Goal: Task Accomplishment & Management: Manage account settings

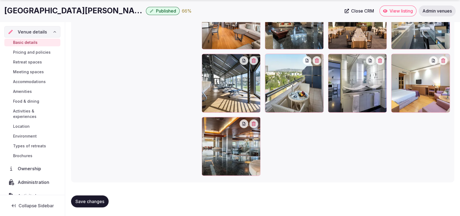
scroll to position [536, 0]
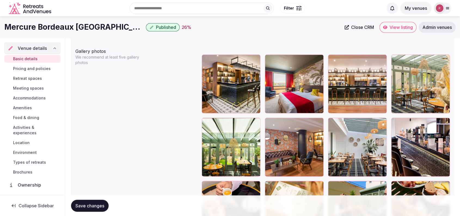
scroll to position [626, 0]
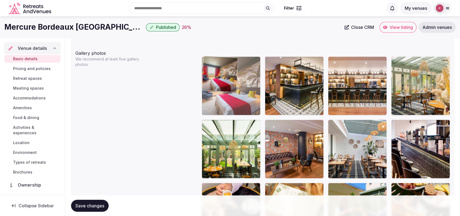
drag, startPoint x: 282, startPoint y: 95, endPoint x: 247, endPoint y: 97, distance: 35.3
click at [247, 97] on body "**********" at bounding box center [230, 144] width 460 height 1540
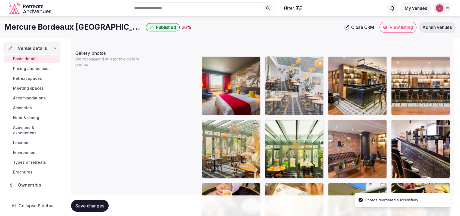
drag, startPoint x: 377, startPoint y: 143, endPoint x: 302, endPoint y: 99, distance: 86.7
click at [302, 99] on body "**********" at bounding box center [230, 144] width 460 height 1540
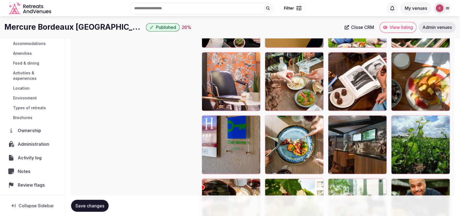
scroll to position [68, 0]
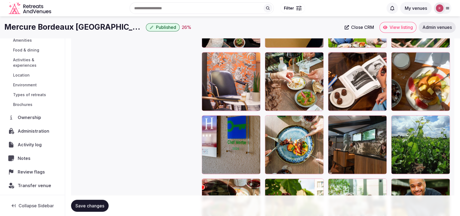
click at [18, 144] on span "Activity log" at bounding box center [31, 144] width 26 height 7
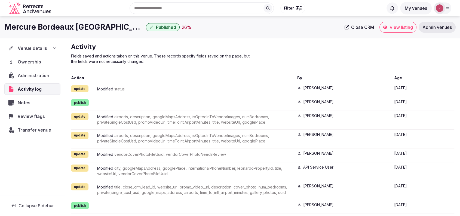
click at [36, 49] on span "Venue details" at bounding box center [32, 48] width 29 height 7
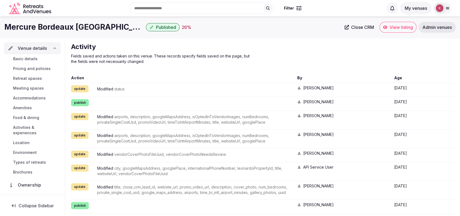
click at [34, 57] on span "Basic details" at bounding box center [25, 58] width 25 height 5
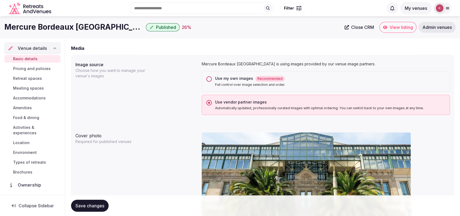
scroll to position [378, 0]
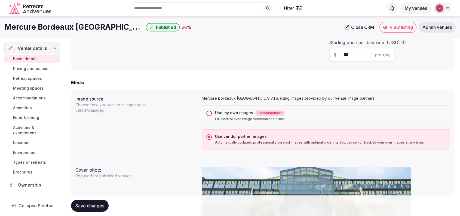
click at [386, 23] on link "View listing" at bounding box center [398, 27] width 37 height 11
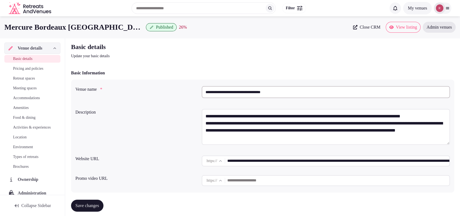
click at [278, 87] on input "**********" at bounding box center [326, 92] width 248 height 12
click at [159, 154] on div "Website URL" at bounding box center [136, 157] width 122 height 9
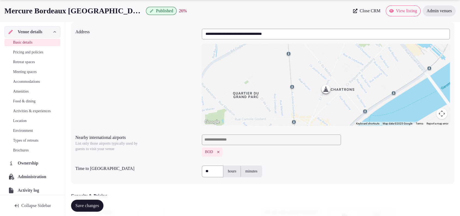
scroll to position [378, 0]
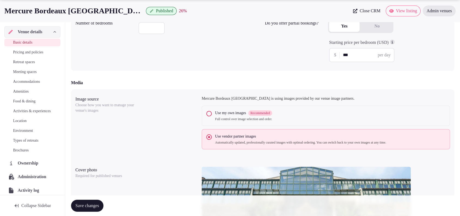
click at [211, 113] on button "Use my own images Recommended Full control over image selection and order." at bounding box center [209, 113] width 5 height 5
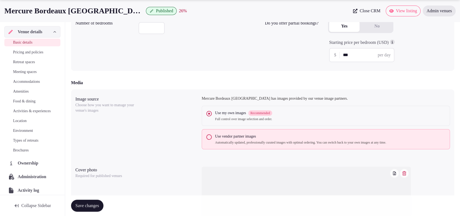
scroll to position [565, 0]
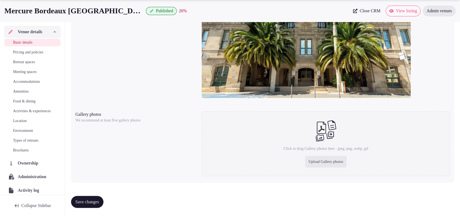
drag, startPoint x: 142, startPoint y: 64, endPoint x: 158, endPoint y: 53, distance: 20.2
click at [142, 64] on div "Cover photo Required for published venues" at bounding box center [262, 41] width 375 height 126
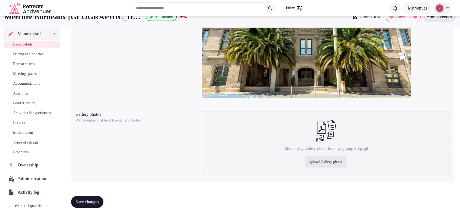
scroll to position [375, 0]
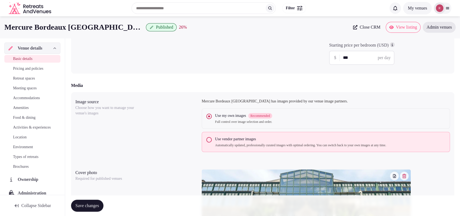
click at [403, 177] on icon "button" at bounding box center [404, 176] width 4 height 4
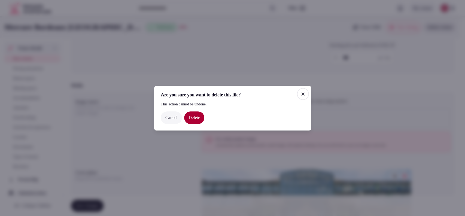
click at [193, 114] on button "Delete" at bounding box center [194, 117] width 20 height 13
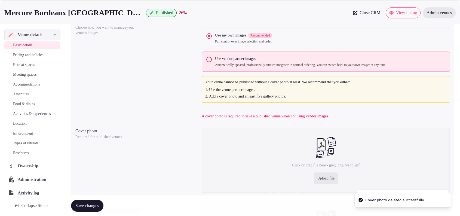
scroll to position [465, 0]
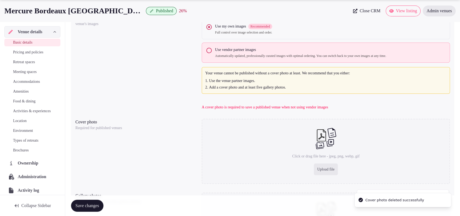
click at [320, 169] on div "Upload file" at bounding box center [326, 169] width 24 height 12
type input "**********"
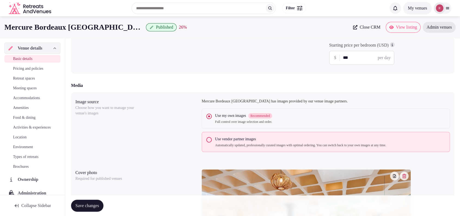
scroll to position [565, 0]
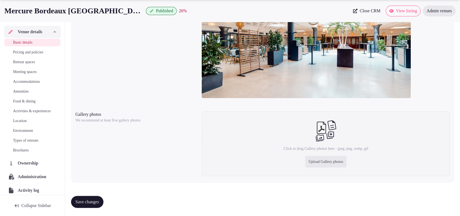
click at [326, 159] on div "Upload Gallery photos" at bounding box center [325, 162] width 41 height 12
type input "**********"
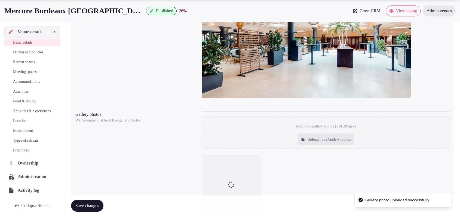
click at [183, 147] on div "Gallery photos We recommend at least five gallery photos Add more gallery photo…" at bounding box center [262, 162] width 375 height 107
click at [253, 158] on button "button" at bounding box center [254, 162] width 9 height 9
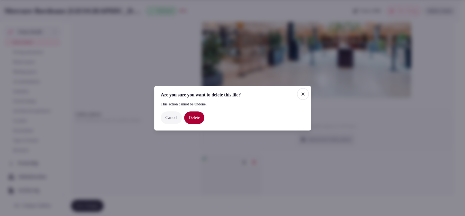
click at [204, 118] on button "Delete" at bounding box center [194, 117] width 20 height 13
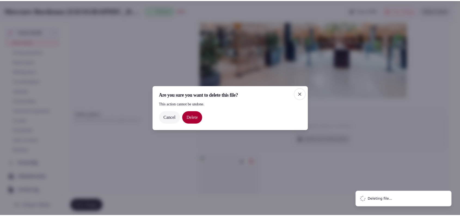
scroll to position [537, 0]
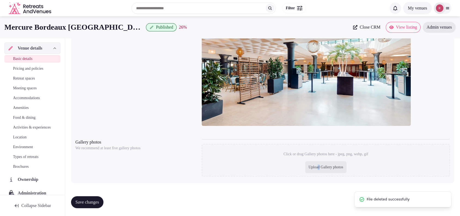
click at [318, 165] on div "Upload Gallery photos" at bounding box center [325, 167] width 41 height 12
type input "**********"
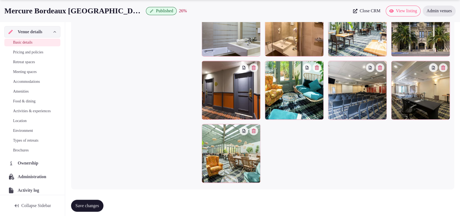
scroll to position [787, 0]
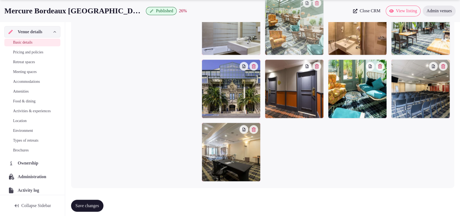
drag, startPoint x: 254, startPoint y: 156, endPoint x: 331, endPoint y: 53, distance: 129.0
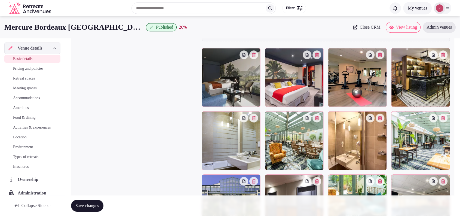
scroll to position [658, 0]
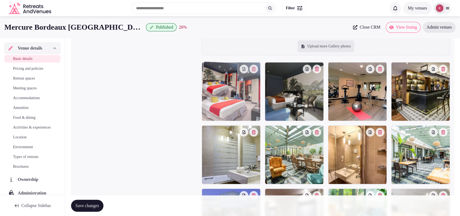
drag, startPoint x: 290, startPoint y: 95, endPoint x: 259, endPoint y: 101, distance: 31.6
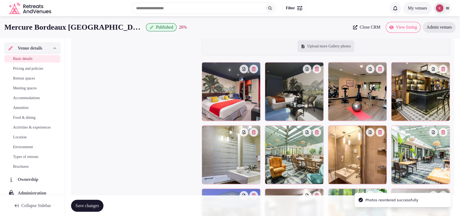
click at [428, 91] on div at bounding box center [421, 91] width 59 height 59
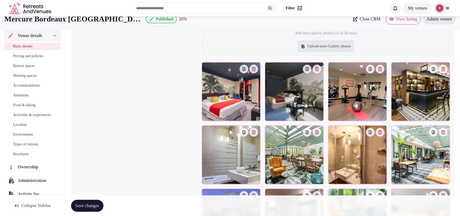
scroll to position [469, 0]
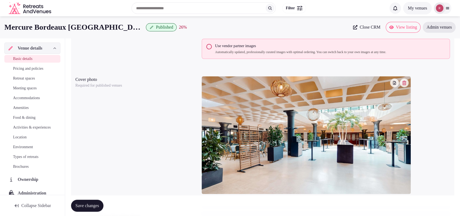
click at [404, 77] on img at bounding box center [306, 135] width 209 height 118
click at [405, 82] on icon "button" at bounding box center [404, 83] width 4 height 4
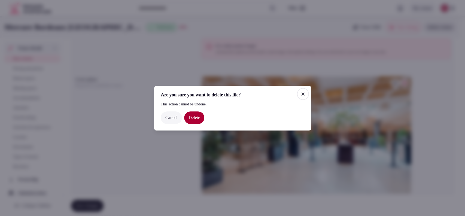
click at [196, 119] on button "Delete" at bounding box center [194, 117] width 20 height 13
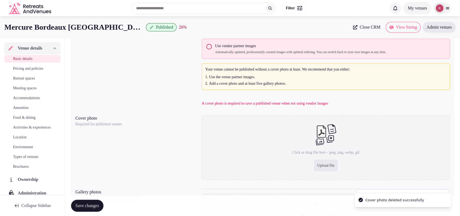
click at [331, 166] on div "Upload file" at bounding box center [326, 166] width 24 height 12
type input "**********"
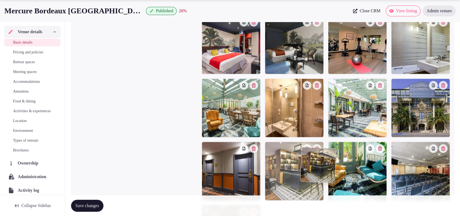
scroll to position [710, 0]
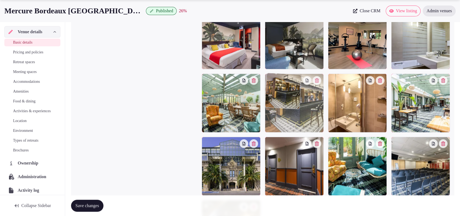
drag, startPoint x: 407, startPoint y: 102, endPoint x: 278, endPoint y: 126, distance: 131.5
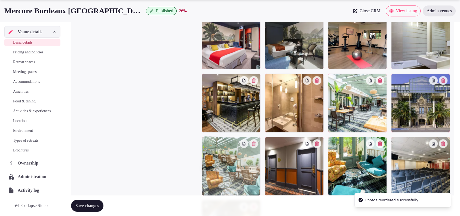
drag, startPoint x: 228, startPoint y: 117, endPoint x: 233, endPoint y: 169, distance: 53.1
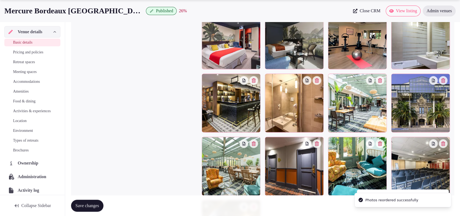
click at [255, 143] on icon "button" at bounding box center [254, 143] width 4 height 4
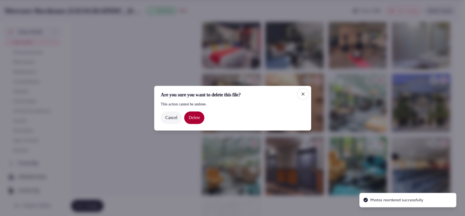
click at [192, 113] on button "Delete" at bounding box center [194, 117] width 20 height 13
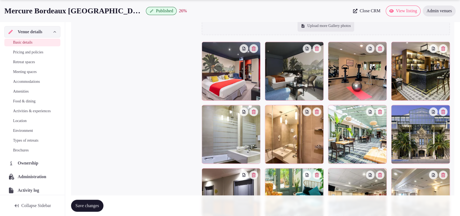
scroll to position [691, 0]
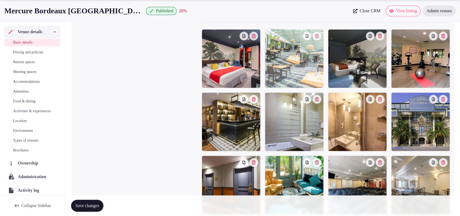
drag, startPoint x: 356, startPoint y: 126, endPoint x: 314, endPoint y: 77, distance: 65.1
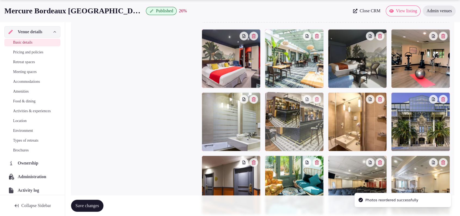
drag, startPoint x: 235, startPoint y: 125, endPoint x: 316, endPoint y: 129, distance: 80.2
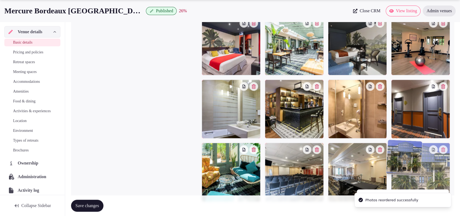
scroll to position [725, 0]
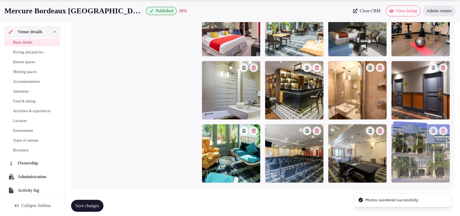
drag, startPoint x: 443, startPoint y: 135, endPoint x: 438, endPoint y: 184, distance: 49.0
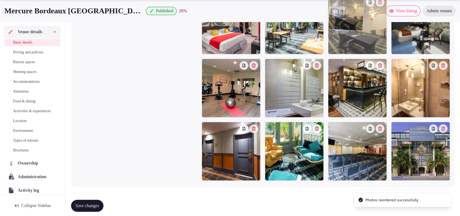
drag, startPoint x: 366, startPoint y: 154, endPoint x: 385, endPoint y: 62, distance: 94.2
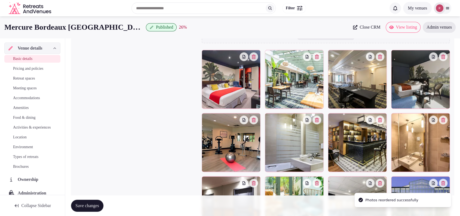
scroll to position [666, 0]
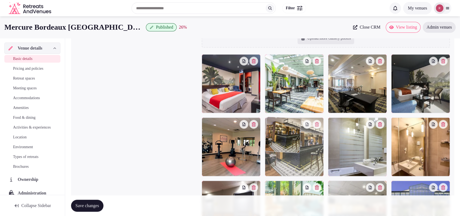
drag, startPoint x: 353, startPoint y: 155, endPoint x: 313, endPoint y: 161, distance: 40.5
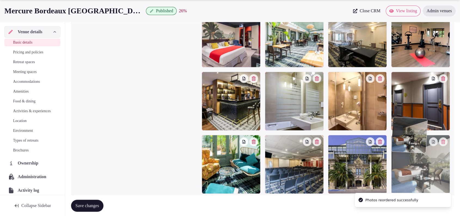
drag, startPoint x: 429, startPoint y: 101, endPoint x: 422, endPoint y: 164, distance: 63.0
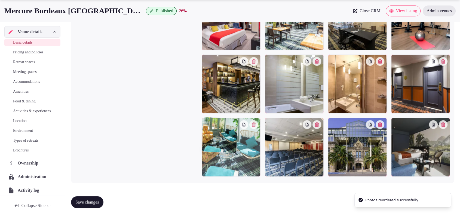
drag, startPoint x: 248, startPoint y: 155, endPoint x: 266, endPoint y: 151, distance: 18.3
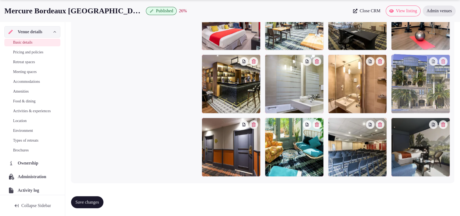
drag, startPoint x: 369, startPoint y: 148, endPoint x: 426, endPoint y: 111, distance: 68.1
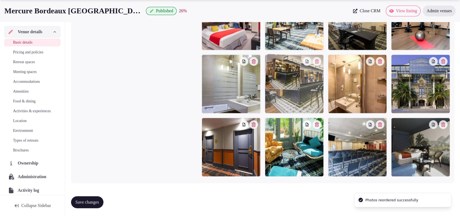
drag, startPoint x: 230, startPoint y: 98, endPoint x: 286, endPoint y: 101, distance: 55.9
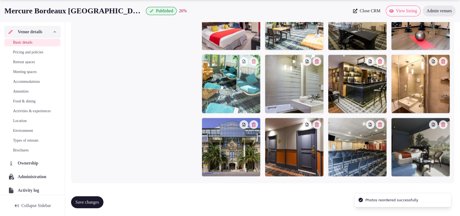
drag, startPoint x: 297, startPoint y: 151, endPoint x: 247, endPoint y: 118, distance: 59.6
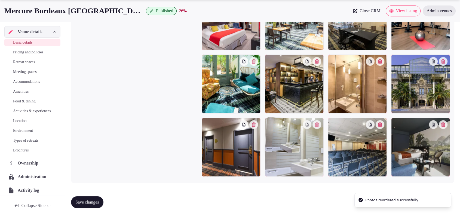
drag, startPoint x: 290, startPoint y: 101, endPoint x: 302, endPoint y: 143, distance: 44.2
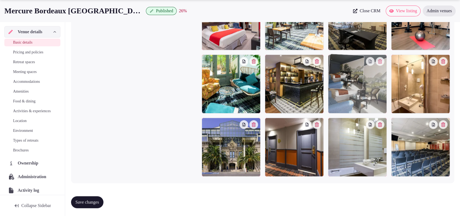
drag, startPoint x: 413, startPoint y: 143, endPoint x: 371, endPoint y: 116, distance: 49.9
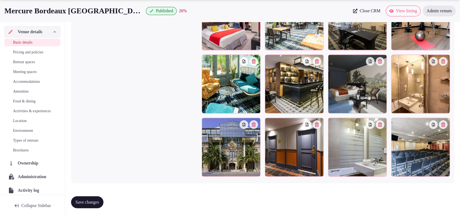
scroll to position [540, 0]
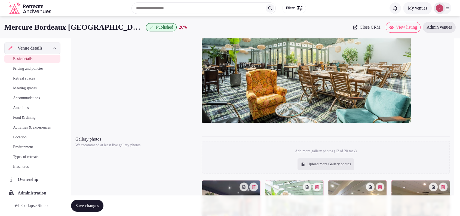
click at [319, 160] on div "Upload more Gallery photos" at bounding box center [326, 164] width 57 height 12
click at [325, 160] on div "Upload more Gallery photos" at bounding box center [326, 164] width 57 height 12
type input "**********"
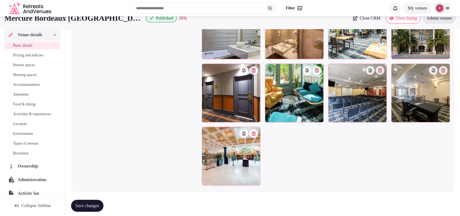
scroll to position [737, 0]
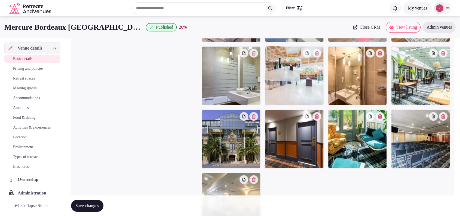
drag, startPoint x: 218, startPoint y: 187, endPoint x: 319, endPoint y: 68, distance: 156.0
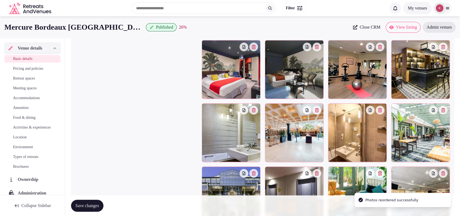
scroll to position [670, 0]
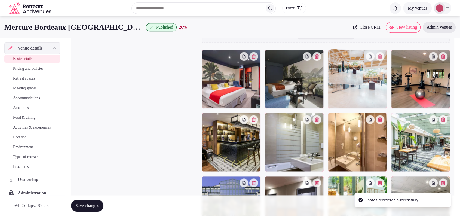
drag, startPoint x: 305, startPoint y: 146, endPoint x: 405, endPoint y: 107, distance: 107.2
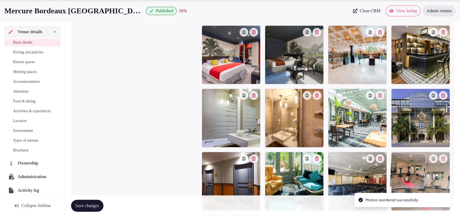
scroll to position [776, 0]
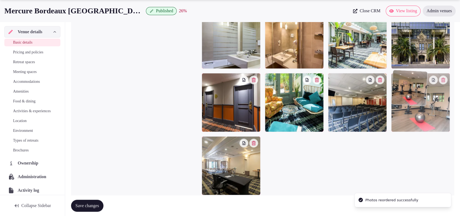
drag, startPoint x: 410, startPoint y: 101, endPoint x: 408, endPoint y: 204, distance: 103.6
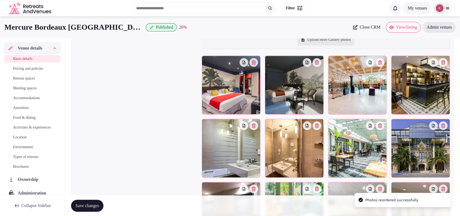
scroll to position [678, 0]
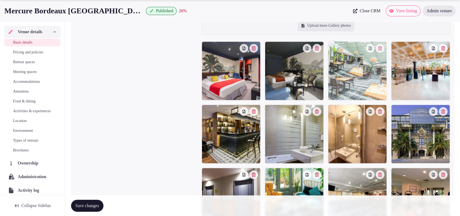
drag, startPoint x: 355, startPoint y: 148, endPoint x: 355, endPoint y: 102, distance: 45.5
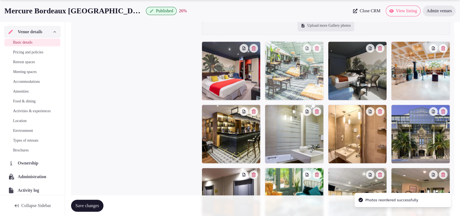
drag, startPoint x: 353, startPoint y: 94, endPoint x: 313, endPoint y: 94, distance: 40.6
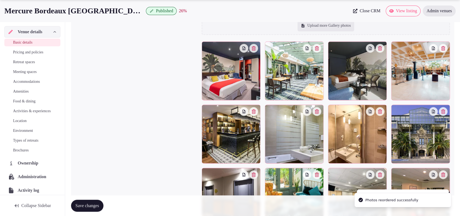
scroll to position [792, 0]
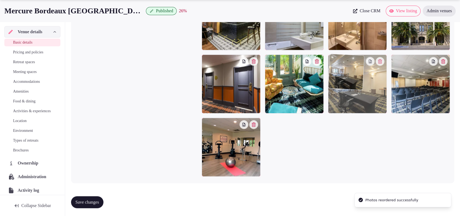
drag, startPoint x: 225, startPoint y: 151, endPoint x: 371, endPoint y: 82, distance: 162.3
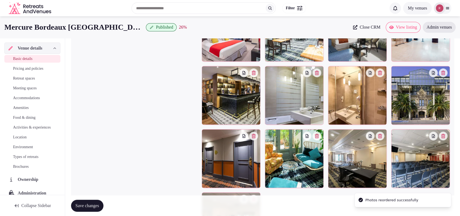
scroll to position [703, 0]
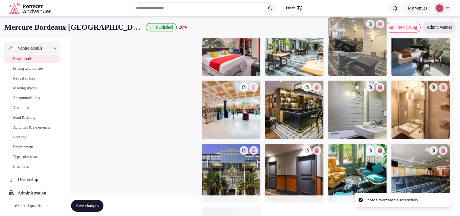
drag, startPoint x: 353, startPoint y: 181, endPoint x: 363, endPoint y: 69, distance: 112.2
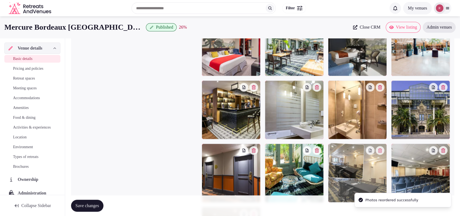
drag, startPoint x: 353, startPoint y: 49, endPoint x: 347, endPoint y: 168, distance: 119.5
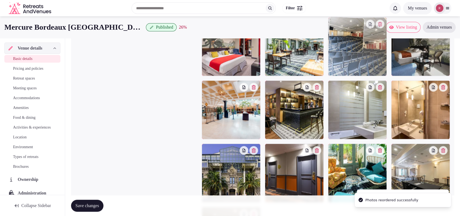
drag, startPoint x: 415, startPoint y: 173, endPoint x: 370, endPoint y: 73, distance: 109.1
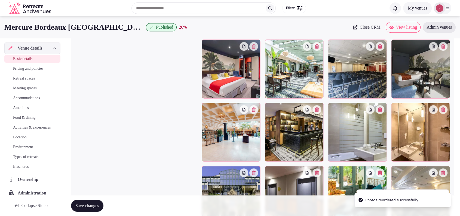
scroll to position [676, 0]
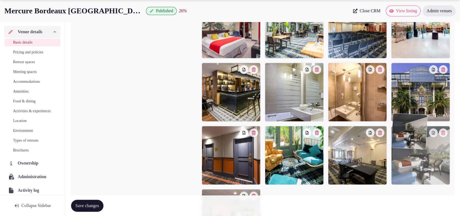
drag, startPoint x: 430, startPoint y: 84, endPoint x: 430, endPoint y: 178, distance: 94.0
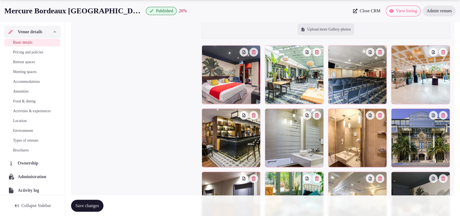
scroll to position [678, 0]
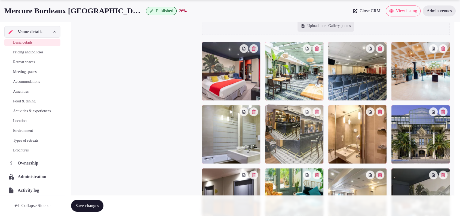
drag, startPoint x: 251, startPoint y: 153, endPoint x: 299, endPoint y: 157, distance: 48.1
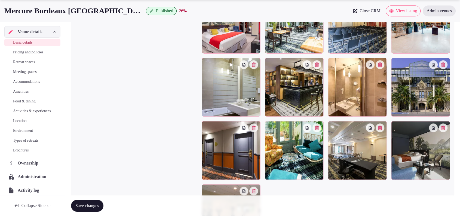
scroll to position [726, 0]
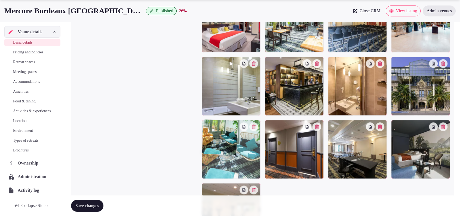
drag, startPoint x: 290, startPoint y: 159, endPoint x: 245, endPoint y: 152, distance: 46.3
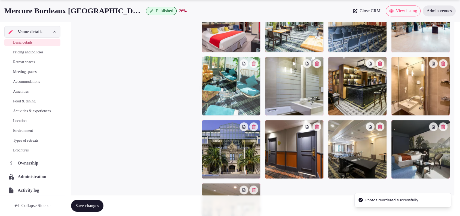
drag, startPoint x: 239, startPoint y: 149, endPoint x: 237, endPoint y: 113, distance: 35.5
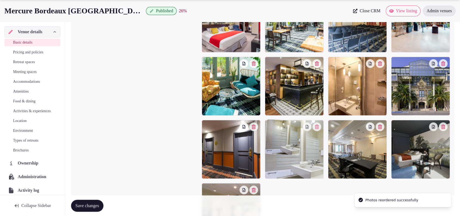
drag, startPoint x: 300, startPoint y: 106, endPoint x: 306, endPoint y: 154, distance: 48.9
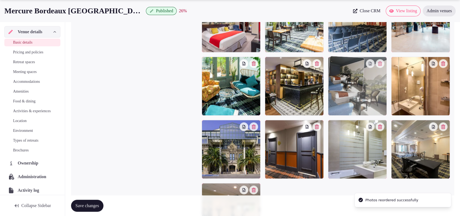
drag, startPoint x: 417, startPoint y: 153, endPoint x: 367, endPoint y: 122, distance: 59.2
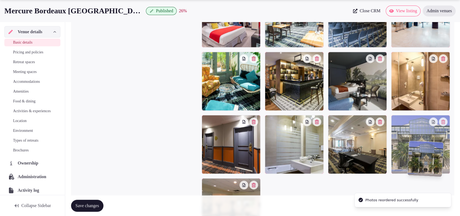
scroll to position [732, 0]
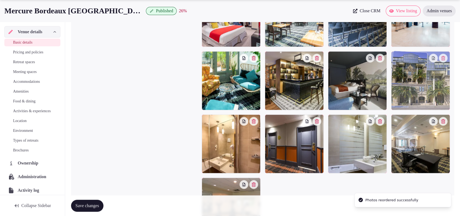
drag, startPoint x: 241, startPoint y: 156, endPoint x: 449, endPoint y: 123, distance: 211.0
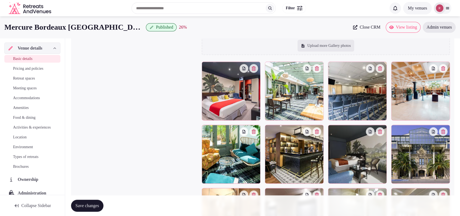
scroll to position [469, 0]
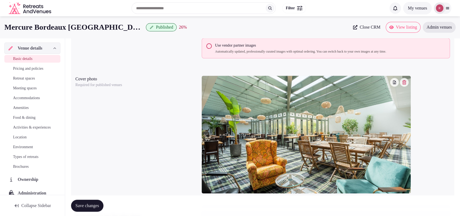
click at [90, 211] on button "Save changes" at bounding box center [87, 206] width 32 height 12
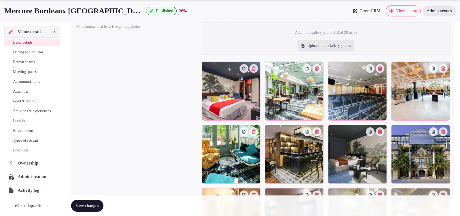
scroll to position [792, 0]
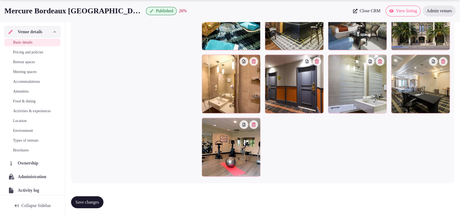
click at [21, 63] on span "Retreat spaces" at bounding box center [24, 61] width 22 height 5
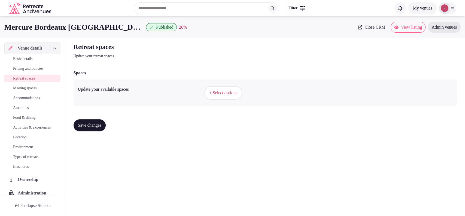
click at [216, 90] on span "+ Select options" at bounding box center [223, 93] width 28 height 6
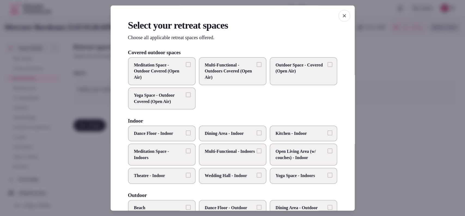
click at [295, 151] on span "Open Living Area (w/ couches) - Indoor" at bounding box center [301, 155] width 50 height 12
click at [328, 151] on button "Open Living Area (w/ couches) - Indoor" at bounding box center [330, 151] width 5 height 5
click at [254, 154] on label "Multi-Functional - Indoors" at bounding box center [233, 155] width 68 height 22
click at [257, 154] on button "Multi-Functional - Indoors" at bounding box center [259, 151] width 5 height 5
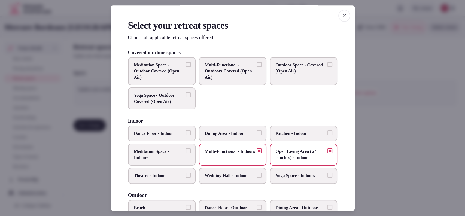
click at [255, 136] on label "Dining Area - Indoor" at bounding box center [233, 134] width 68 height 16
click at [257, 135] on button "Dining Area - Indoor" at bounding box center [259, 133] width 5 height 5
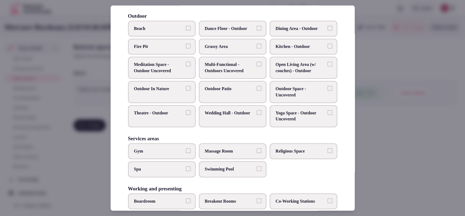
scroll to position [231, 0]
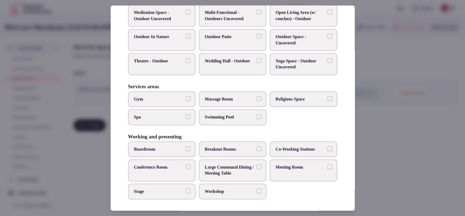
click at [280, 166] on span "Meeting Room" at bounding box center [301, 167] width 50 height 6
click at [328, 166] on button "Meeting Room" at bounding box center [330, 166] width 5 height 5
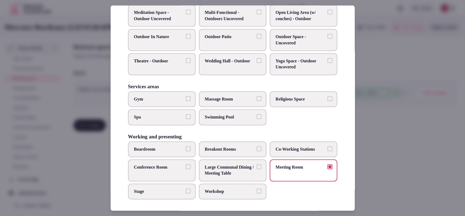
drag, startPoint x: 284, startPoint y: 148, endPoint x: 235, endPoint y: 150, distance: 49.1
click at [285, 148] on span "Co-Working Stations" at bounding box center [301, 149] width 50 height 6
click at [328, 148] on button "Co-Working Stations" at bounding box center [330, 148] width 5 height 5
click at [233, 150] on span "Breakout Rooms" at bounding box center [230, 149] width 50 height 6
click at [257, 150] on button "Breakout Rooms" at bounding box center [259, 148] width 5 height 5
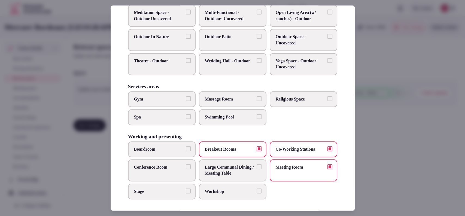
click at [166, 164] on span "Conference Room" at bounding box center [159, 167] width 50 height 6
click at [186, 164] on button "Conference Room" at bounding box center [188, 166] width 5 height 5
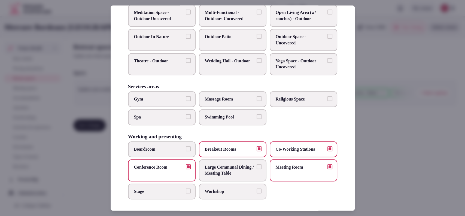
click at [169, 149] on span "Boardroom" at bounding box center [159, 149] width 50 height 6
click at [186, 149] on button "Boardroom" at bounding box center [188, 148] width 5 height 5
click at [159, 184] on label "Stage" at bounding box center [162, 192] width 68 height 16
click at [186, 189] on button "Stage" at bounding box center [188, 191] width 5 height 5
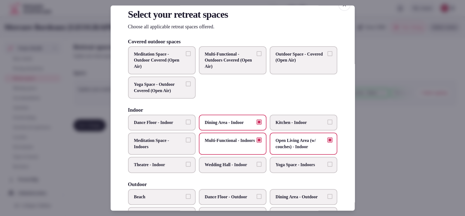
scroll to position [0, 0]
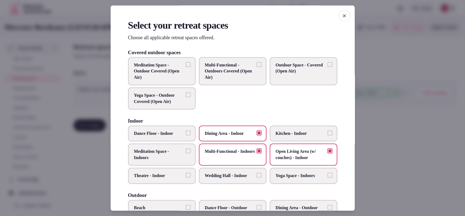
click at [424, 117] on div at bounding box center [232, 108] width 465 height 216
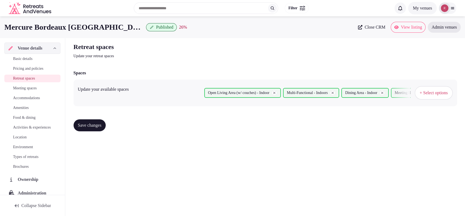
click at [87, 125] on span "Save changes" at bounding box center [90, 125] width 24 height 5
click at [27, 90] on span "Meeting spaces" at bounding box center [25, 88] width 24 height 5
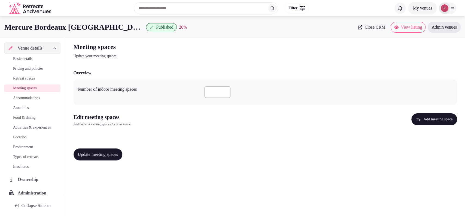
click at [411, 122] on button "Add meeting space" at bounding box center [434, 119] width 46 height 12
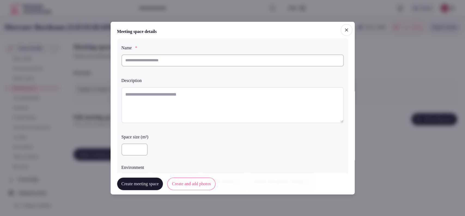
click at [345, 30] on icon "button" at bounding box center [346, 29] width 3 height 3
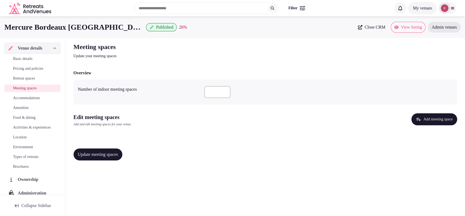
click at [225, 91] on input "**" at bounding box center [217, 92] width 26 height 12
click at [225, 92] on input "**" at bounding box center [217, 92] width 26 height 12
click at [225, 91] on input "**" at bounding box center [217, 92] width 26 height 12
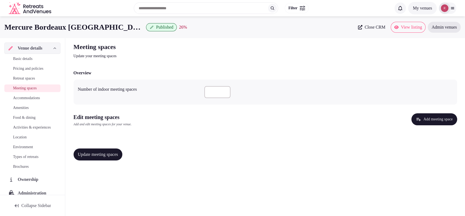
click at [225, 91] on input "**" at bounding box center [217, 92] width 26 height 12
drag, startPoint x: 217, startPoint y: 90, endPoint x: 201, endPoint y: 91, distance: 15.3
click at [203, 93] on div "Number of indoor meeting spaces **" at bounding box center [265, 92] width 375 height 16
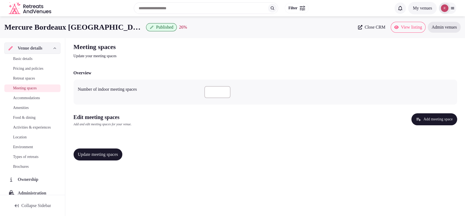
type input "**"
click at [87, 157] on button "Update meeting spaces" at bounding box center [98, 154] width 49 height 12
click at [32, 58] on span "Basic details" at bounding box center [22, 58] width 19 height 5
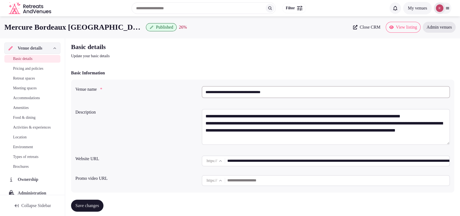
click at [280, 95] on input "**********" at bounding box center [326, 92] width 248 height 12
click at [244, 93] on input "**********" at bounding box center [326, 92] width 248 height 12
click at [255, 92] on input "**********" at bounding box center [326, 92] width 248 height 12
drag, startPoint x: 255, startPoint y: 93, endPoint x: 199, endPoint y: 102, distance: 56.3
click at [199, 102] on div "**********" at bounding box center [262, 93] width 375 height 19
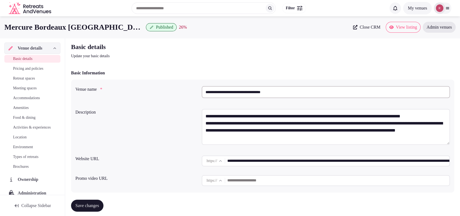
click at [29, 87] on span "Meeting spaces" at bounding box center [25, 88] width 24 height 5
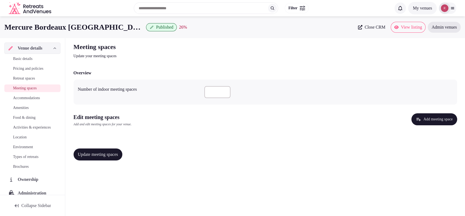
click at [443, 122] on button "Add meeting space" at bounding box center [434, 119] width 46 height 12
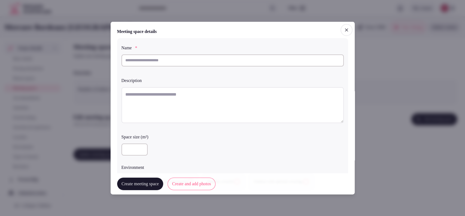
click at [187, 58] on input "text" at bounding box center [233, 60] width 222 height 12
paste input "**********"
type input "**********"
click at [209, 103] on textarea at bounding box center [233, 105] width 222 height 36
click at [183, 104] on textarea "To enrich screen reader interactions, please activate Accessibility in Grammarl…" at bounding box center [233, 105] width 222 height 36
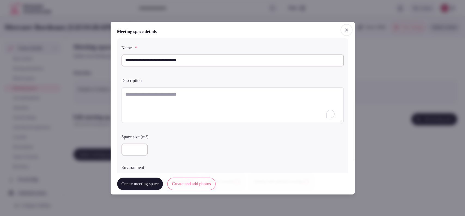
paste textarea "**********"
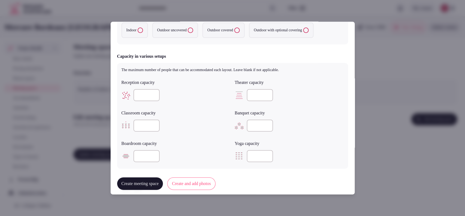
scroll to position [288, 0]
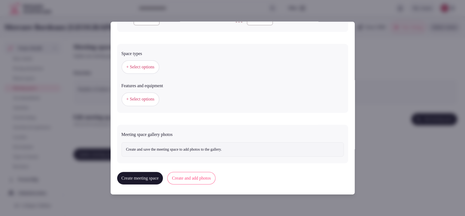
type textarea "**********"
click at [143, 70] on button "+ Select options" at bounding box center [141, 67] width 38 height 14
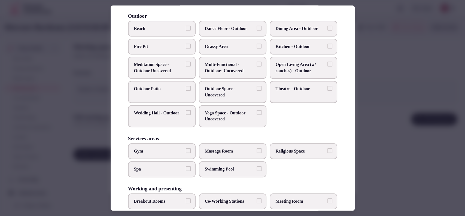
scroll to position [207, 0]
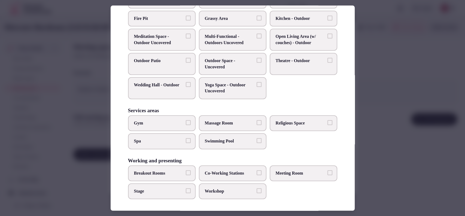
click at [282, 173] on span "Meeting Room" at bounding box center [301, 173] width 50 height 6
click at [328, 173] on button "Meeting Room" at bounding box center [330, 172] width 5 height 5
click at [229, 189] on span "Workshop" at bounding box center [230, 191] width 50 height 6
click at [257, 189] on button "Workshop" at bounding box center [259, 190] width 5 height 5
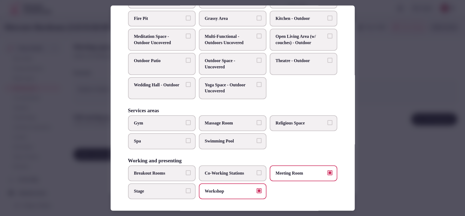
drag, startPoint x: 163, startPoint y: 189, endPoint x: 170, endPoint y: 186, distance: 7.3
click at [163, 190] on span "Stage" at bounding box center [159, 191] width 50 height 6
click at [186, 190] on button "Stage" at bounding box center [188, 190] width 5 height 5
drag, startPoint x: 177, startPoint y: 197, endPoint x: 206, endPoint y: 178, distance: 35.4
click at [178, 196] on label "Stage" at bounding box center [162, 191] width 68 height 16
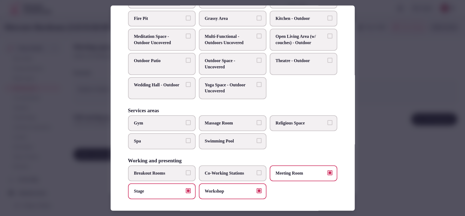
click at [186, 193] on button "Stage" at bounding box center [188, 190] width 5 height 5
click at [206, 178] on label "Co-Working Stations" at bounding box center [233, 173] width 68 height 16
click at [257, 175] on button "Co-Working Stations" at bounding box center [259, 172] width 5 height 5
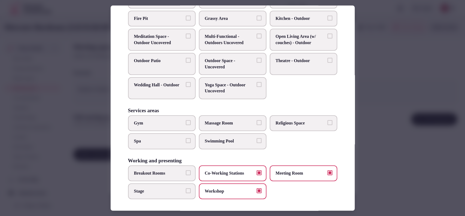
click at [178, 171] on span "Breakout Rooms" at bounding box center [159, 173] width 50 height 6
click at [186, 171] on button "Breakout Rooms" at bounding box center [188, 172] width 5 height 5
click at [364, 118] on div at bounding box center [232, 108] width 465 height 216
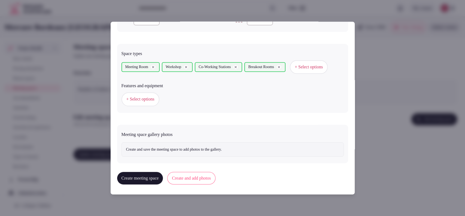
click at [150, 102] on span "+ Select options" at bounding box center [140, 99] width 28 height 6
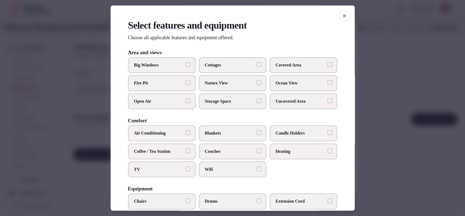
click at [186, 65] on button "Big Windows" at bounding box center [188, 64] width 5 height 5
click at [283, 66] on span "Covered Area" at bounding box center [301, 65] width 50 height 6
click at [328, 66] on button "Covered Area" at bounding box center [330, 64] width 5 height 5
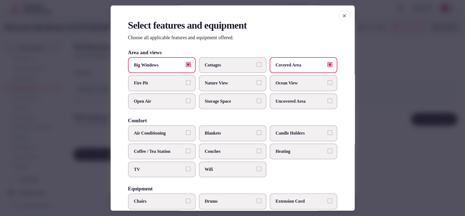
click at [174, 133] on span "Air Conditioning" at bounding box center [159, 134] width 50 height 6
click at [186, 133] on button "Air Conditioning" at bounding box center [188, 133] width 5 height 5
click at [169, 149] on span "Coffee / Tea Station" at bounding box center [159, 151] width 50 height 6
click at [186, 149] on button "Coffee / Tea Station" at bounding box center [188, 150] width 5 height 5
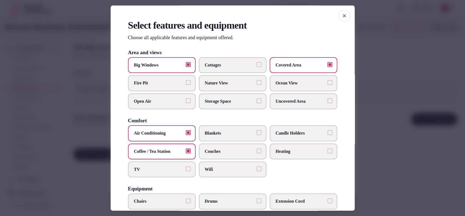
click at [163, 167] on span "TV" at bounding box center [159, 169] width 50 height 6
click at [186, 167] on button "TV" at bounding box center [188, 168] width 5 height 5
click at [214, 165] on label "Wifi" at bounding box center [233, 170] width 68 height 16
click at [257, 166] on button "Wifi" at bounding box center [259, 168] width 5 height 5
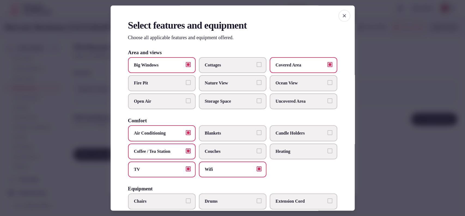
scroll to position [169, 0]
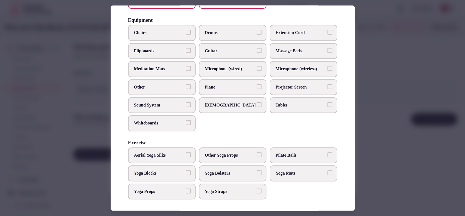
click at [283, 66] on span "Microphone (wireless)" at bounding box center [301, 69] width 50 height 6
click at [328, 66] on button "Microphone (wireless)" at bounding box center [330, 68] width 5 height 5
click at [234, 75] on label "Microphone (wired)" at bounding box center [233, 69] width 68 height 16
click at [257, 71] on button "Microphone (wired)" at bounding box center [259, 68] width 5 height 5
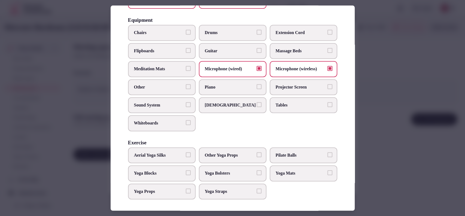
click at [153, 99] on label "Sound System" at bounding box center [162, 105] width 68 height 16
click at [186, 102] on button "Sound System" at bounding box center [188, 104] width 5 height 5
click at [154, 122] on span "Whiteboards" at bounding box center [159, 123] width 50 height 6
click at [186, 122] on button "Whiteboards" at bounding box center [188, 122] width 5 height 5
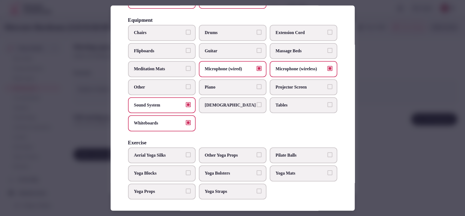
click at [165, 37] on label "Chairs" at bounding box center [162, 33] width 68 height 16
click at [186, 35] on button "Chairs" at bounding box center [188, 32] width 5 height 5
click at [278, 102] on span "Tables" at bounding box center [301, 105] width 50 height 6
click at [328, 102] on button "Tables" at bounding box center [330, 104] width 5 height 5
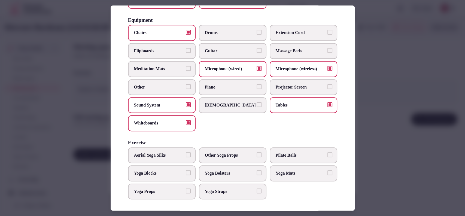
click at [281, 86] on span "Projector Screen" at bounding box center [301, 87] width 50 height 6
click at [328, 86] on button "Projector Screen" at bounding box center [330, 86] width 5 height 5
click at [377, 75] on div at bounding box center [232, 108] width 465 height 216
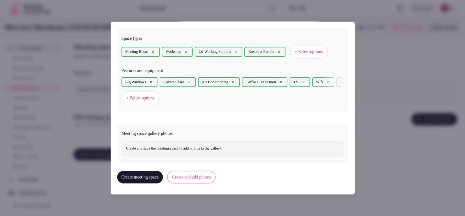
scroll to position [316, 0]
click at [190, 177] on button "Create and add photos" at bounding box center [191, 177] width 48 height 13
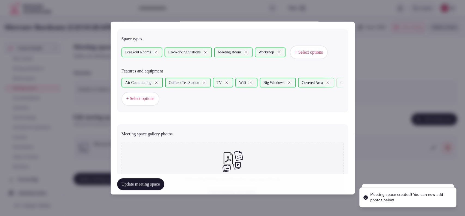
scroll to position [366, 0]
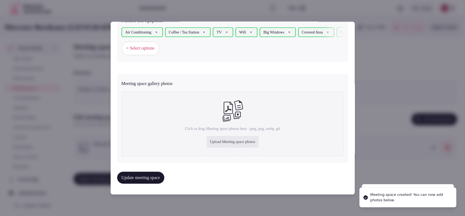
click at [221, 139] on div "Upload Meeting space photos" at bounding box center [233, 142] width 52 height 12
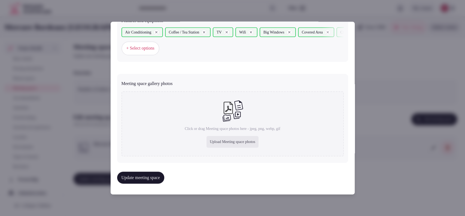
type input "**********"
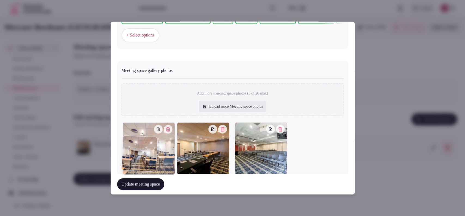
drag, startPoint x: 214, startPoint y: 152, endPoint x: 171, endPoint y: 157, distance: 43.6
click at [171, 157] on div at bounding box center [149, 148] width 52 height 52
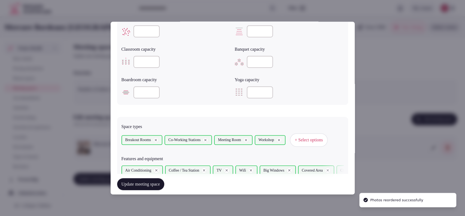
scroll to position [64, 0]
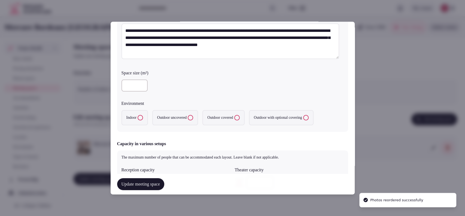
click at [145, 120] on label "Indoor" at bounding box center [135, 117] width 26 height 15
click at [143, 120] on button "Indoor" at bounding box center [140, 117] width 5 height 5
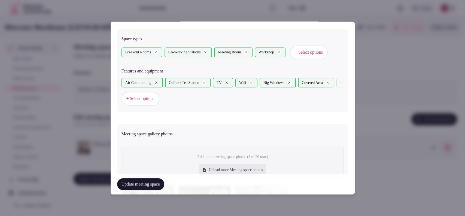
scroll to position [396, 0]
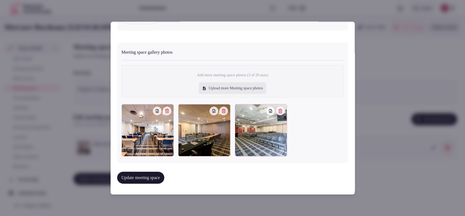
click at [155, 177] on button "Update meeting space" at bounding box center [140, 178] width 47 height 12
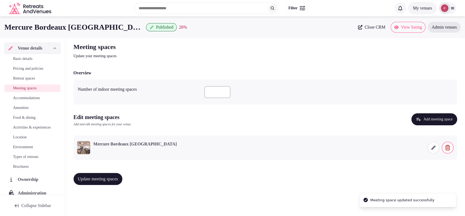
click at [118, 175] on button "Update meeting spaces" at bounding box center [98, 179] width 49 height 12
click at [28, 99] on span "Accommodations" at bounding box center [26, 97] width 27 height 5
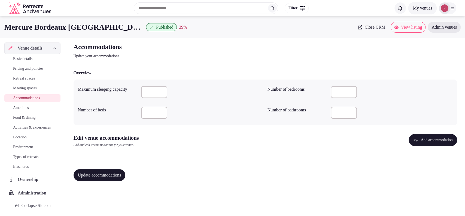
click at [441, 142] on button "Add accommodation" at bounding box center [433, 140] width 48 height 12
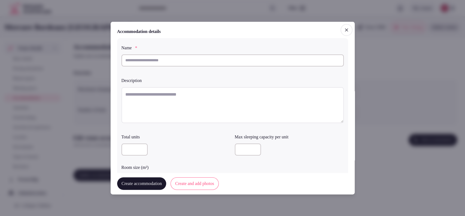
click at [168, 102] on textarea at bounding box center [233, 105] width 222 height 36
paste textarea "**********"
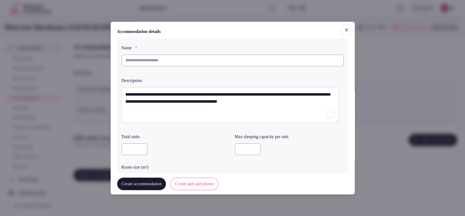
type textarea "**********"
click at [190, 54] on input "text" at bounding box center [233, 60] width 222 height 12
paste input "**********"
type input "**********"
click at [240, 149] on input "number" at bounding box center [248, 149] width 26 height 12
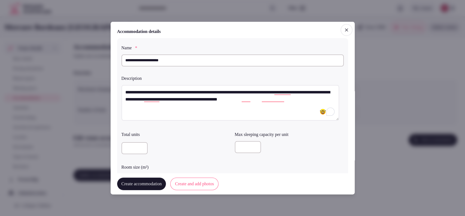
type input "*"
click at [186, 160] on div "Total units Max sleeping capacity per unit * Room size (m²)" at bounding box center [233, 158] width 222 height 59
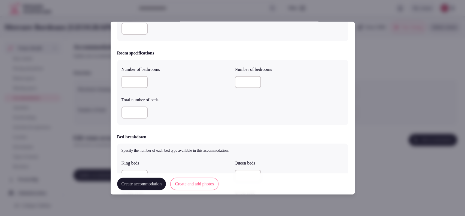
click at [132, 77] on input "number" at bounding box center [135, 82] width 26 height 12
type input "*"
click at [131, 111] on input "number" at bounding box center [135, 113] width 26 height 12
type input "*"
click at [235, 79] on input "number" at bounding box center [248, 82] width 26 height 12
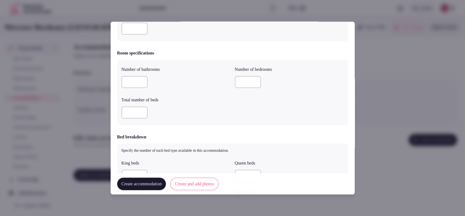
type input "*"
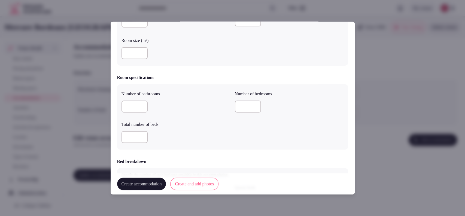
scroll to position [102, 0]
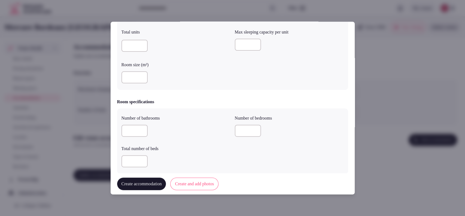
click at [134, 72] on input "number" at bounding box center [135, 77] width 26 height 12
type input "**"
click at [289, 112] on div "Number of bathrooms * Number of bedrooms * Total number of beds *" at bounding box center [232, 140] width 231 height 65
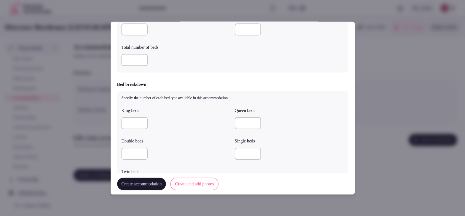
scroll to position [208, 0]
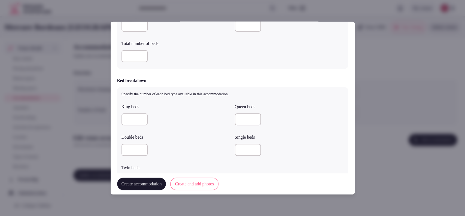
click at [131, 145] on input "number" at bounding box center [135, 150] width 26 height 12
type input "*"
click at [198, 65] on div "Number of bathrooms * Number of bedrooms * Total number of beds *" at bounding box center [232, 35] width 231 height 65
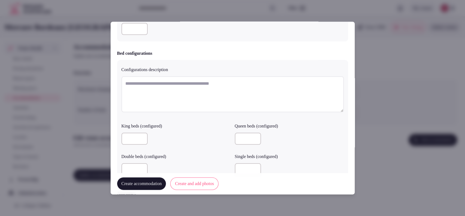
scroll to position [483, 0]
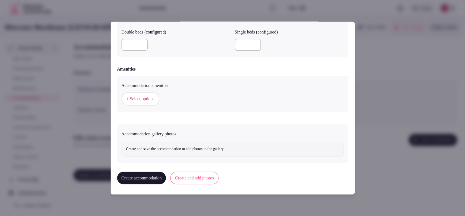
click at [143, 103] on button "+ Select options" at bounding box center [141, 99] width 38 height 14
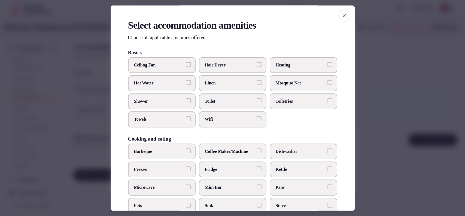
click at [205, 120] on span "Wifi" at bounding box center [230, 120] width 50 height 6
click at [257, 120] on button "Wifi" at bounding box center [259, 119] width 5 height 5
click at [209, 107] on label "Toilet" at bounding box center [233, 101] width 68 height 16
click at [257, 103] on button "Toilet" at bounding box center [259, 100] width 5 height 5
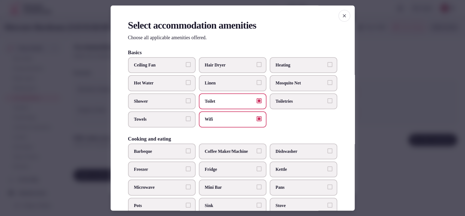
click at [290, 106] on label "Toiletries" at bounding box center [304, 101] width 68 height 16
click at [328, 103] on button "Toiletries" at bounding box center [330, 100] width 5 height 5
click at [156, 120] on span "Towels" at bounding box center [159, 120] width 50 height 6
click at [186, 120] on button "Towels" at bounding box center [188, 119] width 5 height 5
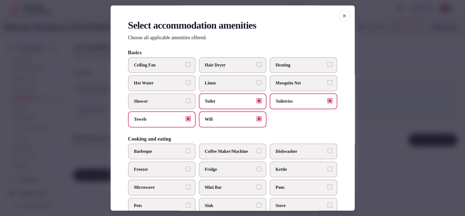
click at [158, 105] on label "Shower" at bounding box center [162, 101] width 68 height 16
click at [186, 103] on button "Shower" at bounding box center [188, 100] width 5 height 5
click at [233, 66] on span "Hair Dryer" at bounding box center [230, 65] width 50 height 6
click at [257, 66] on button "Hair Dryer" at bounding box center [259, 64] width 5 height 5
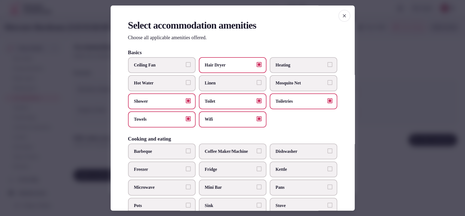
click at [230, 153] on span "Coffee Maker/Machine" at bounding box center [230, 151] width 50 height 6
click at [257, 153] on button "Coffee Maker/Machine" at bounding box center [259, 150] width 5 height 5
click at [274, 163] on label "Kettle" at bounding box center [304, 170] width 68 height 16
click at [328, 166] on button "Kettle" at bounding box center [330, 168] width 5 height 5
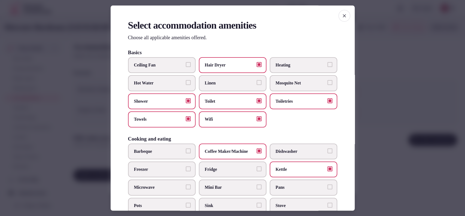
scroll to position [179, 0]
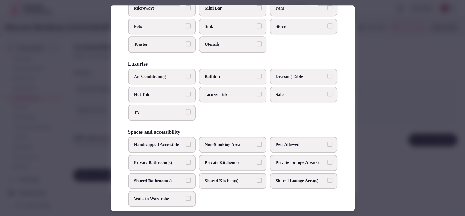
click at [277, 92] on span "Safe" at bounding box center [301, 95] width 50 height 6
click at [328, 92] on button "Safe" at bounding box center [330, 94] width 5 height 5
click at [227, 74] on span "Bathtub" at bounding box center [230, 77] width 50 height 6
click at [257, 74] on button "Bathtub" at bounding box center [259, 76] width 5 height 5
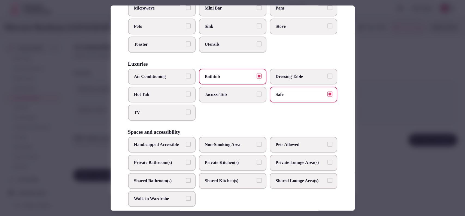
click at [150, 107] on label "TV" at bounding box center [162, 113] width 68 height 16
click at [186, 110] on button "TV" at bounding box center [188, 112] width 5 height 5
click at [158, 75] on span "Air Conditioning" at bounding box center [159, 77] width 50 height 6
click at [186, 75] on button "Air Conditioning" at bounding box center [188, 76] width 5 height 5
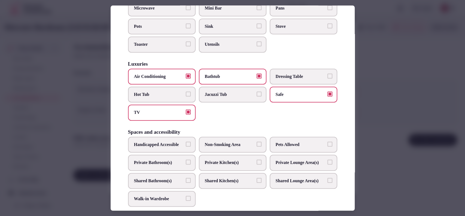
click at [178, 166] on span "Private Bathroom(s)" at bounding box center [159, 163] width 50 height 6
click at [186, 165] on button "Private Bathroom(s)" at bounding box center [188, 162] width 5 height 5
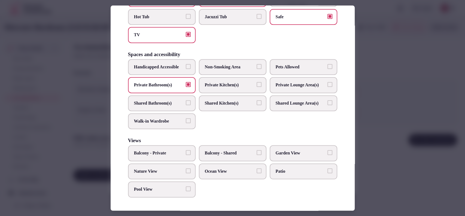
click at [271, 152] on label "Garden View" at bounding box center [304, 154] width 68 height 16
click at [328, 152] on button "Garden View" at bounding box center [330, 152] width 5 height 5
click at [161, 184] on label "Pool View" at bounding box center [162, 189] width 68 height 16
click at [186, 186] on button "Pool View" at bounding box center [188, 188] width 5 height 5
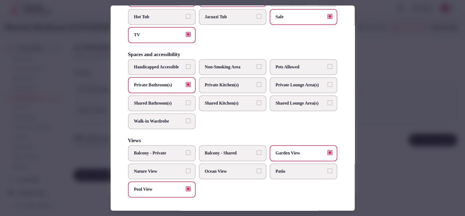
drag, startPoint x: 154, startPoint y: 192, endPoint x: 158, endPoint y: 190, distance: 4.2
click at [154, 191] on span "Pool View" at bounding box center [159, 189] width 50 height 6
click at [186, 191] on button "Pool View" at bounding box center [188, 188] width 5 height 5
click at [356, 106] on div at bounding box center [232, 108] width 465 height 216
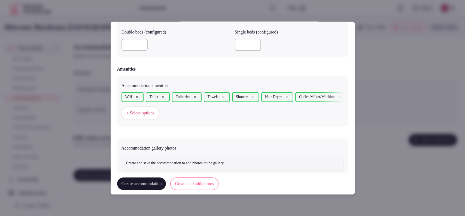
scroll to position [497, 0]
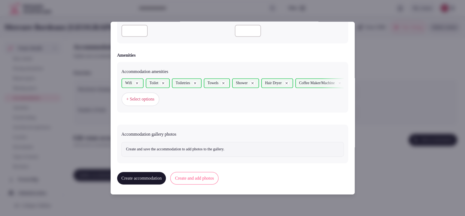
click at [201, 175] on button "Create and add photos" at bounding box center [194, 178] width 48 height 13
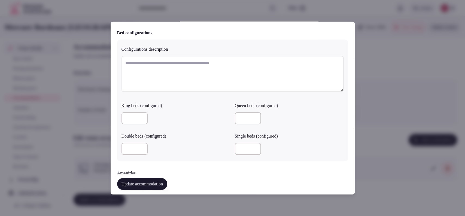
scroll to position [400, 0]
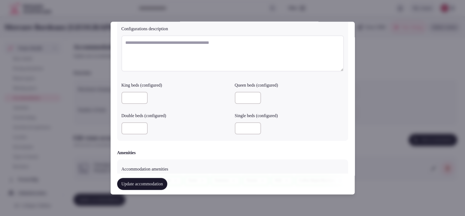
click at [131, 132] on input "number" at bounding box center [135, 128] width 26 height 12
type input "*"
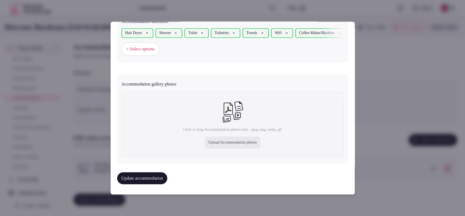
click at [210, 137] on div "Upload Accommodation photos" at bounding box center [232, 143] width 55 height 12
type input "**********"
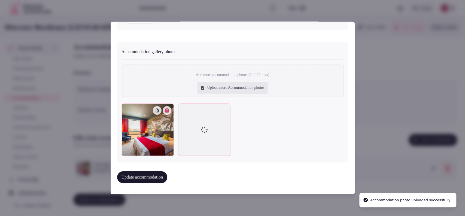
scroll to position [578, 0]
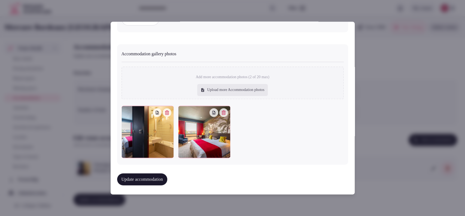
click at [232, 87] on div "Upload more Accommodation photos" at bounding box center [232, 90] width 70 height 12
type input "**********"
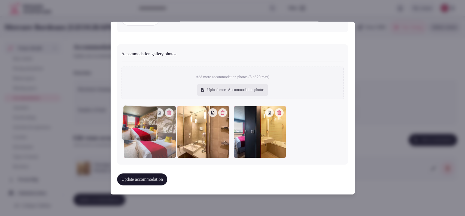
drag, startPoint x: 247, startPoint y: 126, endPoint x: 152, endPoint y: 137, distance: 94.9
click at [152, 137] on div at bounding box center [150, 132] width 52 height 52
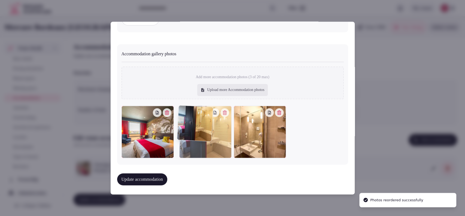
drag, startPoint x: 236, startPoint y: 128, endPoint x: 213, endPoint y: 129, distance: 23.2
click at [213, 129] on div at bounding box center [205, 132] width 52 height 52
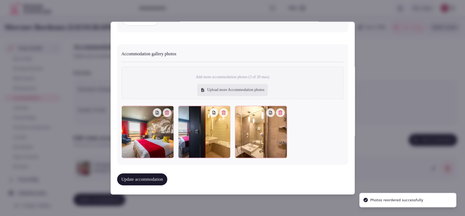
click at [148, 178] on button "Update accommodation" at bounding box center [142, 180] width 50 height 12
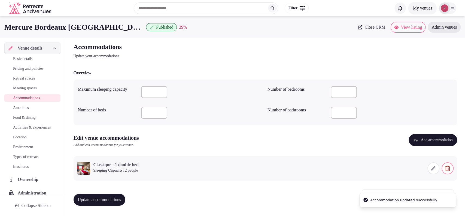
click at [106, 197] on span "Update accommodations" at bounding box center [99, 199] width 43 height 5
click at [31, 111] on link "Amenities" at bounding box center [32, 108] width 56 height 8
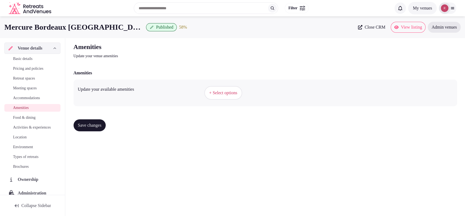
click at [227, 91] on span "+ Select options" at bounding box center [223, 93] width 28 height 6
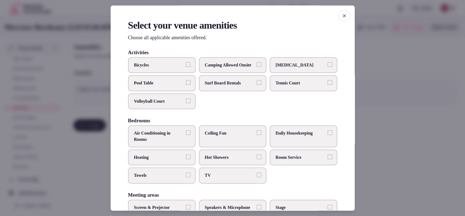
click at [218, 160] on span "Hot Showers" at bounding box center [230, 157] width 50 height 6
click at [257, 159] on button "Hot Showers" at bounding box center [259, 156] width 5 height 5
click at [218, 160] on span "Hot Showers" at bounding box center [230, 157] width 50 height 6
click at [257, 159] on button "Hot Showers" at bounding box center [259, 156] width 5 height 5
click at [216, 179] on span "TV" at bounding box center [230, 176] width 50 height 6
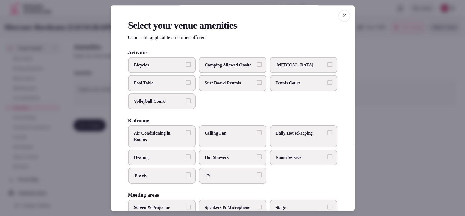
click at [257, 178] on button "TV" at bounding box center [259, 175] width 5 height 5
click at [179, 179] on span "Towels" at bounding box center [159, 176] width 50 height 6
click at [186, 178] on button "Towels" at bounding box center [188, 175] width 5 height 5
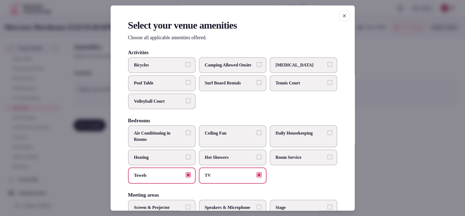
click at [279, 160] on span "Room Service" at bounding box center [301, 157] width 50 height 6
click at [328, 159] on button "Room Service" at bounding box center [330, 156] width 5 height 5
click at [287, 148] on label "Daily Housekeeping" at bounding box center [304, 137] width 68 height 22
click at [328, 135] on button "Daily Housekeeping" at bounding box center [330, 133] width 5 height 5
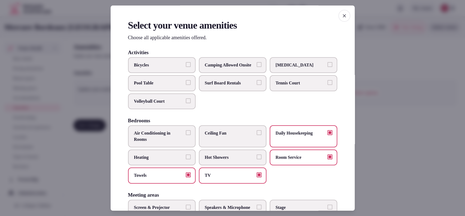
scroll to position [179, 0]
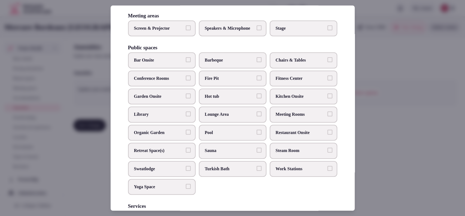
click at [281, 118] on span "Meeting Rooms" at bounding box center [301, 115] width 50 height 6
click at [328, 117] on button "Meeting Rooms" at bounding box center [330, 114] width 5 height 5
click at [290, 81] on span "Fitness Center" at bounding box center [301, 78] width 50 height 6
click at [328, 80] on button "Fitness Center" at bounding box center [330, 77] width 5 height 5
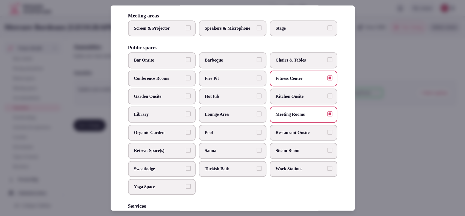
click at [295, 66] on label "Chairs & Tables" at bounding box center [304, 61] width 68 height 16
click at [328, 62] on button "Chairs & Tables" at bounding box center [330, 59] width 5 height 5
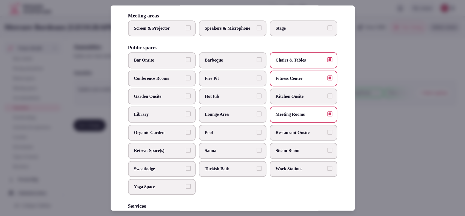
click at [277, 136] on span "Restaurant Onsite" at bounding box center [301, 133] width 50 height 6
click at [328, 135] on button "Restaurant Onsite" at bounding box center [330, 132] width 5 height 5
click at [141, 65] on label "Bar Onsite" at bounding box center [162, 61] width 68 height 16
click at [186, 62] on button "Bar Onsite" at bounding box center [188, 59] width 5 height 5
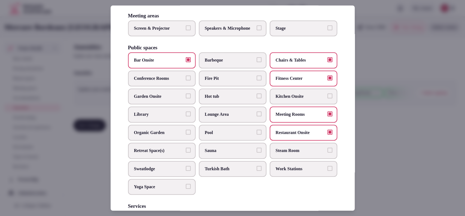
click at [153, 81] on span "Conference Rooms" at bounding box center [159, 78] width 50 height 6
click at [186, 80] on button "Conference Rooms" at bounding box center [188, 77] width 5 height 5
click at [276, 172] on span "Work Stations" at bounding box center [301, 169] width 50 height 6
click at [328, 171] on button "Work Stations" at bounding box center [330, 168] width 5 height 5
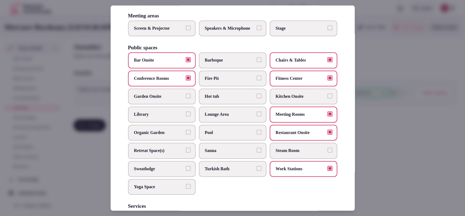
click at [157, 30] on label "Screen & Projector" at bounding box center [162, 28] width 68 height 16
click at [186, 30] on button "Screen & Projector" at bounding box center [188, 27] width 5 height 5
click at [224, 31] on span "Speakers & Microphone" at bounding box center [230, 28] width 50 height 6
click at [257, 30] on button "Speakers & Microphone" at bounding box center [259, 27] width 5 height 5
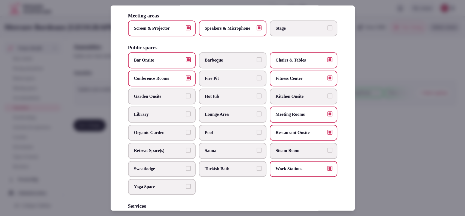
scroll to position [279, 0]
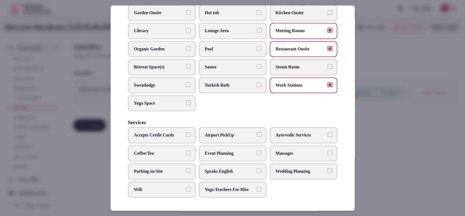
click at [180, 150] on span "Coffee/Tea" at bounding box center [159, 153] width 50 height 6
click at [186, 150] on button "Coffee/Tea" at bounding box center [188, 152] width 5 height 5
click at [215, 150] on span "Event Planning" at bounding box center [230, 153] width 50 height 6
click at [257, 150] on button "Event Planning" at bounding box center [259, 152] width 5 height 5
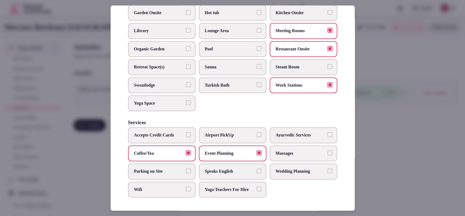
click at [157, 168] on span "Parking on Site" at bounding box center [159, 171] width 50 height 6
click at [186, 168] on button "Parking on Site" at bounding box center [188, 170] width 5 height 5
drag, startPoint x: 153, startPoint y: 184, endPoint x: 169, endPoint y: 157, distance: 31.9
click at [153, 187] on span "Wifi" at bounding box center [159, 190] width 50 height 6
click at [186, 187] on button "Wifi" at bounding box center [188, 189] width 5 height 5
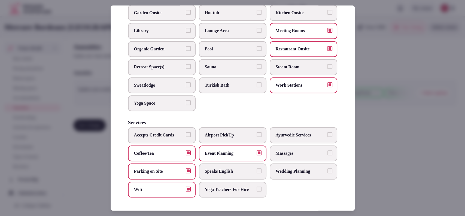
click at [170, 133] on label "Accepts Credit Cards" at bounding box center [162, 136] width 68 height 16
click at [186, 133] on button "Accepts Credit Cards" at bounding box center [188, 134] width 5 height 5
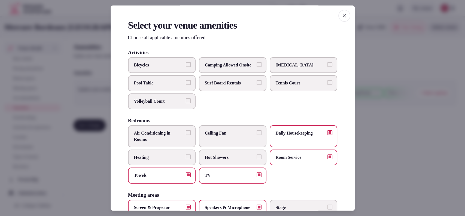
scroll to position [179, 0]
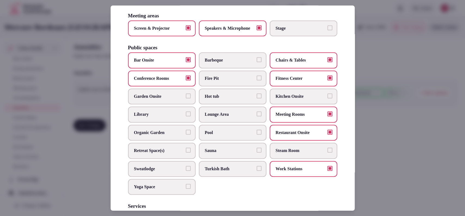
click at [371, 98] on div at bounding box center [232, 108] width 465 height 216
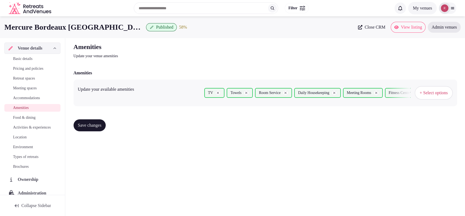
click at [99, 129] on button "Save changes" at bounding box center [90, 125] width 32 height 12
click at [27, 119] on span "Food & dining" at bounding box center [24, 117] width 22 height 5
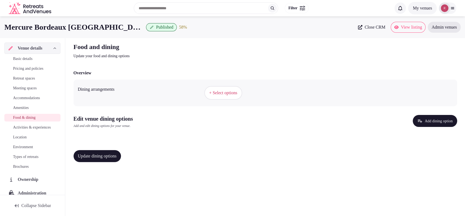
click at [223, 92] on span "+ Select options" at bounding box center [223, 93] width 28 height 6
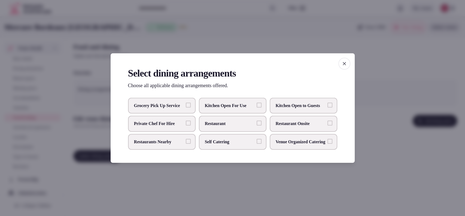
click at [288, 125] on span "Restaurant Onsite" at bounding box center [301, 124] width 50 height 6
click at [328, 125] on button "Restaurant Onsite" at bounding box center [330, 123] width 5 height 5
click at [376, 149] on div at bounding box center [232, 108] width 465 height 216
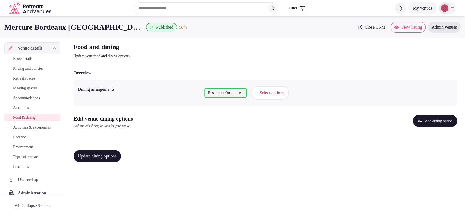
click at [430, 118] on button "Add dining option" at bounding box center [435, 121] width 44 height 12
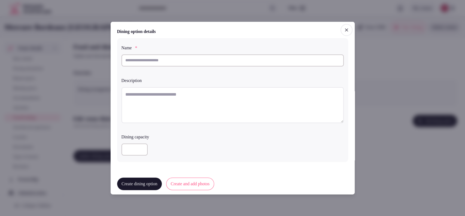
click at [210, 62] on input "text" at bounding box center [233, 60] width 222 height 12
paste input "****"
type input "****"
click at [199, 89] on textarea at bounding box center [233, 105] width 222 height 36
paste textarea "**********"
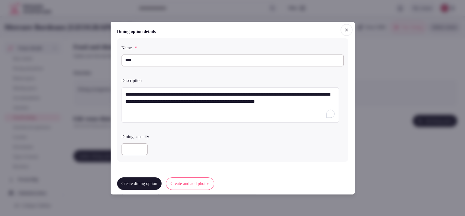
scroll to position [130, 0]
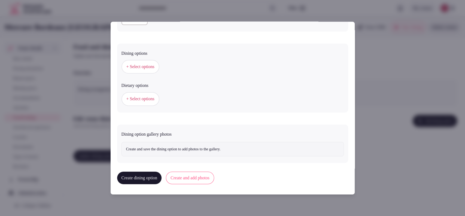
type textarea "**********"
click at [142, 66] on span "+ Select options" at bounding box center [140, 67] width 28 height 6
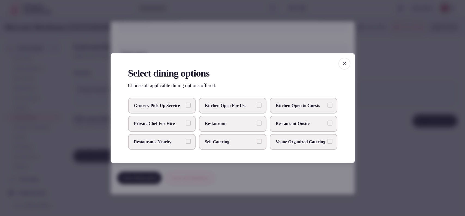
click at [275, 119] on label "Restaurant Onsite" at bounding box center [304, 124] width 68 height 16
click at [328, 121] on button "Restaurant Onsite" at bounding box center [330, 123] width 5 height 5
click at [375, 118] on div at bounding box center [232, 108] width 465 height 216
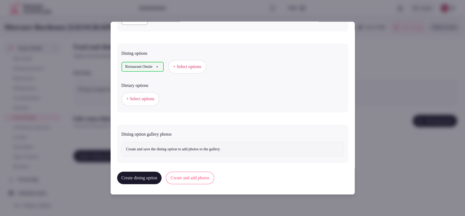
click at [187, 178] on button "Create and add photos" at bounding box center [190, 178] width 48 height 13
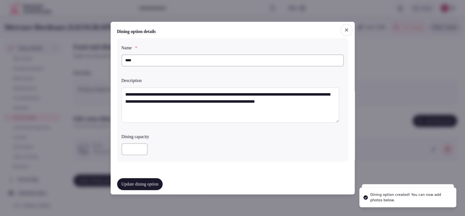
scroll to position [180, 0]
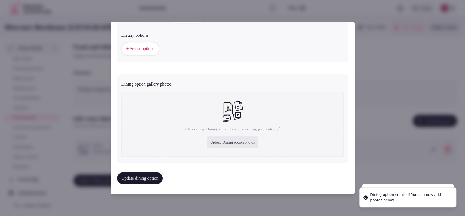
click at [213, 139] on div "Upload Dining option photos" at bounding box center [232, 143] width 51 height 12
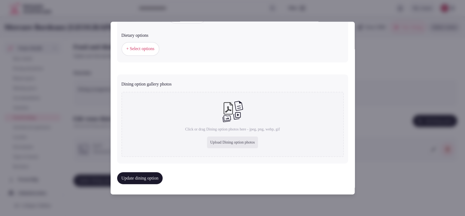
type input "**********"
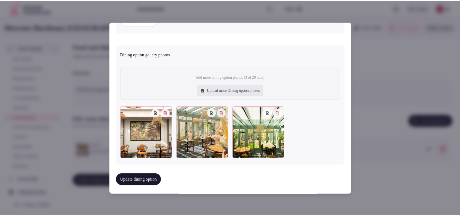
scroll to position [210, 0]
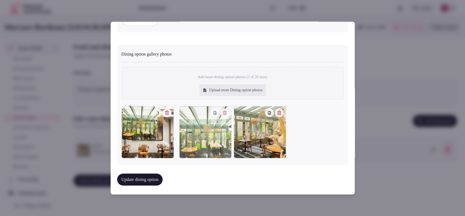
drag, startPoint x: 238, startPoint y: 145, endPoint x: 178, endPoint y: 142, distance: 59.5
click at [179, 145] on div at bounding box center [205, 132] width 52 height 52
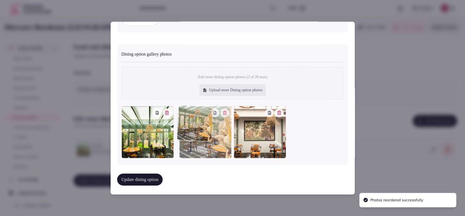
drag, startPoint x: 241, startPoint y: 145, endPoint x: 219, endPoint y: 146, distance: 22.1
click at [219, 146] on div at bounding box center [205, 132] width 52 height 52
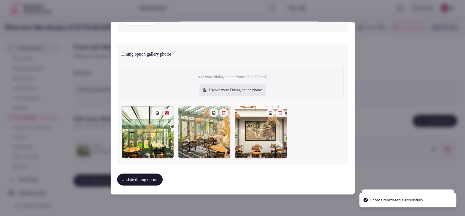
click at [146, 178] on button "Update dining option" at bounding box center [140, 180] width 46 height 12
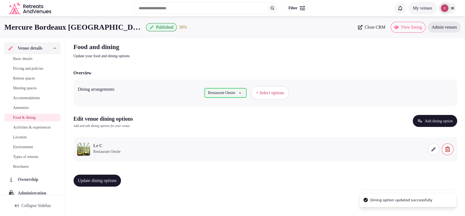
click at [106, 180] on span "Update dining options" at bounding box center [97, 180] width 39 height 5
click at [32, 59] on span "Basic details" at bounding box center [22, 58] width 19 height 5
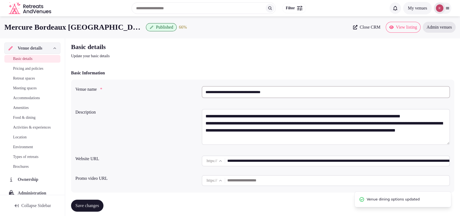
click at [237, 86] on input "**********" at bounding box center [326, 92] width 248 height 12
click at [143, 143] on div "**********" at bounding box center [262, 128] width 375 height 42
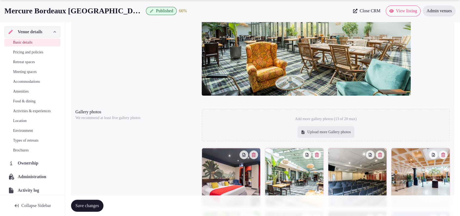
scroll to position [756, 0]
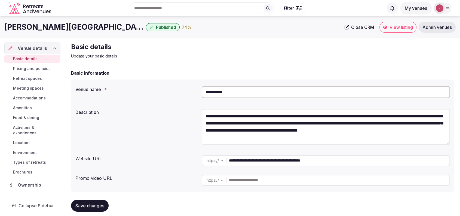
click at [384, 27] on icon at bounding box center [385, 27] width 4 height 4
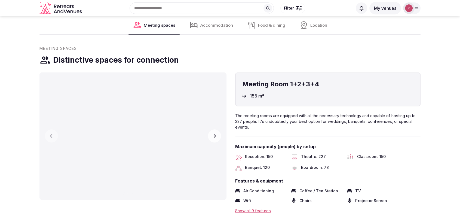
scroll to position [189, 0]
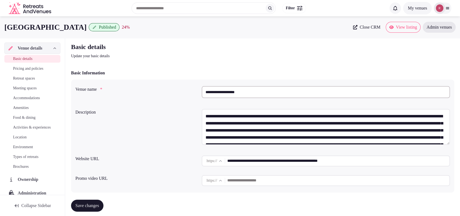
click at [389, 23] on link "View listing" at bounding box center [403, 27] width 35 height 11
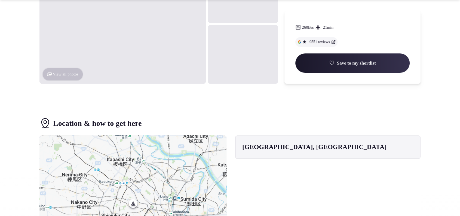
scroll to position [189, 0]
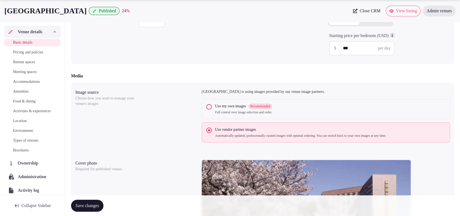
scroll to position [567, 0]
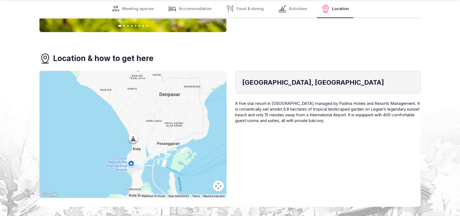
scroll to position [3742, 0]
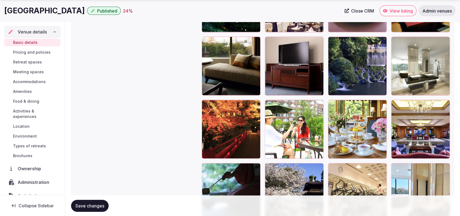
scroll to position [1136, 0]
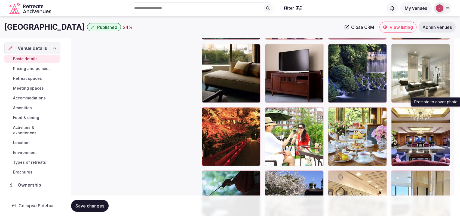
click at [445, 112] on icon "button" at bounding box center [445, 113] width 4 height 4
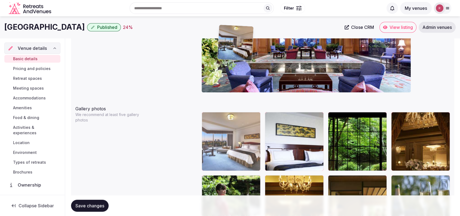
scroll to position [558, 0]
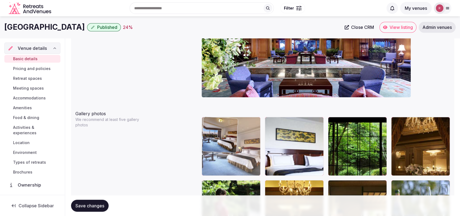
drag, startPoint x: 233, startPoint y: 149, endPoint x: 252, endPoint y: 144, distance: 19.8
click at [252, 144] on body "**********" at bounding box center [230, 208] width 460 height 1533
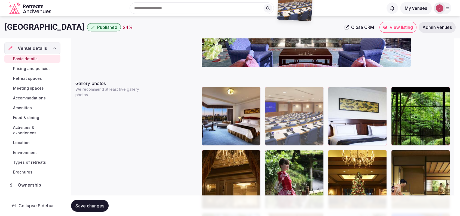
scroll to position [588, 0]
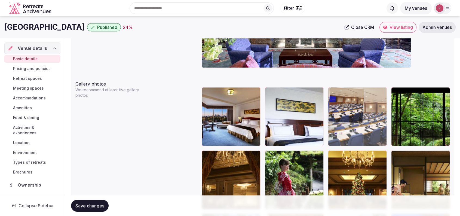
drag, startPoint x: 310, startPoint y: 159, endPoint x: 371, endPoint y: 139, distance: 64.6
click at [371, 139] on body "**********" at bounding box center [230, 178] width 460 height 1533
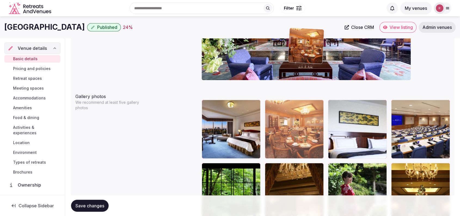
scroll to position [569, 0]
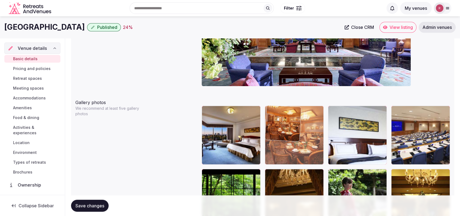
drag, startPoint x: 235, startPoint y: 167, endPoint x: 320, endPoint y: 135, distance: 90.9
click at [320, 135] on body "**********" at bounding box center [230, 197] width 460 height 1533
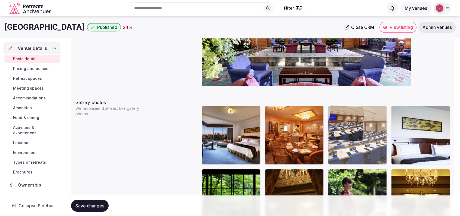
drag, startPoint x: 424, startPoint y: 140, endPoint x: 386, endPoint y: 144, distance: 38.4
click at [386, 144] on body "**********" at bounding box center [230, 197] width 460 height 1533
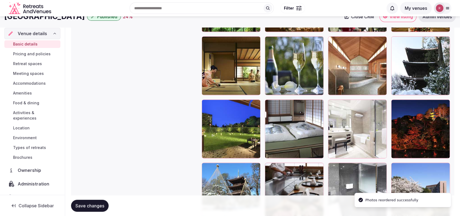
scroll to position [740, 0]
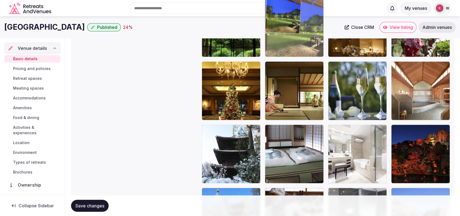
drag, startPoint x: 244, startPoint y: 144, endPoint x: 316, endPoint y: 55, distance: 114.7
click at [316, 55] on body "**********" at bounding box center [230, 26] width 460 height 1533
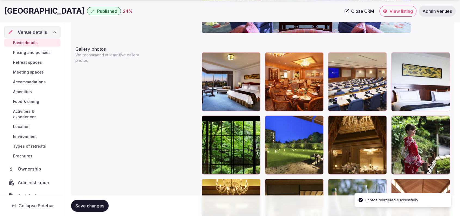
scroll to position [632, 0]
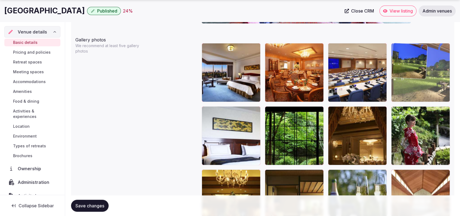
drag, startPoint x: 300, startPoint y: 133, endPoint x: 444, endPoint y: 94, distance: 149.3
click at [444, 94] on body "**********" at bounding box center [230, 134] width 460 height 1533
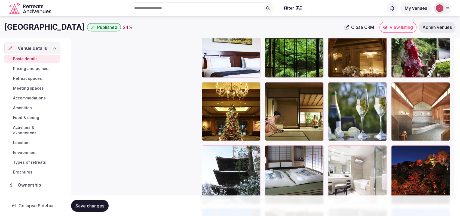
scroll to position [695, 0]
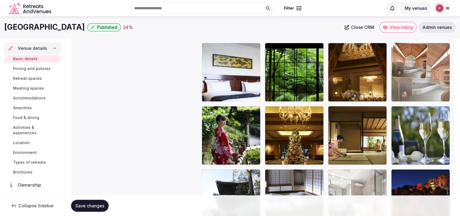
drag, startPoint x: 434, startPoint y: 134, endPoint x: 435, endPoint y: 96, distance: 38.5
click at [435, 96] on body "**********" at bounding box center [230, 71] width 460 height 1533
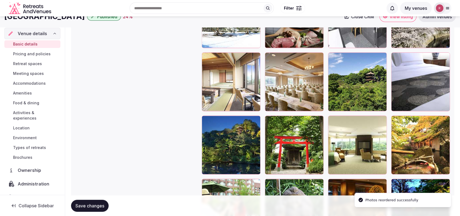
scroll to position [915, 0]
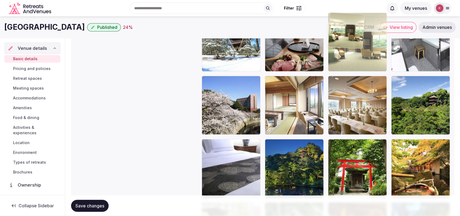
drag, startPoint x: 369, startPoint y: 172, endPoint x: 373, endPoint y: 62, distance: 109.6
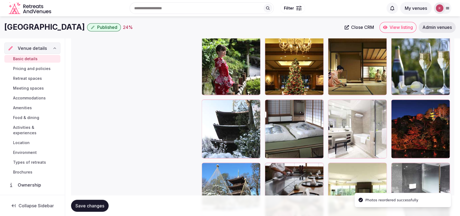
scroll to position [754, 0]
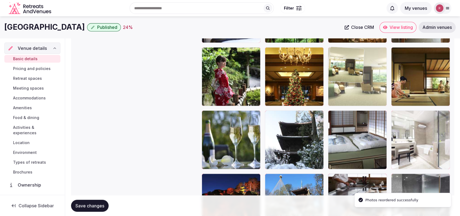
drag, startPoint x: 368, startPoint y: 185, endPoint x: 379, endPoint y: 84, distance: 101.4
click at [379, 84] on body "**********" at bounding box center [230, 12] width 460 height 1533
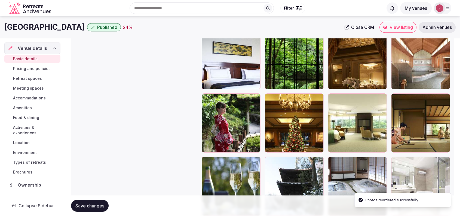
scroll to position [702, 0]
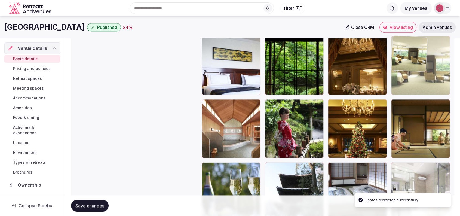
drag, startPoint x: 378, startPoint y: 130, endPoint x: 435, endPoint y: 80, distance: 75.5
click at [435, 80] on body "**********" at bounding box center [230, 64] width 460 height 1533
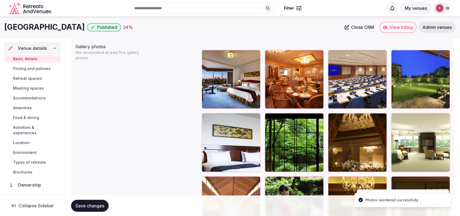
scroll to position [621, 0]
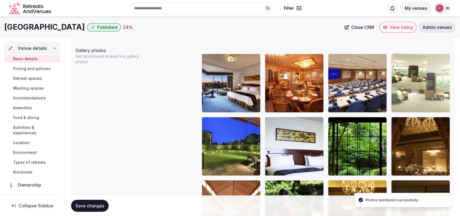
drag, startPoint x: 431, startPoint y: 148, endPoint x: 437, endPoint y: 108, distance: 40.1
click at [437, 104] on body "**********" at bounding box center [230, 145] width 460 height 1533
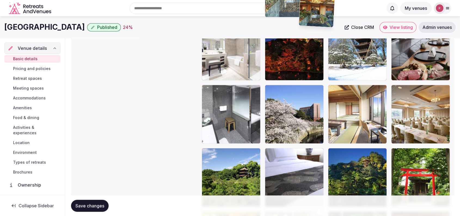
scroll to position [902, 0]
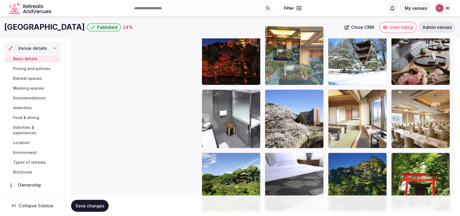
drag, startPoint x: 352, startPoint y: 144, endPoint x: 316, endPoint y: 75, distance: 77.4
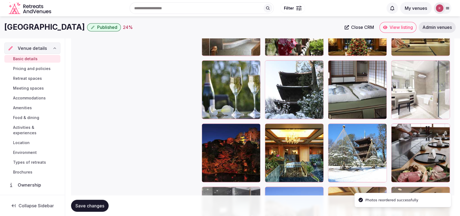
scroll to position [784, 0]
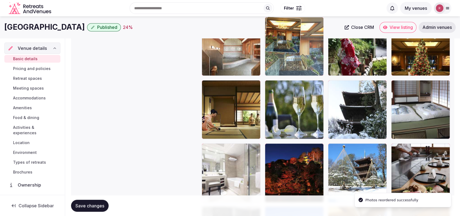
drag, startPoint x: 283, startPoint y: 160, endPoint x: 303, endPoint y: 62, distance: 99.5
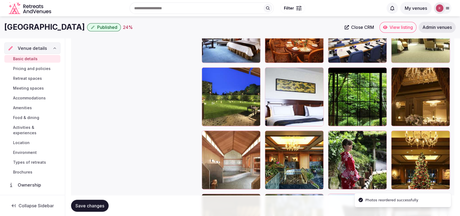
scroll to position [665, 0]
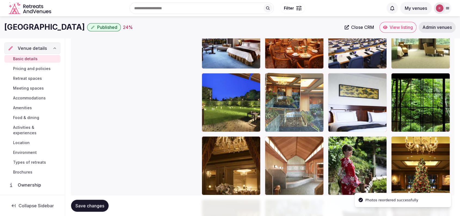
drag, startPoint x: 299, startPoint y: 130, endPoint x: 302, endPoint y: 110, distance: 20.4
click at [302, 110] on body "**********" at bounding box center [230, 101] width 460 height 1533
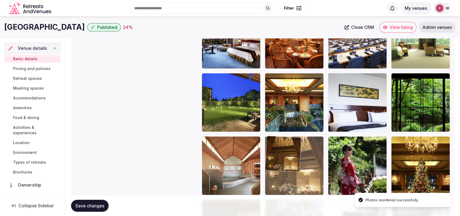
drag, startPoint x: 244, startPoint y: 165, endPoint x: 301, endPoint y: 169, distance: 57.7
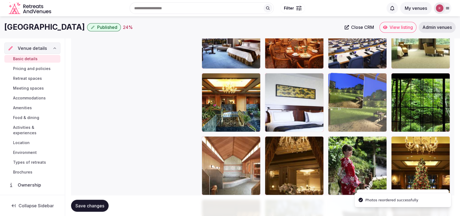
drag, startPoint x: 328, startPoint y: 163, endPoint x: 371, endPoint y: 132, distance: 53.1
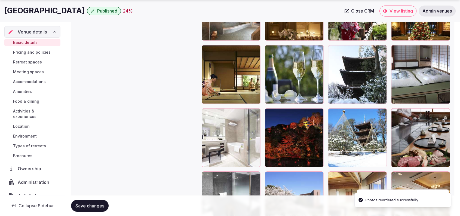
scroll to position [876, 0]
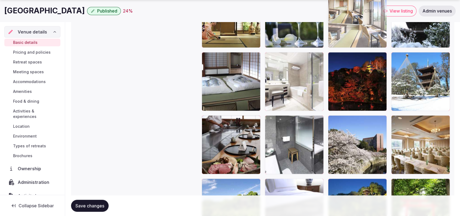
drag, startPoint x: 364, startPoint y: 162, endPoint x: 372, endPoint y: 69, distance: 93.2
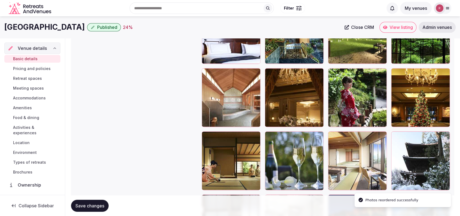
scroll to position [713, 0]
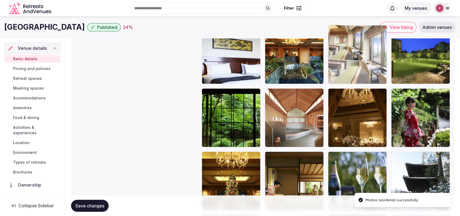
drag, startPoint x: 373, startPoint y: 171, endPoint x: 379, endPoint y: 74, distance: 97.7
click at [379, 74] on body "**********" at bounding box center [230, 53] width 460 height 1533
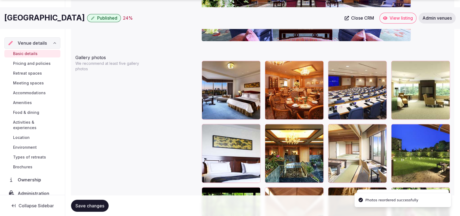
scroll to position [643, 0]
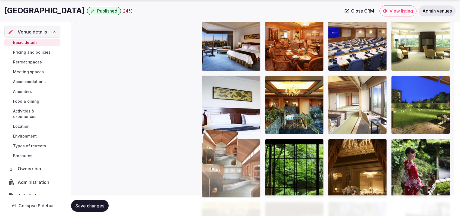
drag, startPoint x: 256, startPoint y: 184, endPoint x: 245, endPoint y: 183, distance: 11.3
click at [245, 183] on body "**********" at bounding box center [230, 103] width 460 height 1533
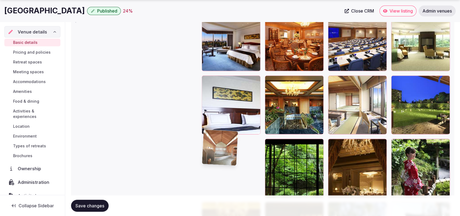
scroll to position [671, 0]
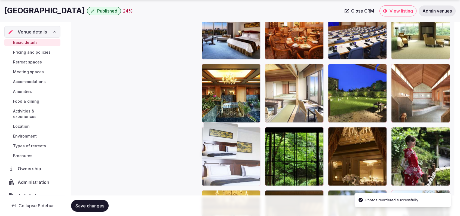
drag, startPoint x: 240, startPoint y: 157, endPoint x: 243, endPoint y: 176, distance: 19.3
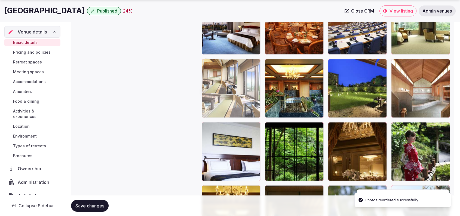
drag, startPoint x: 292, startPoint y: 102, endPoint x: 257, endPoint y: 106, distance: 34.5
click at [257, 106] on body "**********" at bounding box center [230, 87] width 460 height 1533
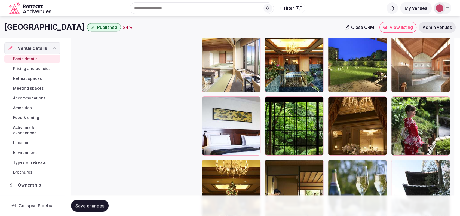
scroll to position [700, 0]
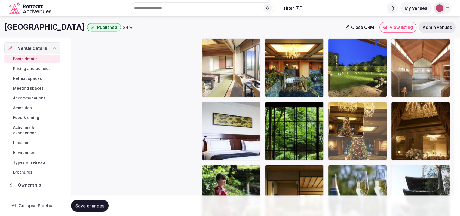
drag, startPoint x: 225, startPoint y: 177, endPoint x: 355, endPoint y: 141, distance: 135.7
click at [355, 141] on body "**********" at bounding box center [230, 66] width 460 height 1533
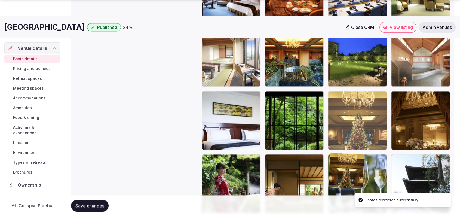
drag, startPoint x: 358, startPoint y: 165, endPoint x: 358, endPoint y: 178, distance: 13.4
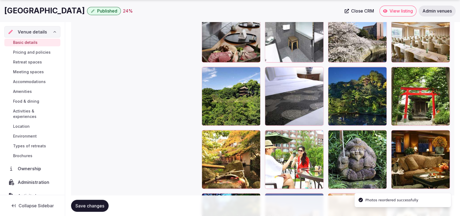
scroll to position [1042, 0]
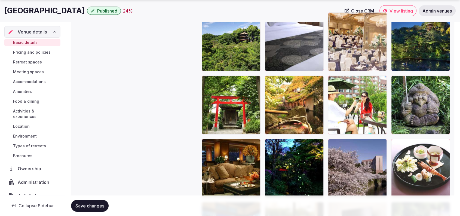
drag, startPoint x: 358, startPoint y: 160, endPoint x: 368, endPoint y: 53, distance: 108.1
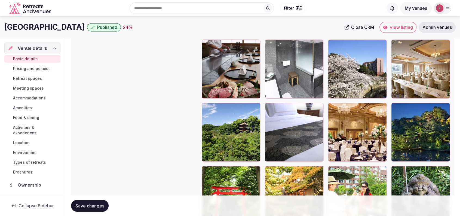
scroll to position [896, 0]
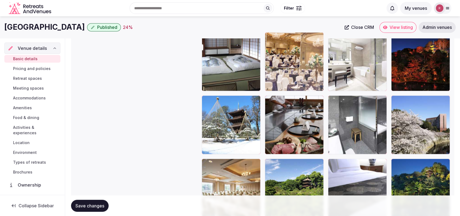
drag, startPoint x: 362, startPoint y: 181, endPoint x: 312, endPoint y: 67, distance: 124.6
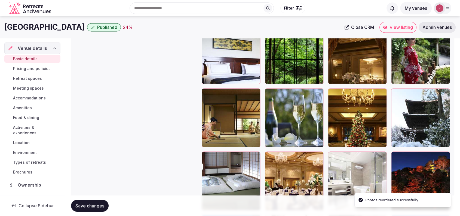
scroll to position [773, 0]
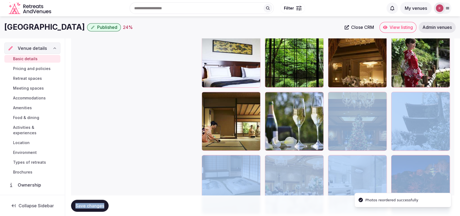
drag, startPoint x: 303, startPoint y: 171, endPoint x: 303, endPoint y: 116, distance: 55.0
click at [303, 116] on form "**********" at bounding box center [263, 26] width 384 height 1459
click at [294, 180] on div at bounding box center [294, 184] width 59 height 59
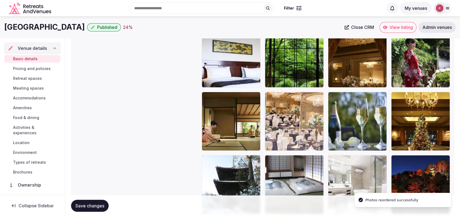
drag, startPoint x: 294, startPoint y: 180, endPoint x: 305, endPoint y: 114, distance: 66.8
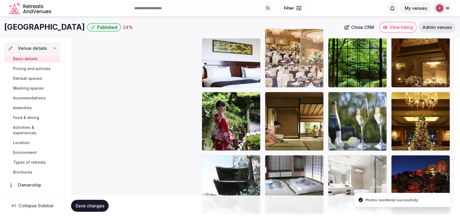
drag, startPoint x: 296, startPoint y: 113, endPoint x: 300, endPoint y: 72, distance: 40.3
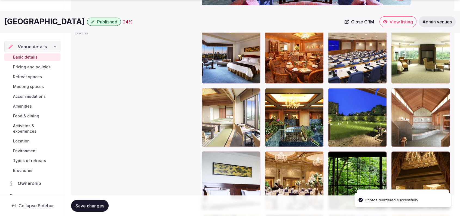
scroll to position [681, 0]
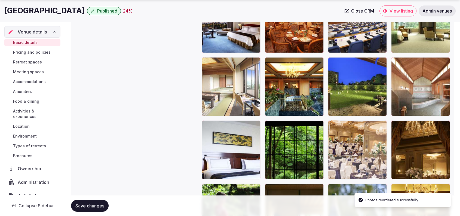
drag, startPoint x: 280, startPoint y: 158, endPoint x: 341, endPoint y: 156, distance: 61.1
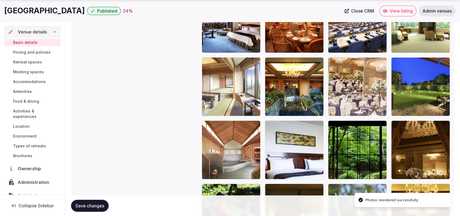
click at [360, 104] on body "**********" at bounding box center [230, 85] width 460 height 1533
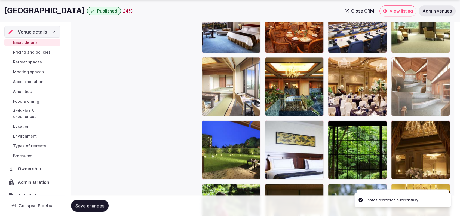
drag, startPoint x: 235, startPoint y: 163, endPoint x: 430, endPoint y: 118, distance: 199.9
click at [430, 118] on body "**********" at bounding box center [230, 85] width 460 height 1533
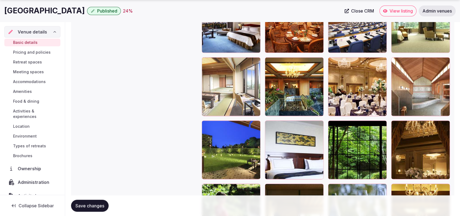
click at [20, 59] on span "Retreat spaces" at bounding box center [27, 61] width 29 height 5
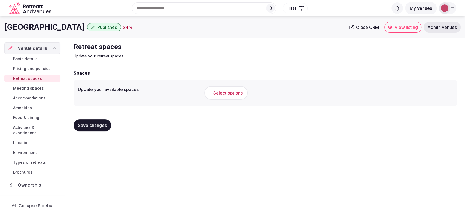
click at [217, 91] on span "+ Select options" at bounding box center [226, 93] width 34 height 6
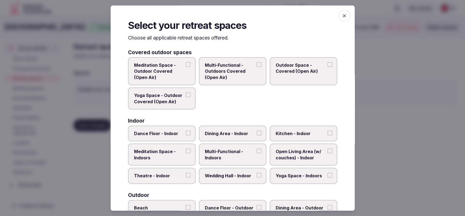
click at [225, 152] on span "Multi-Functional - Indoors" at bounding box center [230, 155] width 50 height 12
click at [257, 152] on button "Multi-Functional - Indoors" at bounding box center [259, 151] width 5 height 5
click at [245, 173] on span "Wedding Hall - Indoor" at bounding box center [230, 176] width 50 height 6
click at [257, 173] on button "Wedding Hall - Indoor" at bounding box center [259, 175] width 5 height 5
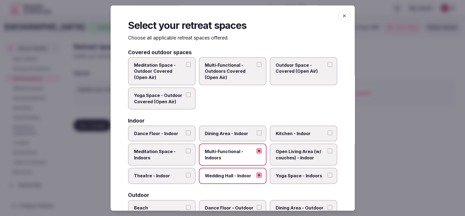
click at [244, 133] on span "Dining Area - Indoor" at bounding box center [230, 134] width 50 height 6
click at [257, 133] on button "Dining Area - Indoor" at bounding box center [259, 133] width 5 height 5
click at [302, 149] on span "Open Living Area (w/ couches) - Indoor" at bounding box center [301, 155] width 50 height 12
click at [328, 149] on button "Open Living Area (w/ couches) - Indoor" at bounding box center [330, 151] width 5 height 5
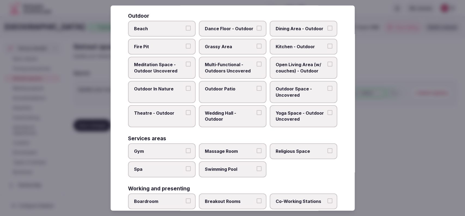
scroll to position [231, 0]
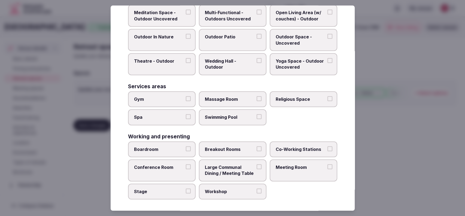
click at [284, 164] on span "Meeting Room" at bounding box center [301, 167] width 50 height 6
click at [328, 164] on button "Meeting Room" at bounding box center [330, 166] width 5 height 5
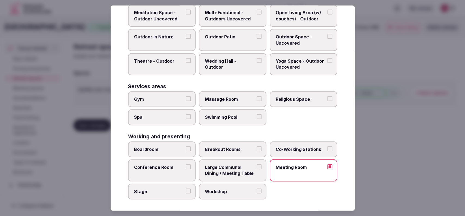
click at [235, 169] on span "Large Communal Dining / Meeting Table" at bounding box center [230, 170] width 50 height 12
click at [257, 169] on button "Large Communal Dining / Meeting Table" at bounding box center [259, 166] width 5 height 5
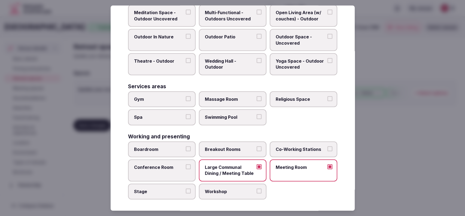
click at [174, 169] on label "Conference Room" at bounding box center [162, 170] width 68 height 22
click at [186, 169] on button "Conference Room" at bounding box center [188, 166] width 5 height 5
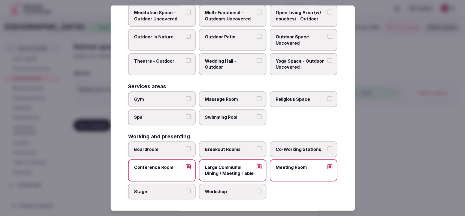
click at [166, 147] on span "Boardroom" at bounding box center [159, 149] width 50 height 6
click at [186, 147] on button "Boardroom" at bounding box center [188, 148] width 5 height 5
click at [310, 146] on span "Co-Working Stations" at bounding box center [301, 149] width 50 height 6
click at [328, 146] on button "Co-Working Stations" at bounding box center [330, 148] width 5 height 5
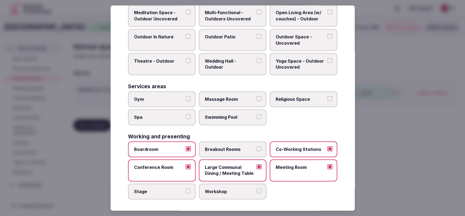
click at [377, 142] on div at bounding box center [232, 108] width 465 height 216
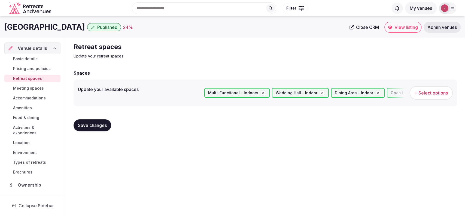
click at [98, 129] on button "Save changes" at bounding box center [93, 125] width 38 height 12
drag, startPoint x: 91, startPoint y: 28, endPoint x: 0, endPoint y: 25, distance: 91.3
click at [0, 25] on div "Hotel Chinzanso Tokyo Published 24 % Close CRM View listing Admin venues" at bounding box center [232, 27] width 465 height 11
copy h1 "Hotel Chinzanso Tokyo"
click at [86, 128] on span "Save changes" at bounding box center [92, 125] width 29 height 5
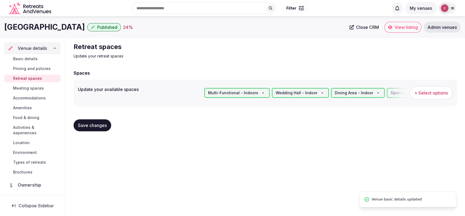
click at [38, 89] on span "Meeting spaces" at bounding box center [28, 88] width 31 height 5
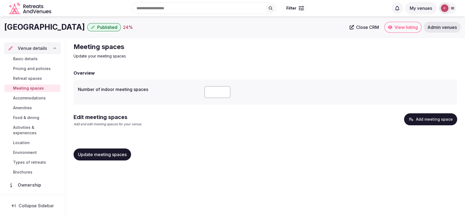
click at [411, 119] on icon "button" at bounding box center [410, 119] width 5 height 5
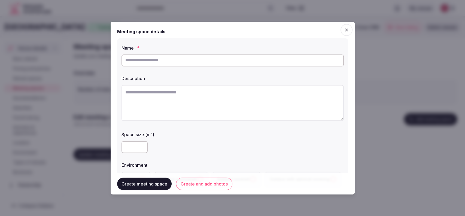
click at [201, 62] on input "text" at bounding box center [233, 60] width 222 height 12
paste input "**********"
type input "**********"
click at [189, 93] on textarea at bounding box center [233, 105] width 222 height 36
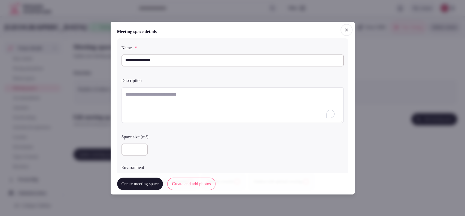
click at [231, 101] on textarea "To enrich screen reader interactions, please activate Accessibility in Grammarl…" at bounding box center [233, 105] width 222 height 36
paste textarea "**********"
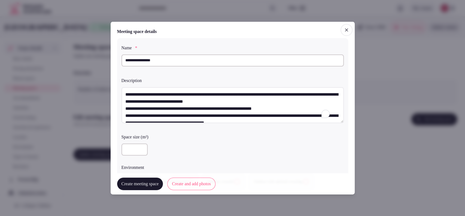
scroll to position [3, 0]
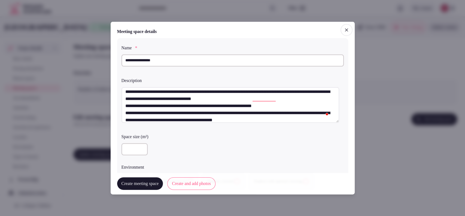
click at [122, 103] on textarea "**********" at bounding box center [231, 105] width 218 height 36
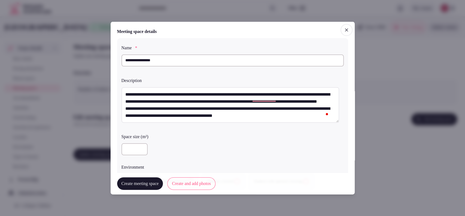
scroll to position [0, 0]
click at [126, 116] on textarea "**********" at bounding box center [231, 105] width 218 height 36
click at [124, 116] on textarea "**********" at bounding box center [231, 105] width 218 height 36
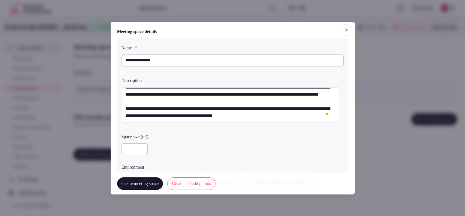
scroll to position [14, 0]
type textarea "**********"
click at [127, 152] on input "number" at bounding box center [135, 149] width 26 height 12
type input "****"
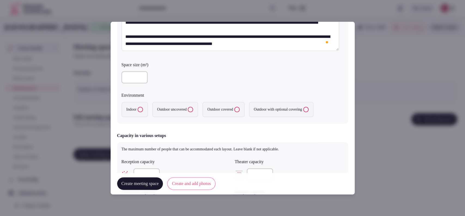
scroll to position [77, 0]
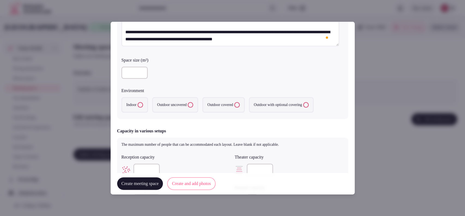
click at [139, 102] on label "Indoor" at bounding box center [135, 104] width 26 height 15
click at [139, 102] on button "Indoor" at bounding box center [140, 104] width 5 height 5
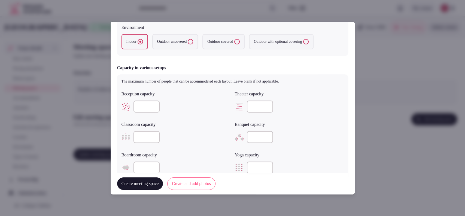
scroll to position [141, 0]
click at [250, 106] on input "number" at bounding box center [260, 106] width 26 height 12
type input "****"
click at [142, 135] on input "number" at bounding box center [147, 136] width 26 height 12
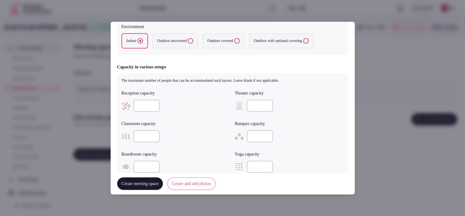
type input "****"
click at [252, 133] on input "number" at bounding box center [260, 136] width 26 height 12
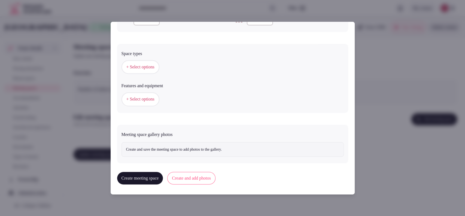
type input "***"
click at [154, 69] on span "+ Select options" at bounding box center [140, 67] width 28 height 6
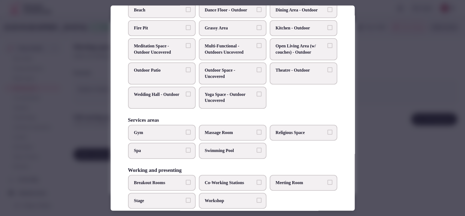
scroll to position [207, 0]
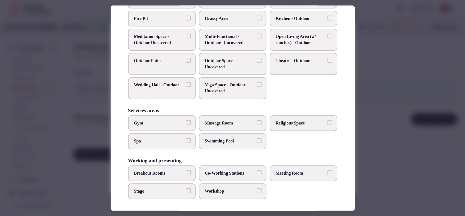
click at [283, 168] on label "Meeting Room" at bounding box center [304, 173] width 68 height 16
click at [328, 170] on button "Meeting Room" at bounding box center [330, 172] width 5 height 5
click at [242, 183] on label "Workshop" at bounding box center [233, 191] width 68 height 16
click at [257, 188] on button "Workshop" at bounding box center [259, 190] width 5 height 5
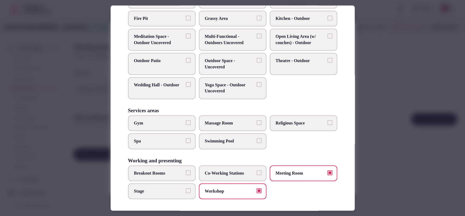
click at [177, 172] on span "Breakout Rooms" at bounding box center [159, 173] width 50 height 6
click at [186, 172] on button "Breakout Rooms" at bounding box center [188, 172] width 5 height 5
click at [229, 171] on span "Co-Working Stations" at bounding box center [230, 173] width 50 height 6
click at [257, 171] on button "Co-Working Stations" at bounding box center [259, 172] width 5 height 5
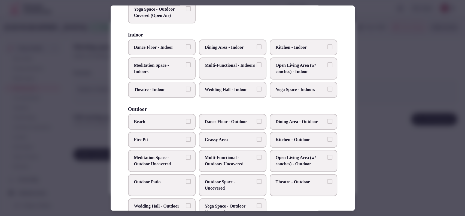
scroll to position [86, 0]
click at [232, 68] on span "Multi-Functional - Indoors" at bounding box center [230, 66] width 50 height 6
click at [257, 68] on button "Multi-Functional - Indoors" at bounding box center [259, 65] width 5 height 5
click at [228, 89] on span "Wedding Hall - Indoor" at bounding box center [230, 90] width 50 height 6
click at [257, 89] on button "Wedding Hall - Indoor" at bounding box center [259, 89] width 5 height 5
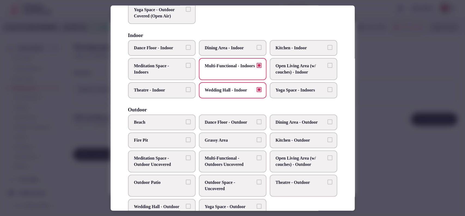
click at [244, 46] on span "Dining Area - Indoor" at bounding box center [230, 48] width 50 height 6
click at [257, 46] on button "Dining Area - Indoor" at bounding box center [259, 47] width 5 height 5
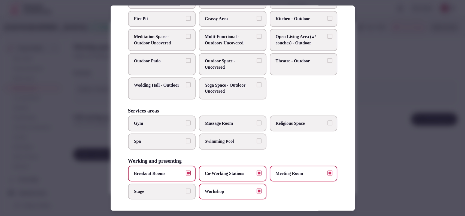
scroll to position [207, 0]
click at [370, 78] on div at bounding box center [232, 108] width 465 height 216
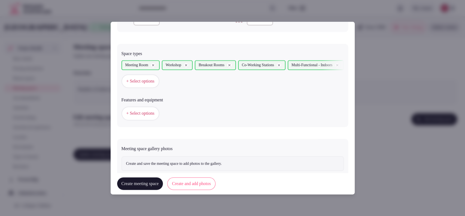
scroll to position [302, 0]
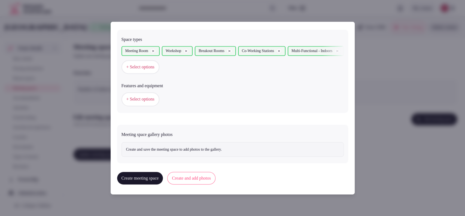
click at [209, 173] on button "Create and add photos" at bounding box center [191, 178] width 48 height 13
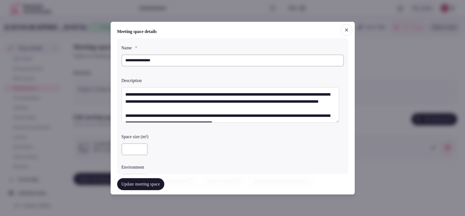
drag, startPoint x: 165, startPoint y: 58, endPoint x: 121, endPoint y: 60, distance: 43.7
click at [121, 60] on div "**********" at bounding box center [232, 117] width 231 height 158
click at [345, 79] on div "**********" at bounding box center [233, 108] width 244 height 173
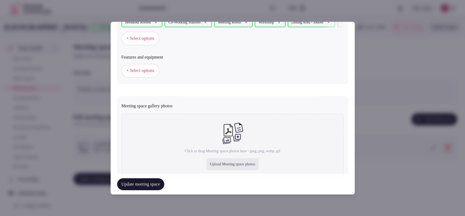
scroll to position [352, 0]
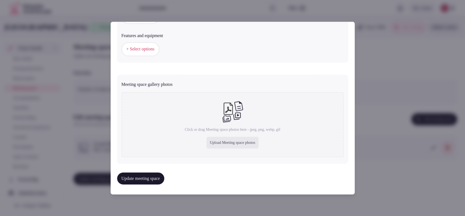
click at [224, 140] on div "Upload Meeting space photos" at bounding box center [233, 143] width 52 height 12
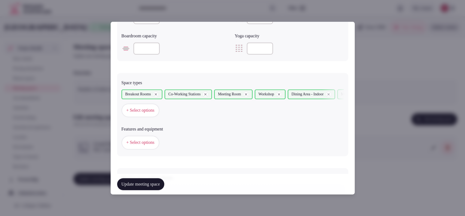
scroll to position [268, 0]
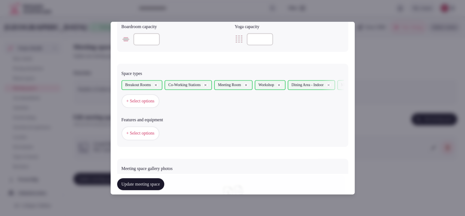
click at [129, 132] on span "+ Select options" at bounding box center [140, 133] width 28 height 6
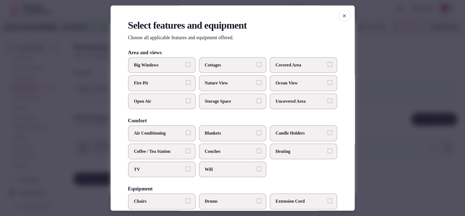
click at [291, 70] on label "Covered Area" at bounding box center [304, 65] width 68 height 16
click at [328, 67] on button "Covered Area" at bounding box center [330, 64] width 5 height 5
click at [167, 131] on span "Air Conditioning" at bounding box center [159, 134] width 50 height 6
click at [186, 131] on button "Air Conditioning" at bounding box center [188, 133] width 5 height 5
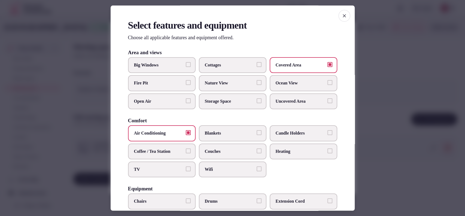
click at [214, 168] on span "Wifi" at bounding box center [230, 169] width 50 height 6
click at [257, 168] on button "Wifi" at bounding box center [259, 168] width 5 height 5
click at [159, 168] on span "TV" at bounding box center [159, 169] width 50 height 6
click at [186, 168] on button "TV" at bounding box center [188, 168] width 5 height 5
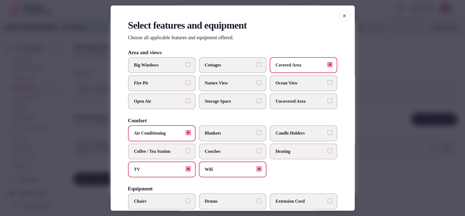
scroll to position [169, 0]
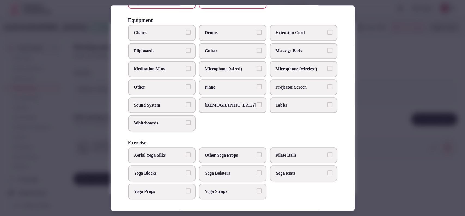
click at [156, 37] on label "Chairs" at bounding box center [162, 33] width 68 height 16
click at [186, 35] on button "Chairs" at bounding box center [188, 32] width 5 height 5
click at [159, 106] on span "Sound System" at bounding box center [159, 105] width 50 height 6
click at [186, 106] on button "Sound System" at bounding box center [188, 104] width 5 height 5
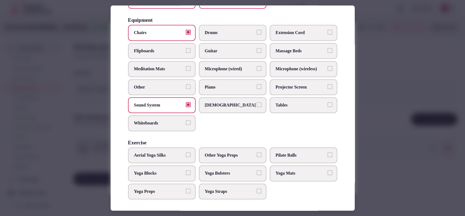
click at [277, 100] on label "Tables" at bounding box center [304, 105] width 68 height 16
click at [328, 102] on button "Tables" at bounding box center [330, 104] width 5 height 5
click at [288, 84] on span "Projector Screen" at bounding box center [301, 87] width 50 height 6
click at [328, 84] on button "Projector Screen" at bounding box center [330, 86] width 5 height 5
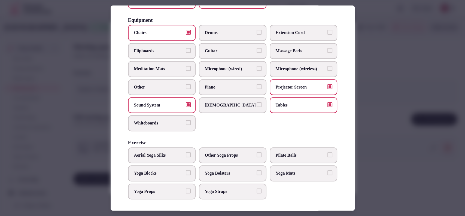
drag, startPoint x: 297, startPoint y: 71, endPoint x: 246, endPoint y: 71, distance: 51.5
click at [295, 71] on label "Microphone (wireless)" at bounding box center [304, 69] width 68 height 16
click at [231, 70] on span "Microphone (wired)" at bounding box center [230, 69] width 50 height 6
click at [257, 70] on button "Microphone (wired)" at bounding box center [259, 68] width 5 height 5
click at [294, 72] on label "Microphone (wireless)" at bounding box center [304, 69] width 68 height 16
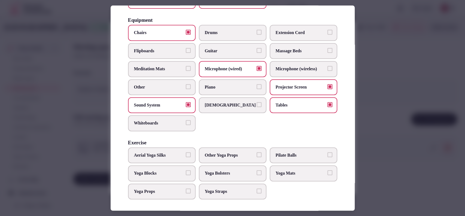
click at [328, 71] on button "Microphone (wireless)" at bounding box center [330, 68] width 5 height 5
click at [384, 116] on div at bounding box center [232, 108] width 465 height 216
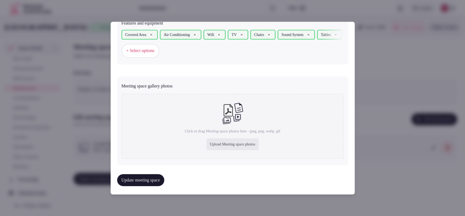
scroll to position [366, 0]
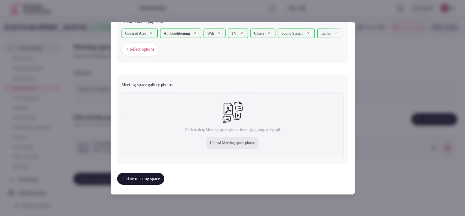
click at [221, 140] on div "Upload Meeting space photos" at bounding box center [233, 143] width 52 height 12
type input "**********"
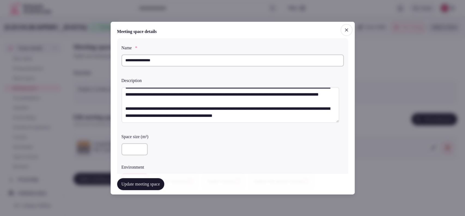
scroll to position [151, 0]
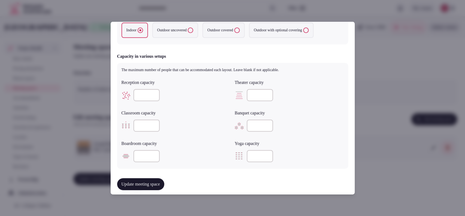
click at [150, 186] on button "Update meeting space" at bounding box center [140, 184] width 47 height 12
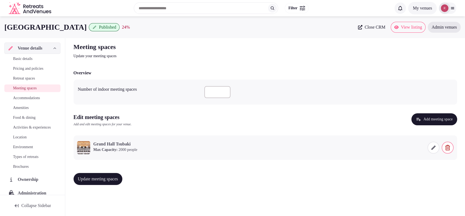
click at [80, 183] on button "Update meeting spaces" at bounding box center [98, 179] width 49 height 12
click at [416, 118] on icon "button" at bounding box center [418, 119] width 5 height 5
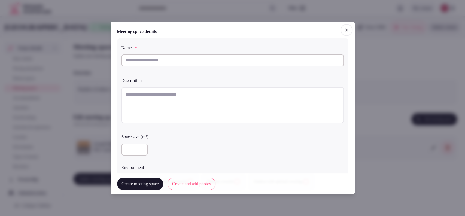
click at [160, 61] on input "text" at bounding box center [233, 60] width 222 height 12
paste input "******"
type input "******"
click at [182, 95] on textarea at bounding box center [233, 105] width 222 height 36
paste textarea "**********"
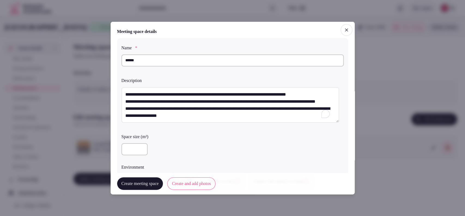
scroll to position [3, 0]
click at [121, 113] on div "**********" at bounding box center [232, 117] width 231 height 158
click at [124, 114] on textarea "**********" at bounding box center [231, 105] width 218 height 36
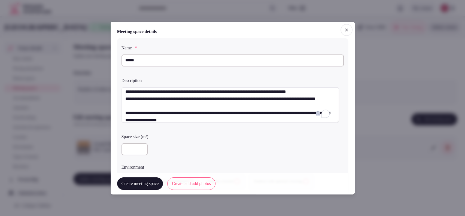
type textarea "**********"
click at [133, 148] on input "number" at bounding box center [135, 149] width 26 height 12
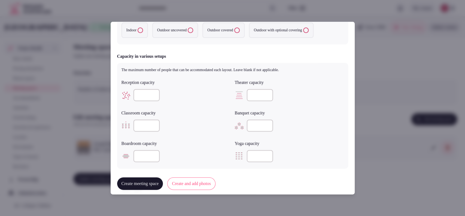
type input "***"
click at [133, 35] on label "Indoor" at bounding box center [135, 30] width 26 height 15
click at [138, 33] on button "Indoor" at bounding box center [140, 30] width 5 height 5
click at [250, 93] on input "number" at bounding box center [260, 95] width 26 height 12
type input "***"
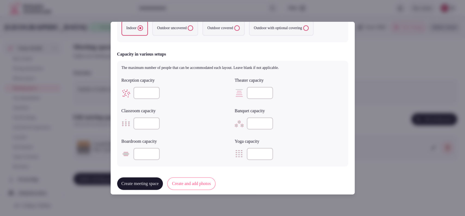
click at [143, 96] on input "number" at bounding box center [147, 93] width 26 height 12
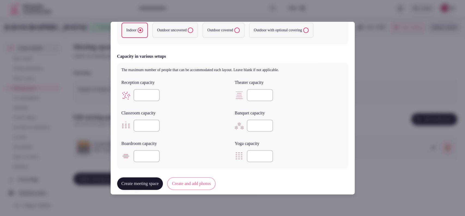
type input "***"
click at [134, 124] on input "number" at bounding box center [147, 126] width 26 height 12
type input "***"
click at [251, 124] on input "number" at bounding box center [260, 126] width 26 height 12
type input "***"
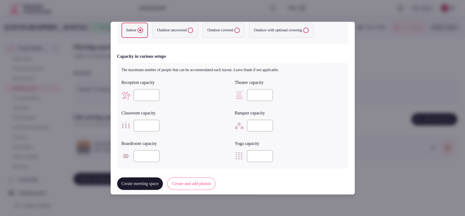
scroll to position [286, 0]
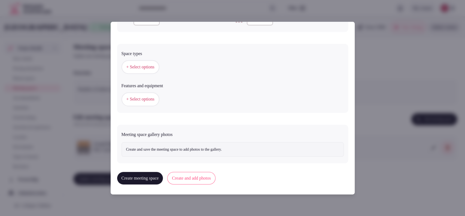
click at [140, 68] on span "+ Select options" at bounding box center [140, 67] width 28 height 6
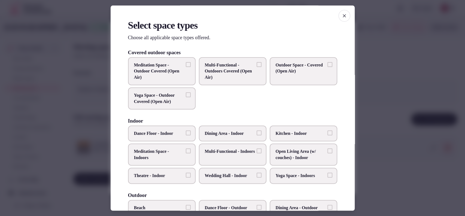
click at [223, 152] on span "Multi-Functional - Indoors" at bounding box center [230, 152] width 50 height 6
click at [257, 152] on button "Multi-Functional - Indoors" at bounding box center [259, 151] width 5 height 5
click at [223, 170] on label "Wedding Hall - Indoor" at bounding box center [233, 176] width 68 height 16
click at [257, 173] on button "Wedding Hall - Indoor" at bounding box center [259, 175] width 5 height 5
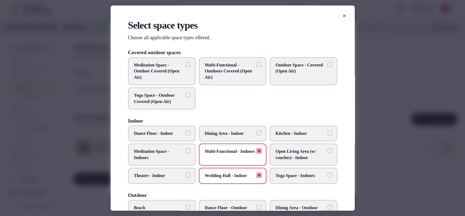
click at [186, 172] on label "Theatre - Indoor" at bounding box center [162, 176] width 68 height 16
click at [186, 173] on button "Theatre - Indoor" at bounding box center [188, 175] width 5 height 5
click at [220, 138] on label "Dining Area - Indoor" at bounding box center [233, 134] width 68 height 16
click at [257, 135] on button "Dining Area - Indoor" at bounding box center [259, 133] width 5 height 5
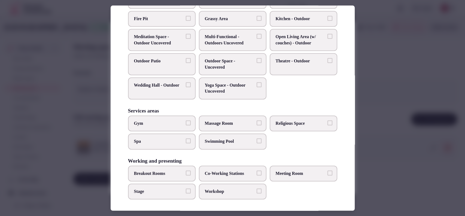
scroll to position [207, 0]
click at [281, 171] on span "Meeting Room" at bounding box center [301, 173] width 50 height 6
click at [328, 171] on button "Meeting Room" at bounding box center [330, 172] width 5 height 5
click at [216, 189] on span "Workshop" at bounding box center [230, 191] width 50 height 6
click at [257, 189] on button "Workshop" at bounding box center [259, 190] width 5 height 5
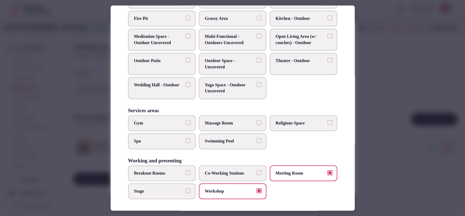
click at [223, 172] on span "Co-Working Stations" at bounding box center [230, 173] width 50 height 6
click at [257, 172] on button "Co-Working Stations" at bounding box center [259, 172] width 5 height 5
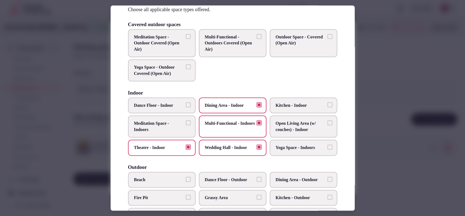
click at [392, 98] on div at bounding box center [232, 108] width 465 height 216
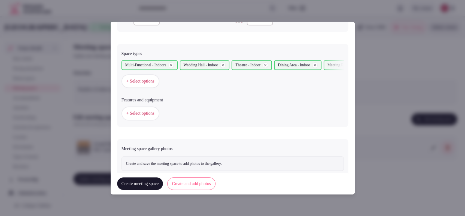
click at [154, 113] on span "+ Select options" at bounding box center [140, 113] width 28 height 6
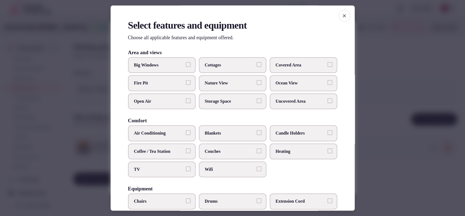
drag, startPoint x: 155, startPoint y: 169, endPoint x: 155, endPoint y: 159, distance: 10.1
click at [155, 169] on span "TV" at bounding box center [159, 169] width 50 height 6
click at [186, 169] on button "TV" at bounding box center [188, 168] width 5 height 5
click at [158, 131] on span "Air Conditioning" at bounding box center [159, 134] width 50 height 6
click at [186, 131] on button "Air Conditioning" at bounding box center [188, 133] width 5 height 5
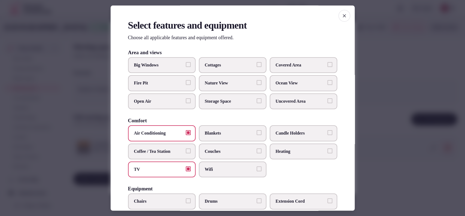
click at [215, 168] on span "Wifi" at bounding box center [230, 169] width 50 height 6
click at [257, 168] on button "Wifi" at bounding box center [259, 168] width 5 height 5
click at [281, 62] on span "Covered Area" at bounding box center [301, 65] width 50 height 6
click at [328, 62] on button "Covered Area" at bounding box center [330, 64] width 5 height 5
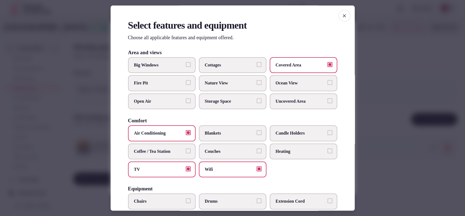
scroll to position [169, 0]
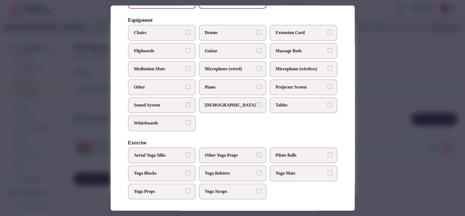
click at [287, 104] on span "Tables" at bounding box center [301, 105] width 50 height 6
click at [328, 104] on button "Tables" at bounding box center [330, 104] width 5 height 5
click at [276, 87] on span "Projector Screen" at bounding box center [301, 87] width 50 height 6
click at [328, 87] on button "Projector Screen" at bounding box center [330, 86] width 5 height 5
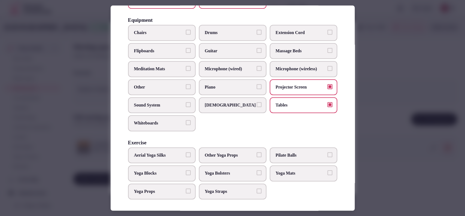
click at [162, 104] on span "Sound System" at bounding box center [159, 105] width 50 height 6
click at [186, 104] on button "Sound System" at bounding box center [188, 104] width 5 height 5
click at [157, 26] on label "Chairs" at bounding box center [162, 33] width 68 height 16
click at [186, 30] on button "Chairs" at bounding box center [188, 32] width 5 height 5
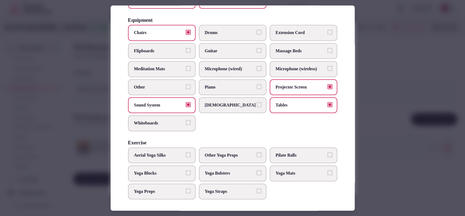
drag, startPoint x: 222, startPoint y: 71, endPoint x: 241, endPoint y: 67, distance: 18.7
click at [222, 71] on span "Microphone (wired)" at bounding box center [230, 69] width 50 height 6
click at [257, 71] on button "Microphone (wired)" at bounding box center [259, 68] width 5 height 5
click at [299, 66] on span "Microphone (wireless)" at bounding box center [301, 69] width 50 height 6
click at [328, 66] on button "Microphone (wireless)" at bounding box center [330, 68] width 5 height 5
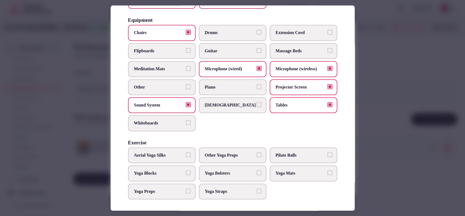
scroll to position [0, 0]
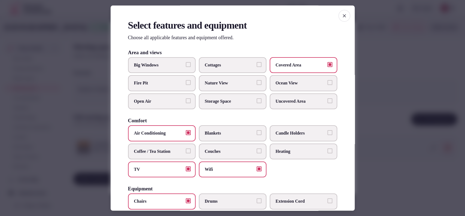
click at [292, 131] on span "Candle Holders" at bounding box center [301, 134] width 50 height 6
click at [328, 131] on button "Candle Holders" at bounding box center [330, 133] width 5 height 5
click at [292, 131] on span "Candle Holders" at bounding box center [301, 134] width 50 height 6
click at [328, 131] on button "Candle Holders" at bounding box center [330, 133] width 5 height 5
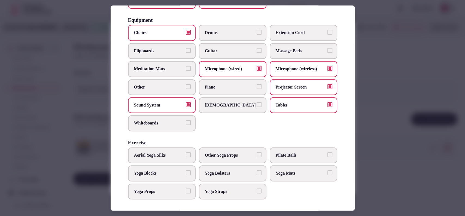
click at [379, 131] on div at bounding box center [232, 108] width 465 height 216
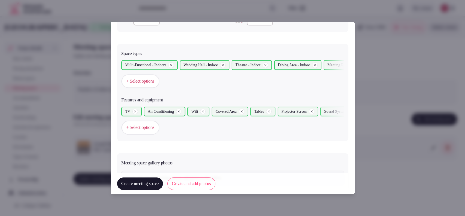
click at [149, 78] on span "+ Select options" at bounding box center [140, 81] width 28 height 6
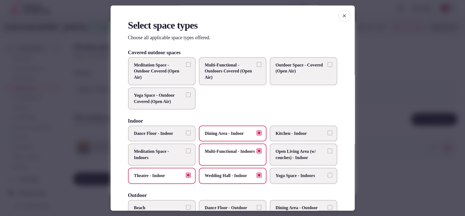
click at [379, 128] on div at bounding box center [232, 108] width 465 height 216
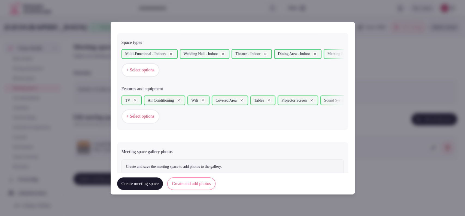
scroll to position [314, 0]
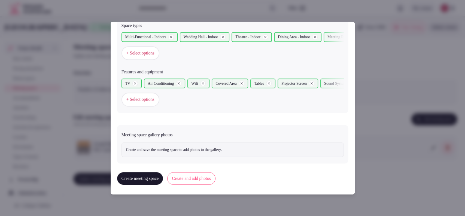
click at [211, 176] on button "Create and add photos" at bounding box center [191, 178] width 48 height 13
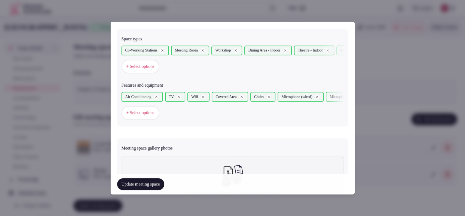
scroll to position [366, 0]
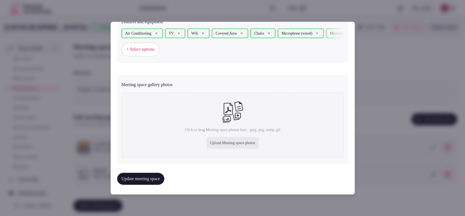
click at [209, 142] on div "Upload Meeting space photos" at bounding box center [233, 143] width 52 height 12
type input "**********"
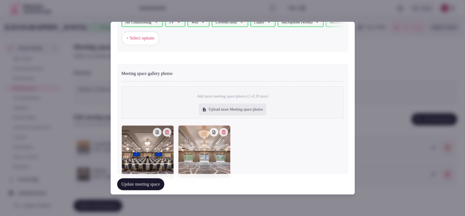
scroll to position [396, 0]
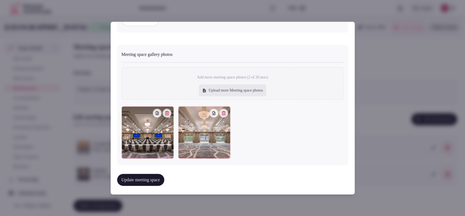
click at [148, 182] on button "Update meeting space" at bounding box center [140, 180] width 47 height 12
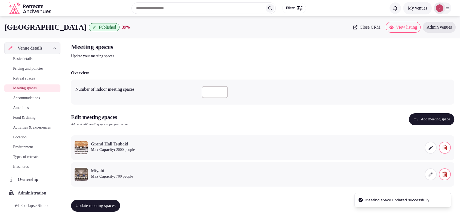
click at [111, 198] on div "Update meeting spaces" at bounding box center [263, 205] width 384 height 21
click at [110, 204] on span "Update meeting spaces" at bounding box center [95, 205] width 40 height 5
click at [436, 122] on button "Add meeting space" at bounding box center [432, 119] width 46 height 12
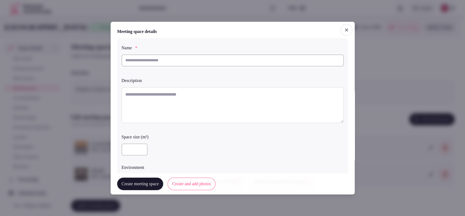
click at [235, 64] on input "text" at bounding box center [233, 60] width 222 height 12
type input "***"
click at [227, 100] on textarea at bounding box center [233, 105] width 222 height 36
paste textarea "**********"
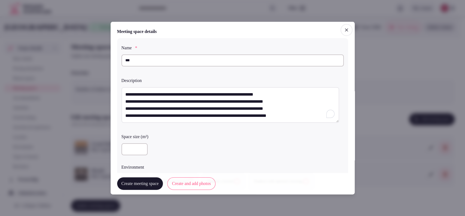
type textarea "**********"
click at [127, 152] on input "number" at bounding box center [135, 149] width 26 height 12
type input "***"
click at [220, 148] on div "***" at bounding box center [233, 149] width 222 height 12
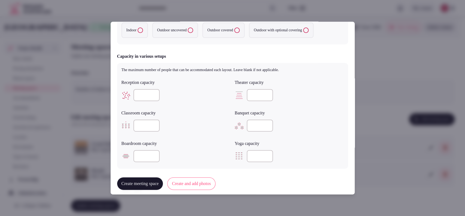
click at [251, 91] on input "number" at bounding box center [260, 95] width 26 height 12
type input "***"
click at [142, 126] on input "number" at bounding box center [147, 126] width 26 height 12
type input "**"
click at [134, 34] on label "Indoor" at bounding box center [135, 30] width 26 height 15
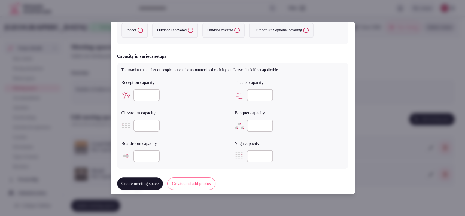
click at [138, 33] on button "Indoor" at bounding box center [140, 30] width 5 height 5
click at [251, 122] on input "number" at bounding box center [260, 126] width 26 height 12
click at [150, 91] on input "number" at bounding box center [147, 95] width 26 height 12
type input "*"
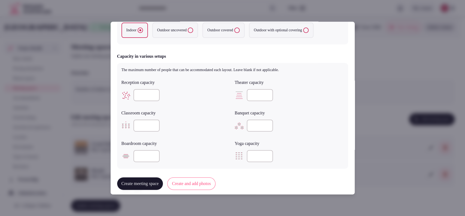
click at [249, 124] on input "number" at bounding box center [260, 126] width 26 height 12
type input "**"
click at [135, 96] on input "number" at bounding box center [147, 95] width 26 height 12
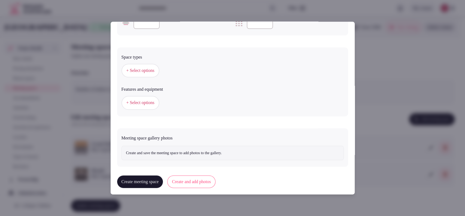
scroll to position [286, 0]
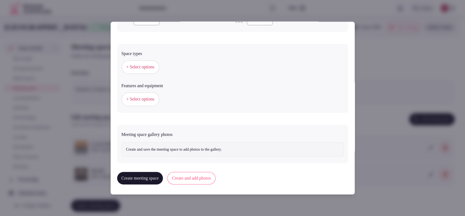
type input "***"
click at [144, 60] on button "+ Select options" at bounding box center [141, 67] width 38 height 14
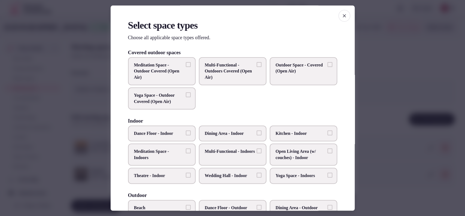
click at [210, 152] on span "Multi-Functional - Indoors" at bounding box center [230, 152] width 50 height 6
click at [257, 152] on button "Multi-Functional - Indoors" at bounding box center [259, 151] width 5 height 5
click at [232, 131] on span "Dining Area - Indoor" at bounding box center [230, 134] width 50 height 6
click at [257, 131] on button "Dining Area - Indoor" at bounding box center [259, 133] width 5 height 5
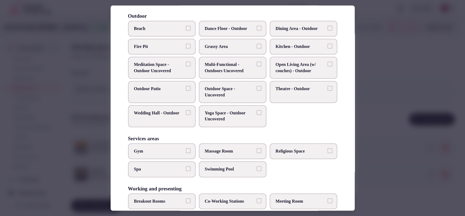
scroll to position [207, 0]
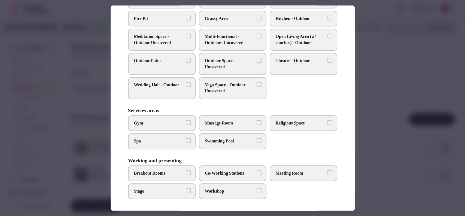
click at [284, 172] on span "Meeting Room" at bounding box center [301, 173] width 50 height 6
click at [328, 172] on button "Meeting Room" at bounding box center [330, 172] width 5 height 5
click at [231, 189] on span "Workshop" at bounding box center [230, 191] width 50 height 6
click at [257, 189] on button "Workshop" at bounding box center [259, 190] width 5 height 5
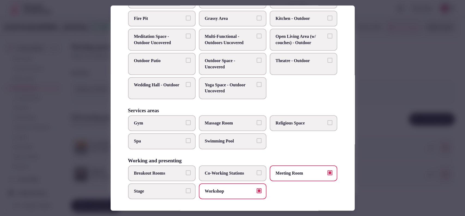
click at [211, 170] on span "Co-Working Stations" at bounding box center [230, 173] width 50 height 6
click at [257, 170] on button "Co-Working Stations" at bounding box center [259, 172] width 5 height 5
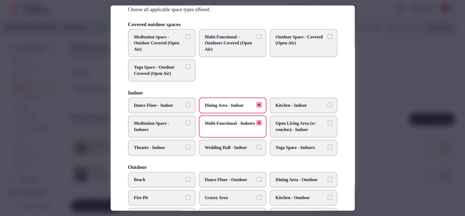
click at [371, 108] on div at bounding box center [232, 108] width 465 height 216
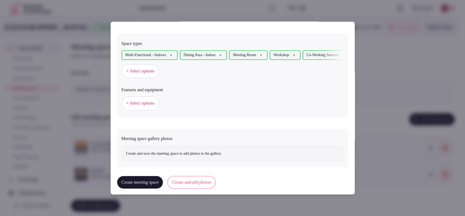
scroll to position [300, 0]
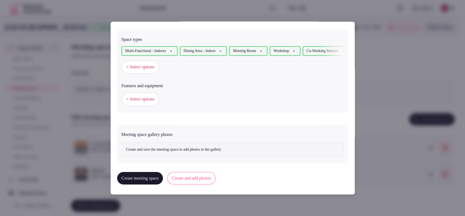
click at [139, 100] on span "+ Select options" at bounding box center [140, 99] width 28 height 6
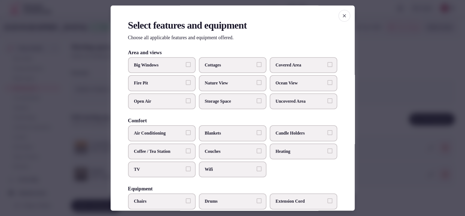
click at [164, 134] on span "Air Conditioning" at bounding box center [159, 134] width 50 height 6
click at [186, 134] on button "Air Conditioning" at bounding box center [188, 133] width 5 height 5
click at [156, 166] on span "TV" at bounding box center [159, 169] width 50 height 6
click at [186, 166] on button "TV" at bounding box center [188, 168] width 5 height 5
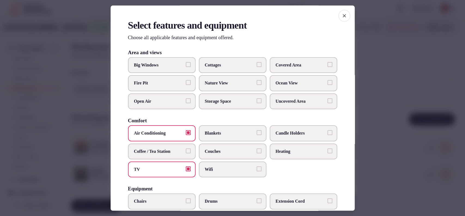
click at [179, 169] on span "TV" at bounding box center [159, 169] width 50 height 6
click at [186, 169] on button "TV" at bounding box center [188, 168] width 5 height 5
click at [219, 168] on span "Wifi" at bounding box center [230, 169] width 50 height 6
click at [257, 168] on button "Wifi" at bounding box center [259, 168] width 5 height 5
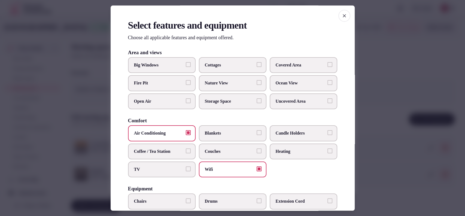
click at [282, 67] on span "Covered Area" at bounding box center [301, 65] width 50 height 6
click at [328, 67] on button "Covered Area" at bounding box center [330, 64] width 5 height 5
click at [157, 69] on label "Big Windows" at bounding box center [162, 65] width 68 height 16
click at [186, 67] on button "Big Windows" at bounding box center [188, 64] width 5 height 5
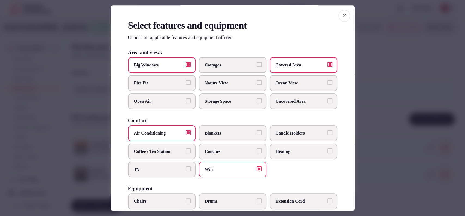
scroll to position [169, 0]
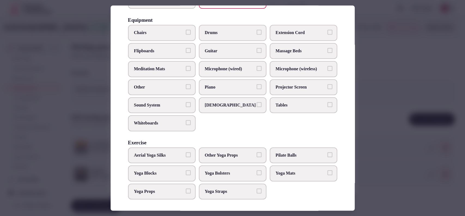
click at [166, 32] on span "Chairs" at bounding box center [159, 33] width 50 height 6
click at [186, 32] on button "Chairs" at bounding box center [188, 32] width 5 height 5
click at [155, 108] on label "Sound System" at bounding box center [162, 105] width 68 height 16
click at [186, 107] on button "Sound System" at bounding box center [188, 104] width 5 height 5
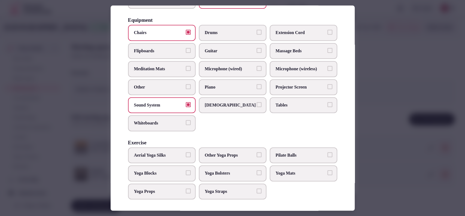
click at [276, 102] on span "Tables" at bounding box center [301, 105] width 50 height 6
click at [328, 102] on button "Tables" at bounding box center [330, 104] width 5 height 5
click at [280, 85] on span "Projector Screen" at bounding box center [301, 87] width 50 height 6
click at [328, 85] on button "Projector Screen" at bounding box center [330, 86] width 5 height 5
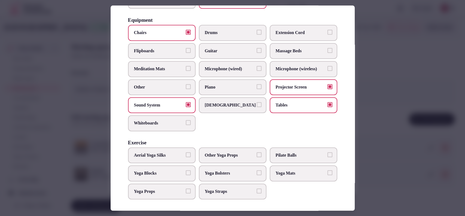
click at [281, 65] on label "Microphone (wireless)" at bounding box center [304, 69] width 68 height 16
click at [328, 66] on button "Microphone (wireless)" at bounding box center [330, 68] width 5 height 5
click at [238, 69] on span "Microphone (wired)" at bounding box center [230, 69] width 50 height 6
click at [257, 69] on button "Microphone (wired)" at bounding box center [259, 68] width 5 height 5
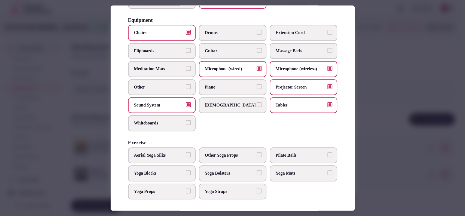
scroll to position [0, 0]
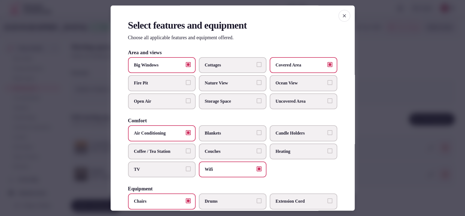
click at [178, 162] on label "TV" at bounding box center [162, 170] width 68 height 16
click at [186, 166] on button "TV" at bounding box center [188, 168] width 5 height 5
click at [157, 169] on span "TV" at bounding box center [159, 169] width 50 height 6
click at [186, 169] on button "TV" at bounding box center [188, 168] width 5 height 5
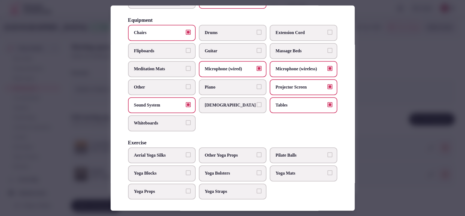
click at [381, 110] on div at bounding box center [232, 108] width 465 height 216
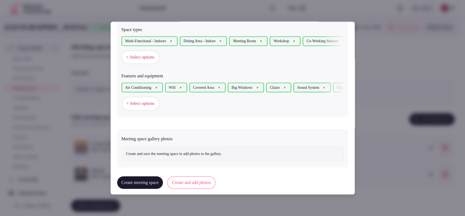
scroll to position [314, 0]
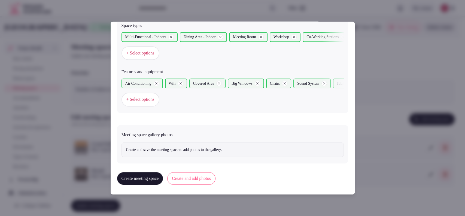
click at [212, 174] on button "Create and add photos" at bounding box center [191, 178] width 48 height 13
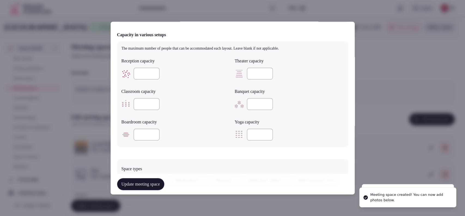
scroll to position [366, 0]
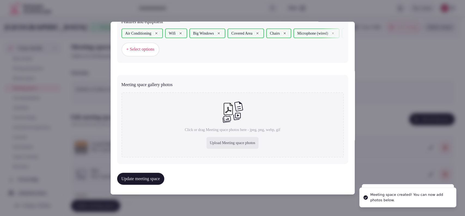
click at [211, 134] on div "Click or drag Meeting space photos here - jpeg, png, webp, gif Upload Meeting s…" at bounding box center [233, 124] width 222 height 65
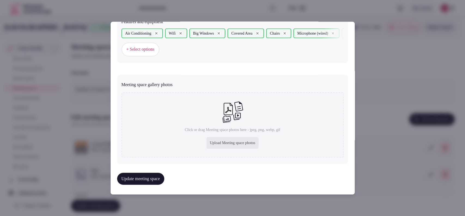
type input "**********"
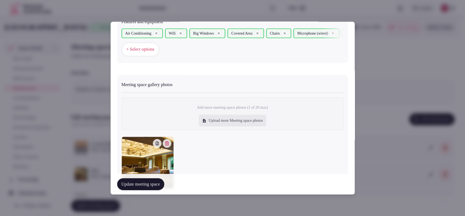
click at [154, 182] on button "Update meeting space" at bounding box center [140, 184] width 47 height 12
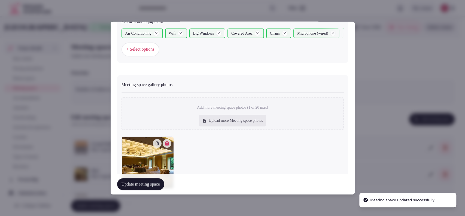
click at [154, 181] on button "Update meeting space" at bounding box center [140, 184] width 47 height 12
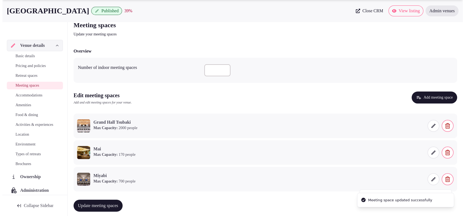
scroll to position [31, 0]
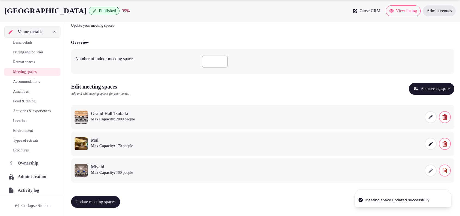
click at [87, 197] on button "Update meeting spaces" at bounding box center [95, 202] width 49 height 12
click at [430, 88] on button "Add meeting space" at bounding box center [432, 89] width 46 height 12
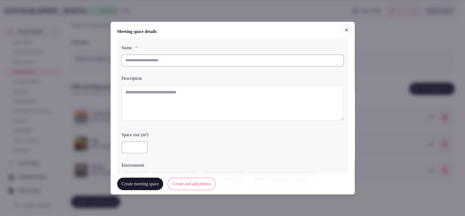
click at [225, 61] on input "text" at bounding box center [233, 60] width 222 height 12
paste input "****"
type input "****"
click at [206, 97] on textarea at bounding box center [233, 103] width 222 height 36
paste textarea "**********"
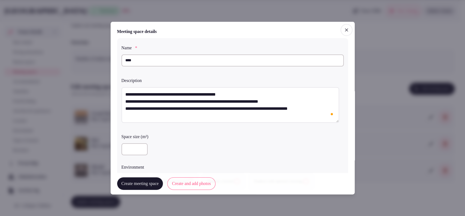
click at [124, 104] on textarea "**********" at bounding box center [231, 105] width 218 height 36
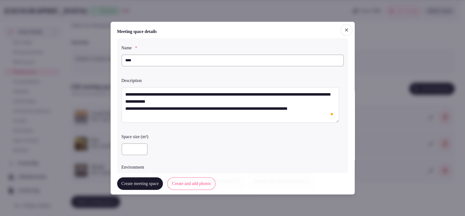
click at [122, 108] on textarea "**********" at bounding box center [231, 105] width 218 height 36
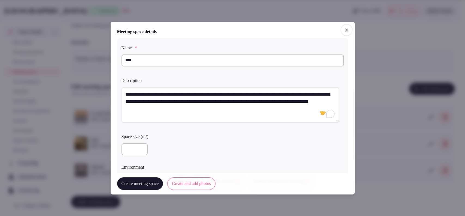
type textarea "**********"
click at [131, 150] on input "number" at bounding box center [135, 149] width 26 height 12
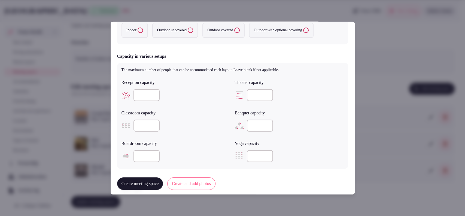
type input "***"
click at [138, 32] on label "Indoor" at bounding box center [135, 30] width 26 height 15
click at [138, 32] on button "Indoor" at bounding box center [140, 30] width 5 height 5
click at [251, 95] on input "number" at bounding box center [260, 95] width 26 height 12
type input "***"
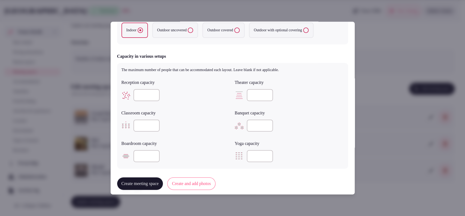
click at [144, 126] on input "number" at bounding box center [147, 126] width 26 height 12
click at [143, 129] on input "number" at bounding box center [147, 126] width 26 height 12
type input "**"
click at [258, 128] on input "number" at bounding box center [260, 126] width 26 height 12
click at [253, 125] on input "number" at bounding box center [260, 126] width 26 height 12
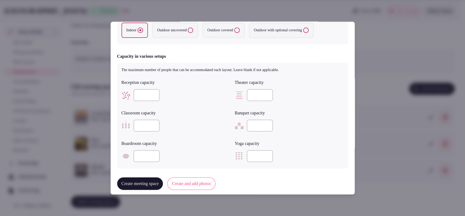
scroll to position [288, 0]
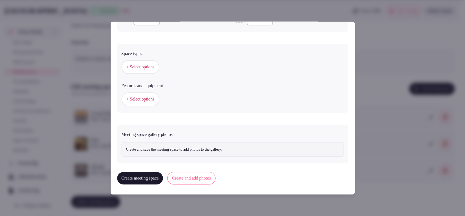
type input "**"
click at [143, 66] on span "+ Select options" at bounding box center [140, 67] width 28 height 6
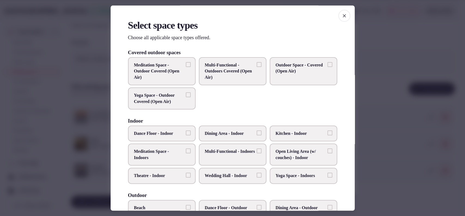
click at [217, 154] on span "Multi-Functional - Indoors" at bounding box center [230, 152] width 50 height 6
click at [257, 154] on button "Multi-Functional - Indoors" at bounding box center [259, 151] width 5 height 5
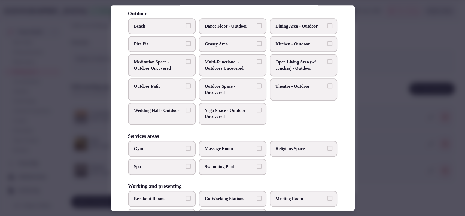
scroll to position [207, 0]
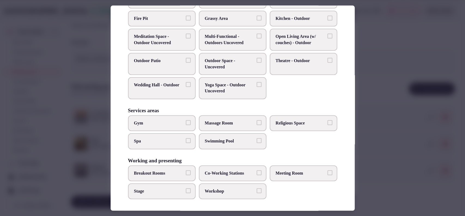
click at [292, 171] on span "Meeting Room" at bounding box center [301, 173] width 50 height 6
click at [328, 171] on button "Meeting Room" at bounding box center [330, 172] width 5 height 5
click at [217, 189] on span "Workshop" at bounding box center [230, 191] width 50 height 6
click at [257, 189] on button "Workshop" at bounding box center [259, 190] width 5 height 5
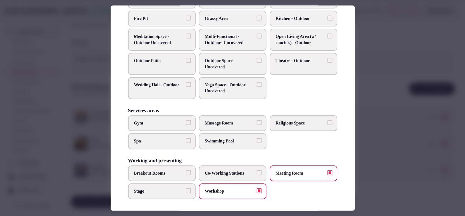
click at [181, 171] on span "Breakout Rooms" at bounding box center [159, 173] width 50 height 6
click at [186, 171] on button "Breakout Rooms" at bounding box center [188, 172] width 5 height 5
click at [218, 172] on span "Co-Working Stations" at bounding box center [230, 173] width 50 height 6
click at [257, 172] on button "Co-Working Stations" at bounding box center [259, 172] width 5 height 5
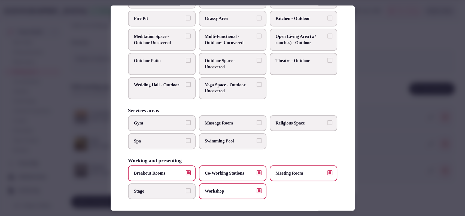
click at [190, 170] on label "Breakout Rooms" at bounding box center [162, 173] width 68 height 16
click at [190, 170] on button "Breakout Rooms" at bounding box center [188, 172] width 5 height 5
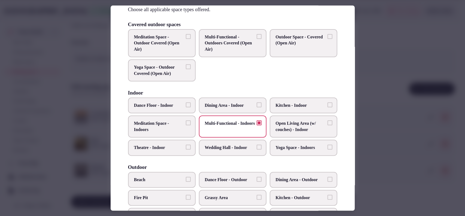
click at [367, 102] on div at bounding box center [232, 108] width 465 height 216
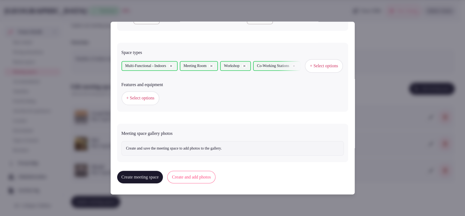
scroll to position [302, 0]
click at [156, 104] on button "+ Select options" at bounding box center [141, 98] width 38 height 14
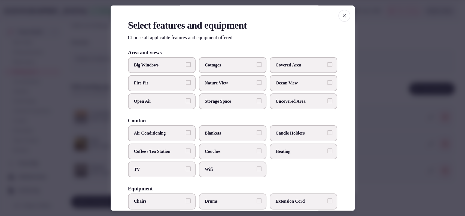
click at [297, 69] on label "Covered Area" at bounding box center [304, 65] width 68 height 16
click at [328, 67] on button "Covered Area" at bounding box center [330, 64] width 5 height 5
click at [160, 168] on span "TV" at bounding box center [159, 169] width 50 height 6
click at [186, 168] on button "TV" at bounding box center [188, 168] width 5 height 5
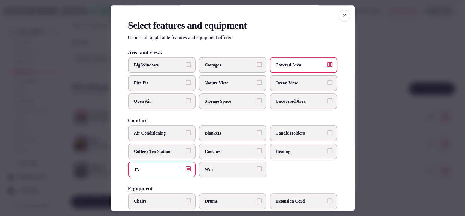
click at [161, 169] on span "TV" at bounding box center [159, 169] width 50 height 6
click at [186, 169] on button "TV" at bounding box center [188, 168] width 5 height 5
click at [216, 168] on span "Wifi" at bounding box center [230, 169] width 50 height 6
click at [257, 168] on button "Wifi" at bounding box center [259, 168] width 5 height 5
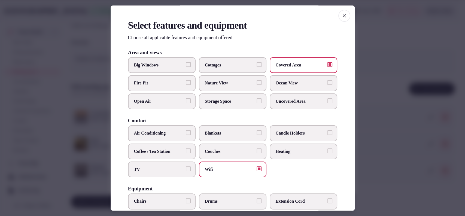
click at [168, 136] on span "Air Conditioning" at bounding box center [159, 134] width 50 height 6
click at [186, 135] on button "Air Conditioning" at bounding box center [188, 133] width 5 height 5
click at [183, 60] on label "Big Windows" at bounding box center [162, 65] width 68 height 16
click at [186, 62] on button "Big Windows" at bounding box center [188, 64] width 5 height 5
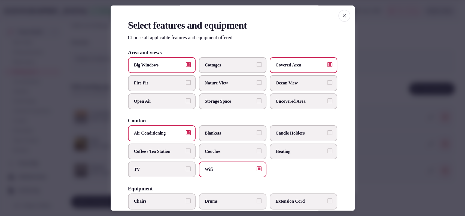
scroll to position [169, 0]
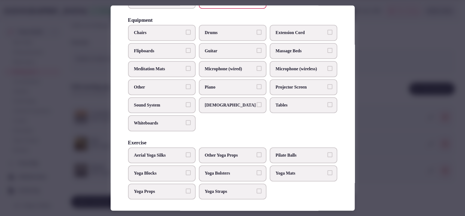
click at [289, 105] on span "Tables" at bounding box center [301, 105] width 50 height 6
click at [328, 105] on button "Tables" at bounding box center [330, 104] width 5 height 5
click at [151, 31] on span "Chairs" at bounding box center [159, 33] width 50 height 6
click at [186, 31] on button "Chairs" at bounding box center [188, 32] width 5 height 5
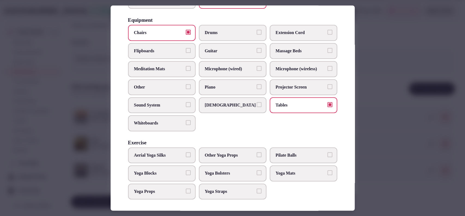
click at [143, 110] on label "Sound System" at bounding box center [162, 105] width 68 height 16
click at [186, 107] on button "Sound System" at bounding box center [188, 104] width 5 height 5
drag, startPoint x: 237, startPoint y: 72, endPoint x: 257, endPoint y: 70, distance: 20.6
click at [240, 72] on label "Microphone (wired)" at bounding box center [233, 69] width 68 height 16
click at [301, 71] on label "Microphone (wireless)" at bounding box center [304, 69] width 68 height 16
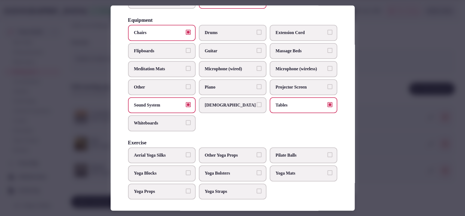
click at [328, 71] on button "Microphone (wireless)" at bounding box center [330, 68] width 5 height 5
click at [233, 68] on span "Microphone (wired)" at bounding box center [230, 69] width 50 height 6
click at [257, 68] on button "Microphone (wired)" at bounding box center [259, 68] width 5 height 5
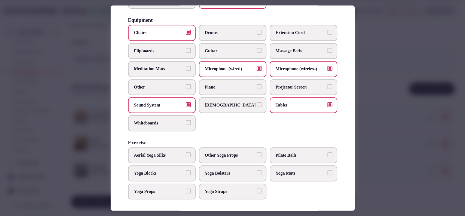
scroll to position [0, 0]
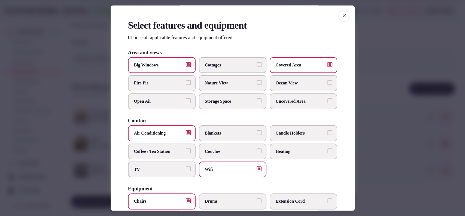
click at [246, 84] on span "Nature View" at bounding box center [230, 83] width 50 height 6
click at [257, 84] on button "Nature View" at bounding box center [259, 82] width 5 height 5
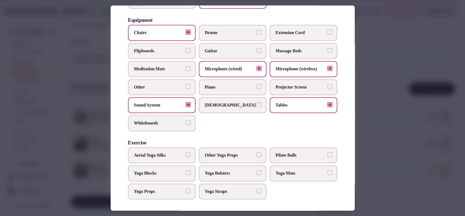
click at [388, 71] on div at bounding box center [232, 108] width 465 height 216
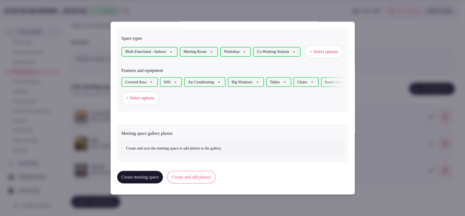
scroll to position [316, 0]
click at [198, 174] on button "Create and add photos" at bounding box center [191, 177] width 48 height 13
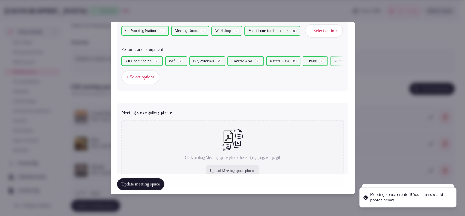
scroll to position [366, 0]
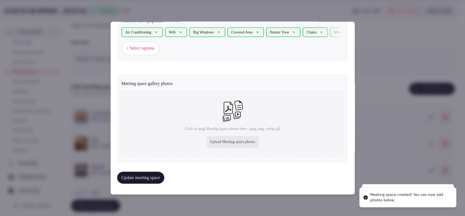
click at [208, 143] on div "Upload Meeting space photos" at bounding box center [233, 142] width 52 height 12
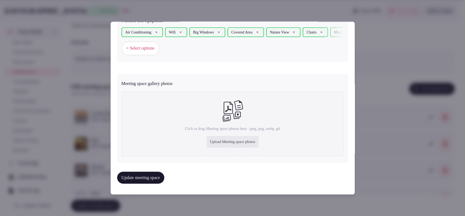
type input "**********"
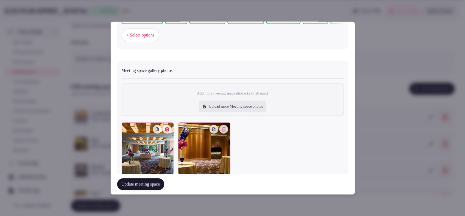
click at [146, 190] on button "Update meeting space" at bounding box center [140, 184] width 47 height 12
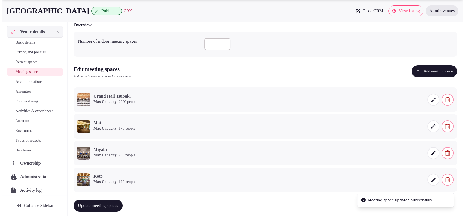
scroll to position [57, 0]
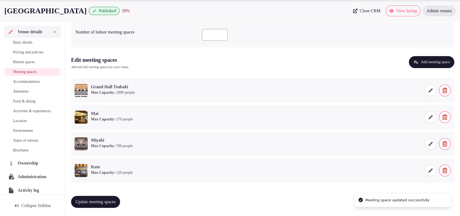
click at [83, 199] on span "Update meeting spaces" at bounding box center [95, 201] width 40 height 5
click at [443, 65] on button "Add meeting space" at bounding box center [432, 62] width 46 height 12
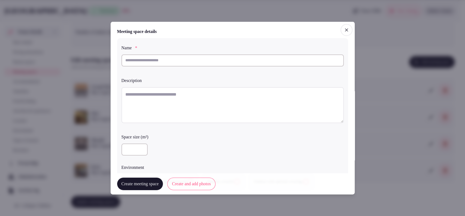
click at [177, 58] on input "text" at bounding box center [233, 60] width 222 height 12
paste input "******"
type input "******"
click at [170, 93] on textarea at bounding box center [233, 105] width 222 height 36
paste textarea "**********"
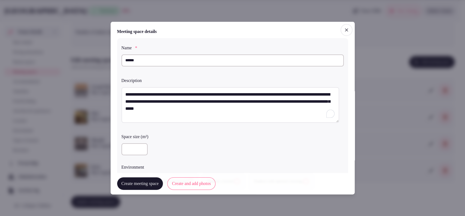
type textarea "**********"
click at [133, 148] on input "number" at bounding box center [135, 149] width 26 height 12
type input "***"
click at [180, 131] on div "**********" at bounding box center [232, 117] width 231 height 158
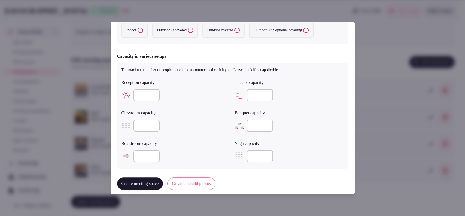
click at [133, 37] on label "Indoor" at bounding box center [135, 30] width 26 height 15
click at [138, 33] on button "Indoor" at bounding box center [140, 30] width 5 height 5
click at [254, 97] on input "number" at bounding box center [260, 95] width 26 height 12
type input "***"
click at [251, 124] on input "number" at bounding box center [260, 126] width 26 height 12
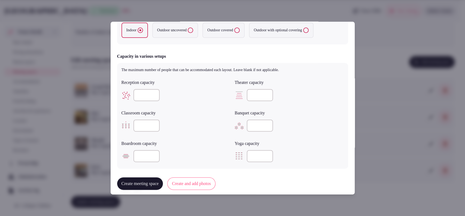
type input "**"
click at [256, 97] on input "***" at bounding box center [260, 95] width 26 height 12
type input "***"
click at [142, 126] on input "number" at bounding box center [147, 126] width 26 height 12
type input "***"
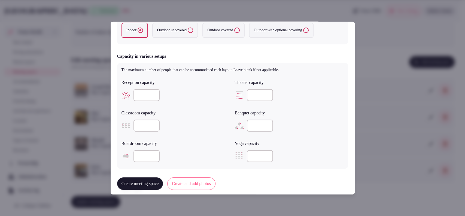
click at [143, 90] on input "number" at bounding box center [147, 95] width 26 height 12
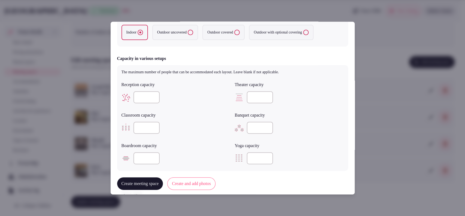
click at [141, 96] on input "number" at bounding box center [147, 97] width 26 height 12
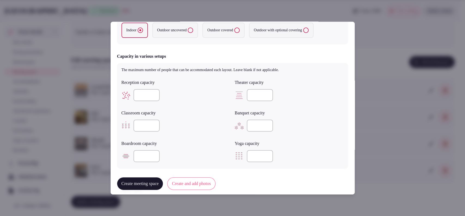
type input "*"
click at [316, 98] on div "***" at bounding box center [289, 95] width 109 height 12
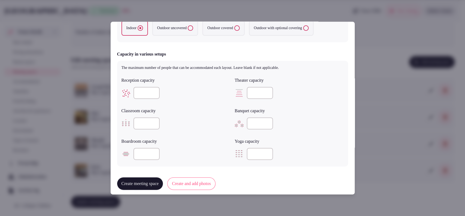
scroll to position [286, 0]
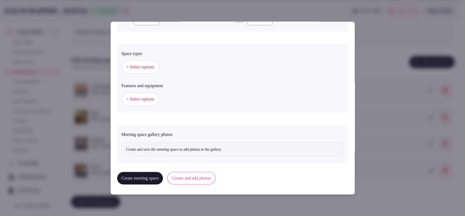
click at [141, 71] on button "+ Select options" at bounding box center [141, 67] width 38 height 14
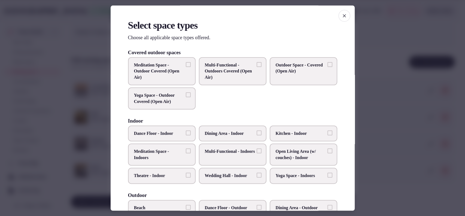
click at [221, 153] on span "Multi-Functional - Indoors" at bounding box center [230, 152] width 50 height 6
click at [257, 153] on button "Multi-Functional - Indoors" at bounding box center [259, 151] width 5 height 5
click at [220, 173] on span "Wedding Hall - Indoor" at bounding box center [230, 176] width 50 height 6
click at [257, 173] on button "Wedding Hall - Indoor" at bounding box center [259, 175] width 5 height 5
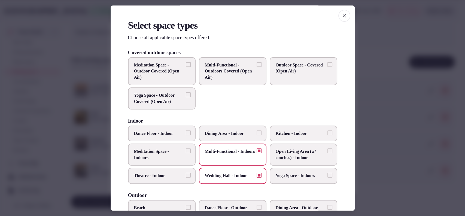
click at [228, 135] on span "Dining Area - Indoor" at bounding box center [230, 134] width 50 height 6
click at [257, 135] on button "Dining Area - Indoor" at bounding box center [259, 133] width 5 height 5
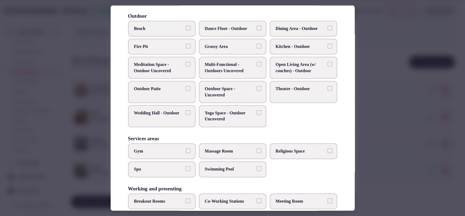
scroll to position [207, 0]
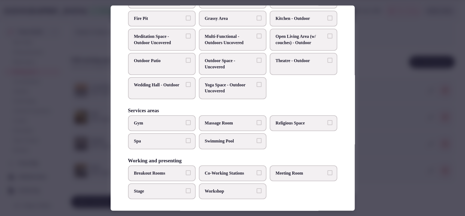
click at [286, 171] on span "Meeting Room" at bounding box center [301, 173] width 50 height 6
click at [328, 171] on button "Meeting Room" at bounding box center [330, 172] width 5 height 5
click at [207, 188] on span "Workshop" at bounding box center [230, 191] width 50 height 6
click at [257, 188] on button "Workshop" at bounding box center [259, 190] width 5 height 5
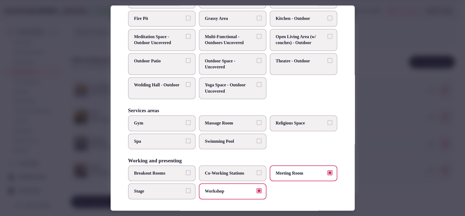
click at [373, 87] on div at bounding box center [232, 108] width 465 height 216
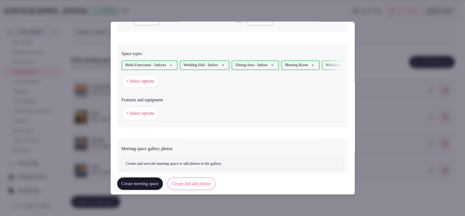
scroll to position [300, 0]
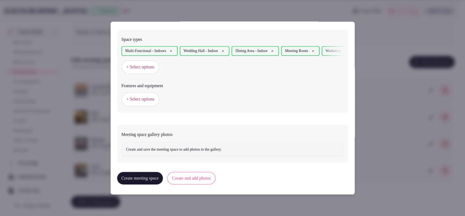
click at [137, 97] on span "+ Select options" at bounding box center [140, 99] width 28 height 6
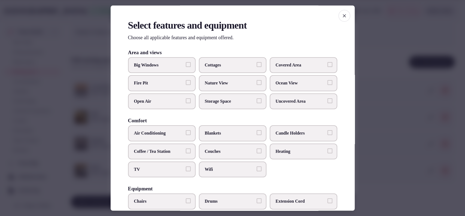
click at [169, 69] on label "Big Windows" at bounding box center [162, 65] width 68 height 16
click at [186, 67] on button "Big Windows" at bounding box center [188, 64] width 5 height 5
click at [294, 72] on label "Covered Area" at bounding box center [304, 65] width 68 height 16
click at [328, 67] on button "Covered Area" at bounding box center [330, 64] width 5 height 5
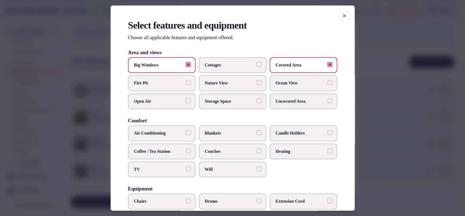
click at [146, 162] on label "TV" at bounding box center [162, 170] width 68 height 16
click at [186, 166] on button "TV" at bounding box center [188, 168] width 5 height 5
click at [165, 136] on span "Air Conditioning" at bounding box center [159, 134] width 50 height 6
click at [186, 135] on button "Air Conditioning" at bounding box center [188, 133] width 5 height 5
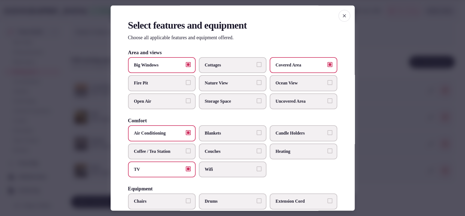
click at [156, 175] on label "TV" at bounding box center [162, 170] width 68 height 16
click at [186, 171] on button "TV" at bounding box center [188, 168] width 5 height 5
click at [208, 165] on label "Wifi" at bounding box center [233, 170] width 68 height 16
click at [257, 166] on button "Wifi" at bounding box center [259, 168] width 5 height 5
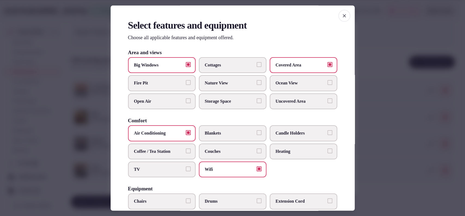
click at [284, 136] on span "Candle Holders" at bounding box center [301, 134] width 50 height 6
click at [328, 135] on button "Candle Holders" at bounding box center [330, 133] width 5 height 5
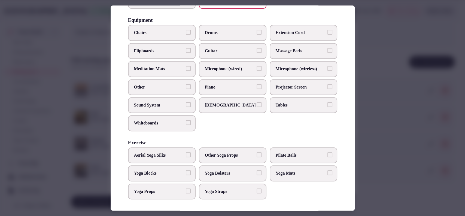
click at [165, 35] on span "Chairs" at bounding box center [159, 33] width 50 height 6
click at [186, 35] on button "Chairs" at bounding box center [188, 32] width 5 height 5
click at [294, 87] on span "Projector Screen" at bounding box center [301, 87] width 50 height 6
click at [328, 87] on button "Projector Screen" at bounding box center [330, 86] width 5 height 5
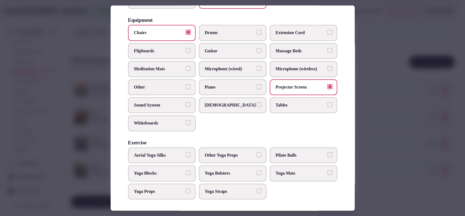
click at [276, 104] on span "Tables" at bounding box center [301, 105] width 50 height 6
click at [328, 104] on button "Tables" at bounding box center [330, 104] width 5 height 5
drag, startPoint x: 227, startPoint y: 70, endPoint x: 281, endPoint y: 70, distance: 54.5
click at [228, 69] on span "Microphone (wired)" at bounding box center [230, 69] width 50 height 6
click at [283, 70] on span "Microphone (wireless)" at bounding box center [301, 69] width 50 height 6
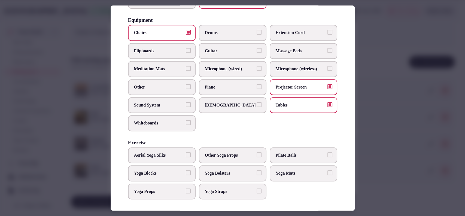
click at [328, 70] on button "Microphone (wireless)" at bounding box center [330, 68] width 5 height 5
click at [231, 69] on span "Microphone (wired)" at bounding box center [230, 69] width 50 height 6
click at [257, 69] on button "Microphone (wired)" at bounding box center [259, 68] width 5 height 5
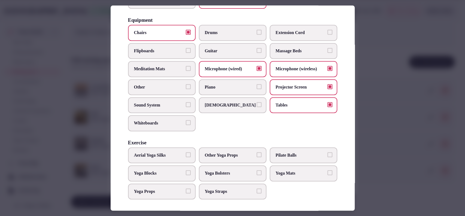
click at [172, 106] on span "Sound System" at bounding box center [159, 105] width 50 height 6
click at [186, 106] on button "Sound System" at bounding box center [188, 104] width 5 height 5
click at [375, 104] on div at bounding box center [232, 108] width 465 height 216
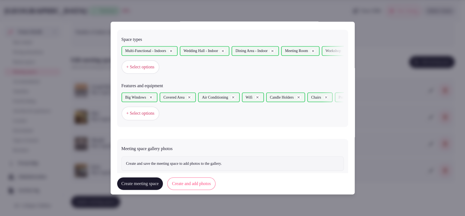
click at [211, 183] on button "Create and add photos" at bounding box center [191, 184] width 48 height 13
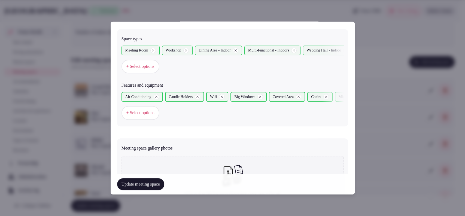
scroll to position [366, 0]
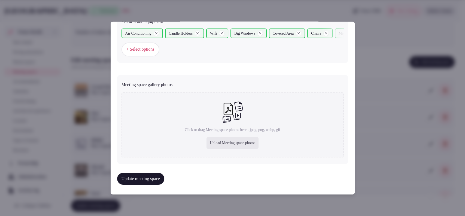
click at [220, 137] on div "Upload Meeting space photos" at bounding box center [233, 143] width 52 height 12
type input "**********"
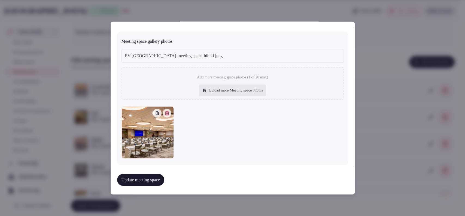
scroll to position [396, 0]
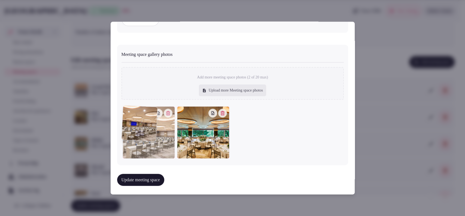
drag, startPoint x: 198, startPoint y: 134, endPoint x: 150, endPoint y: 134, distance: 48.2
click at [150, 134] on div at bounding box center [149, 132] width 52 height 52
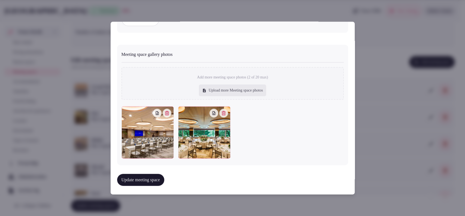
click at [150, 174] on button "Update meeting space" at bounding box center [140, 180] width 47 height 12
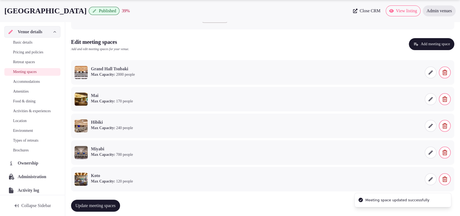
scroll to position [84, 0]
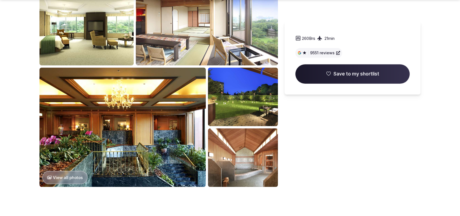
scroll to position [231, 0]
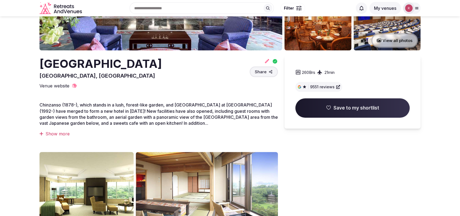
scroll to position [63, 0]
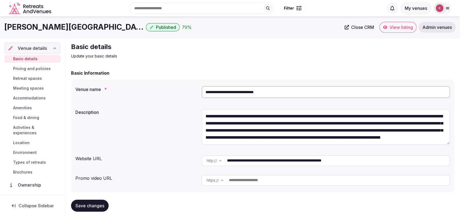
click at [387, 30] on link "View listing" at bounding box center [398, 27] width 37 height 11
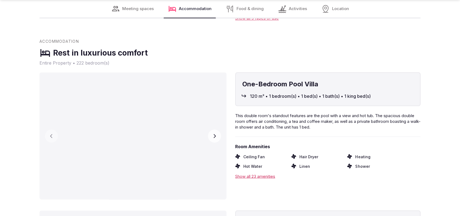
scroll to position [1015, 0]
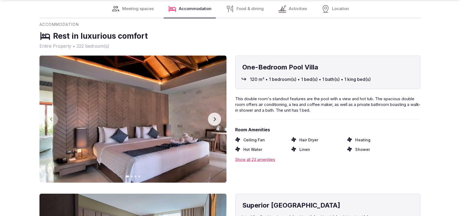
click at [209, 120] on button "Next slide" at bounding box center [214, 119] width 13 height 13
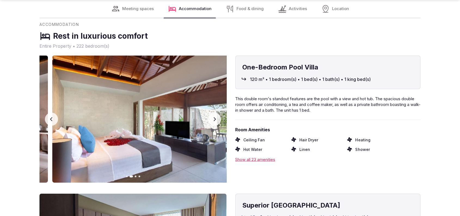
click at [209, 120] on button "Next slide" at bounding box center [214, 119] width 13 height 13
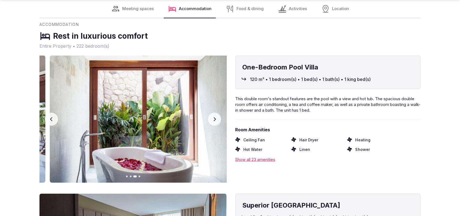
click at [209, 120] on button "Next slide" at bounding box center [214, 119] width 13 height 13
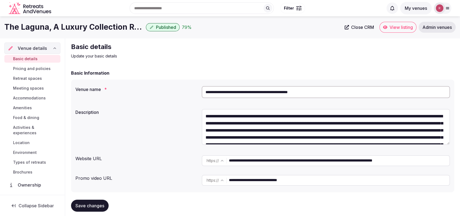
click at [385, 26] on icon at bounding box center [385, 27] width 4 height 3
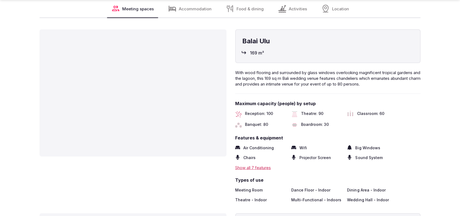
scroll to position [1323, 0]
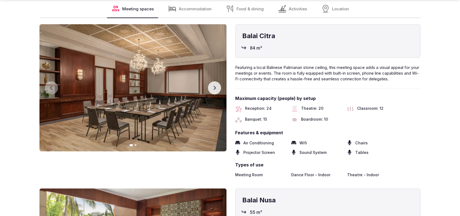
click at [218, 81] on button "Next slide" at bounding box center [214, 87] width 13 height 13
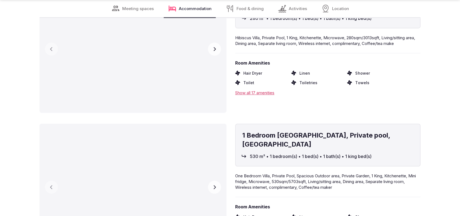
scroll to position [2646, 0]
